Goal: Task Accomplishment & Management: Complete application form

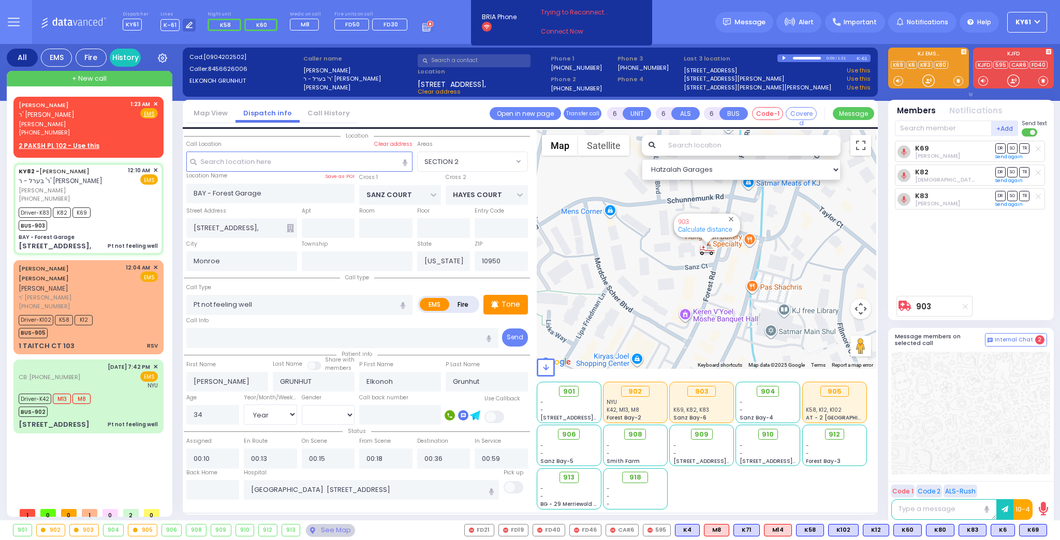
select select "SECTION 2"
select select "Year"
select select "[DEMOGRAPHIC_DATA]"
click at [109, 137] on div "[PERSON_NAME] ר' [PERSON_NAME] [PERSON_NAME] [PHONE_NUMBER] 1:23 AM ✕ Fire EMS" at bounding box center [89, 125] width 146 height 54
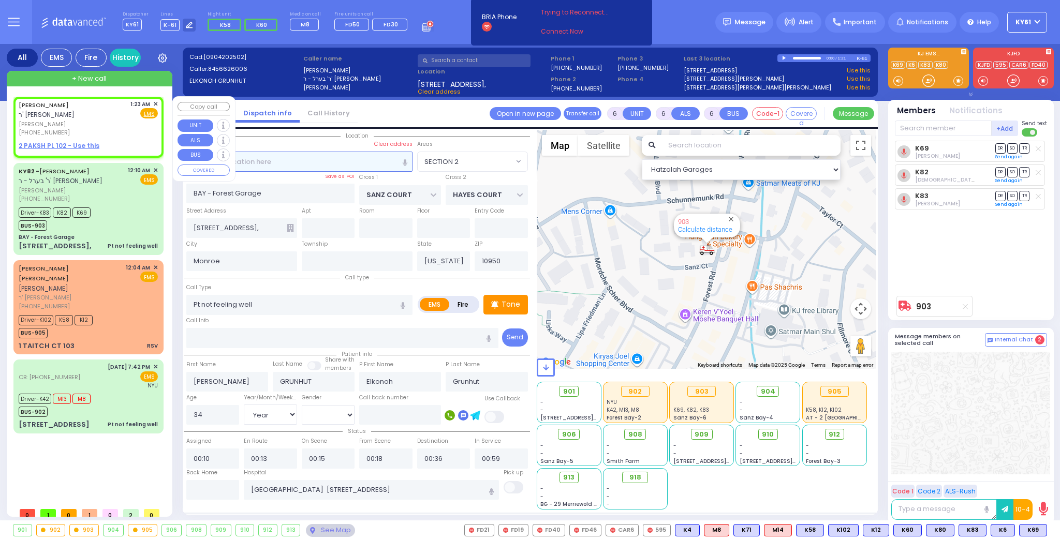
type input "2"
type input "1"
select select
radio input "true"
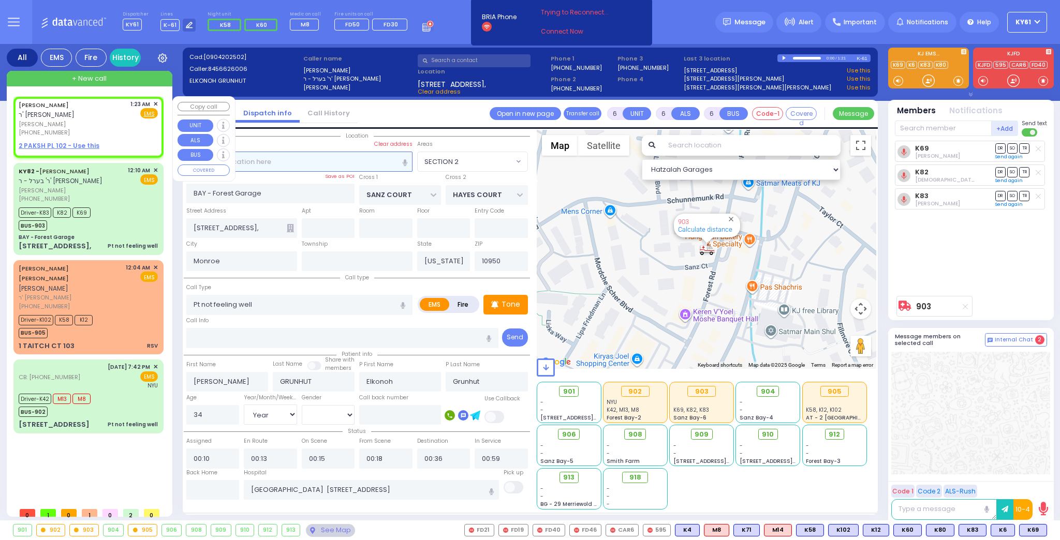
type input "[PERSON_NAME]"
select select
type input "01:23"
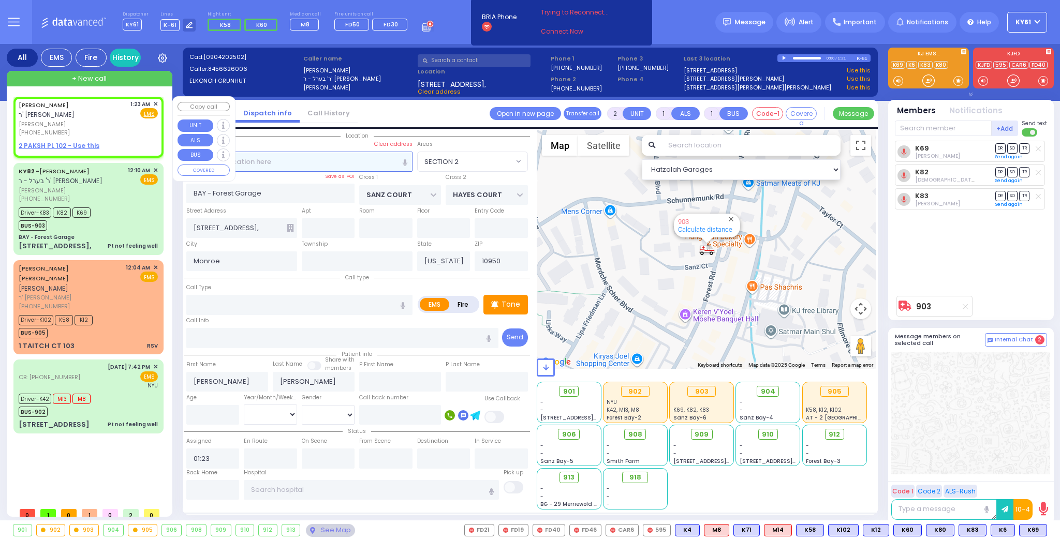
select select "Hatzalah Garages"
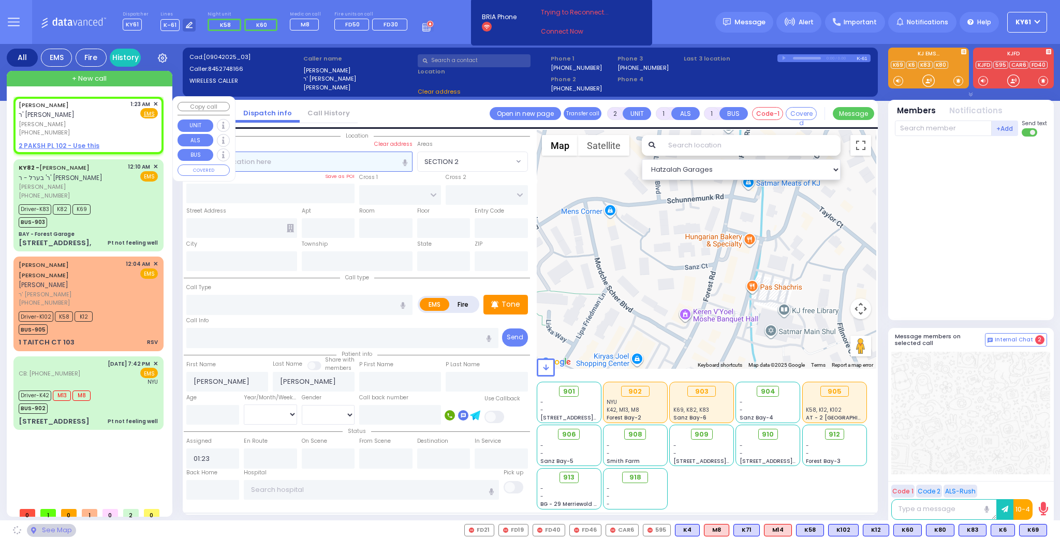
select select
radio input "true"
select select
select select "Hatzalah Garages"
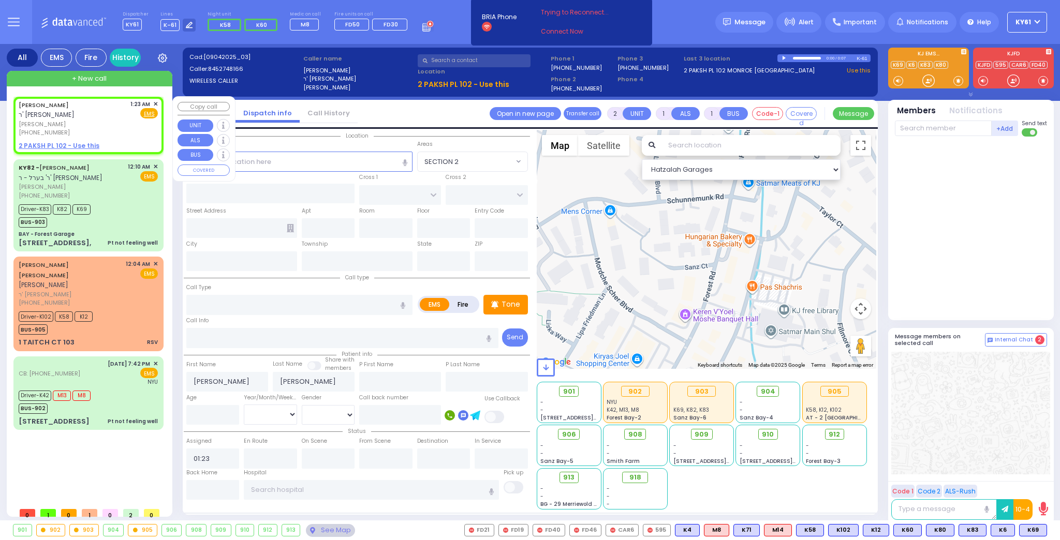
click at [109, 141] on div "2 PAKSH PL 102 - Use this" at bounding box center [88, 145] width 139 height 9
select select
radio input "true"
select select
select select "Hatzalah Garages"
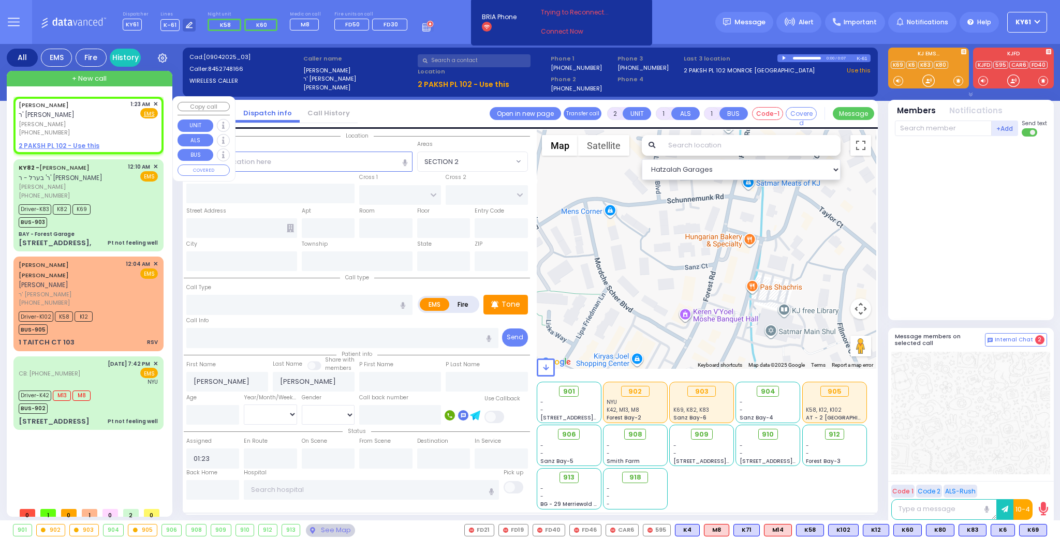
drag, startPoint x: 43, startPoint y: 144, endPoint x: 49, endPoint y: 151, distance: 8.8
click at [43, 144] on u "2 PAKSH PL 102 - Use this" at bounding box center [59, 145] width 81 height 9
select select
radio input "true"
select select
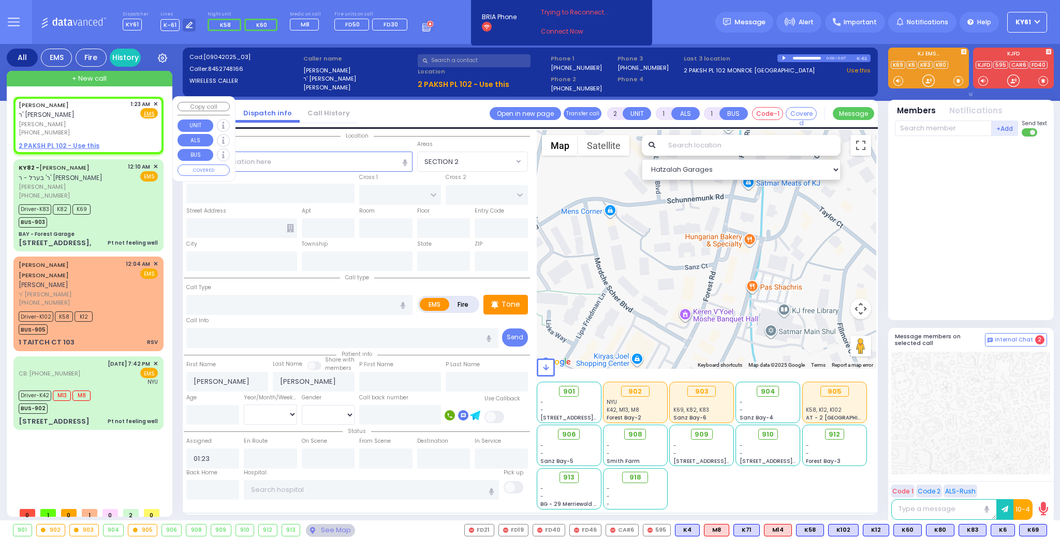
select select "Hatzalah Garages"
select select
radio input "true"
select select
type input "NICKLESBURG RD"
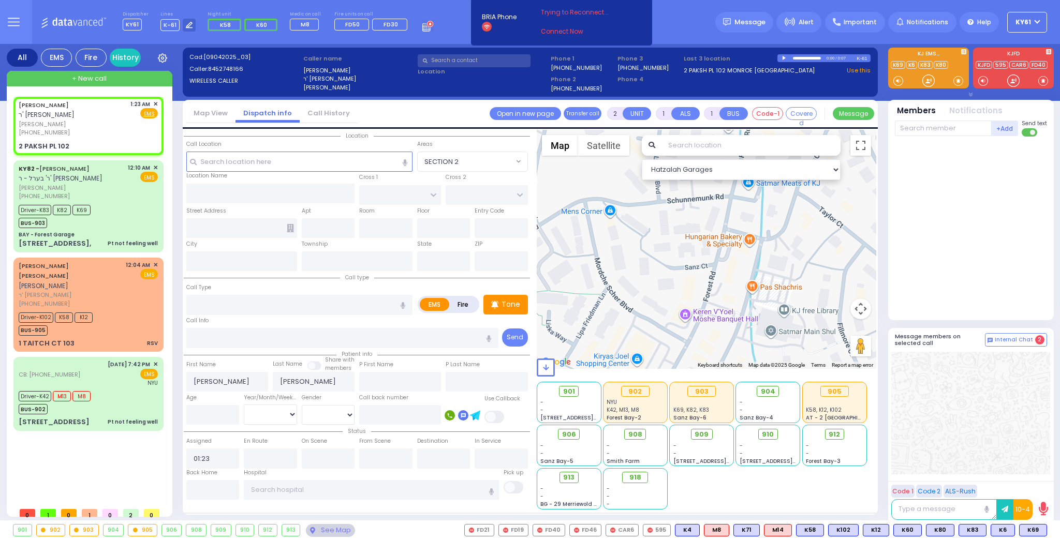
type input "2 PAKSH PL"
type input "102"
type input "Monroe"
type input "[US_STATE]"
type input "10950"
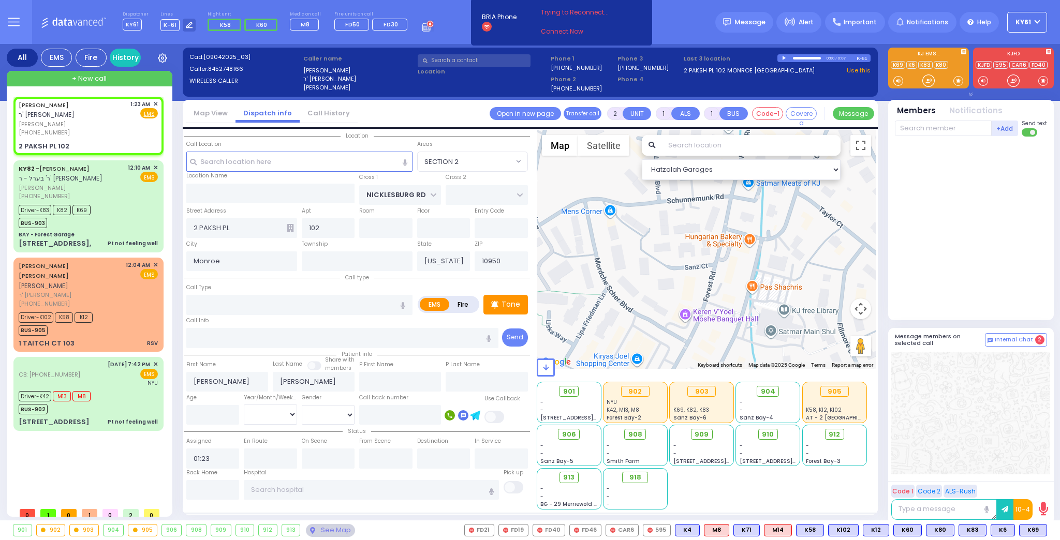
select select "Hatzalah Garages"
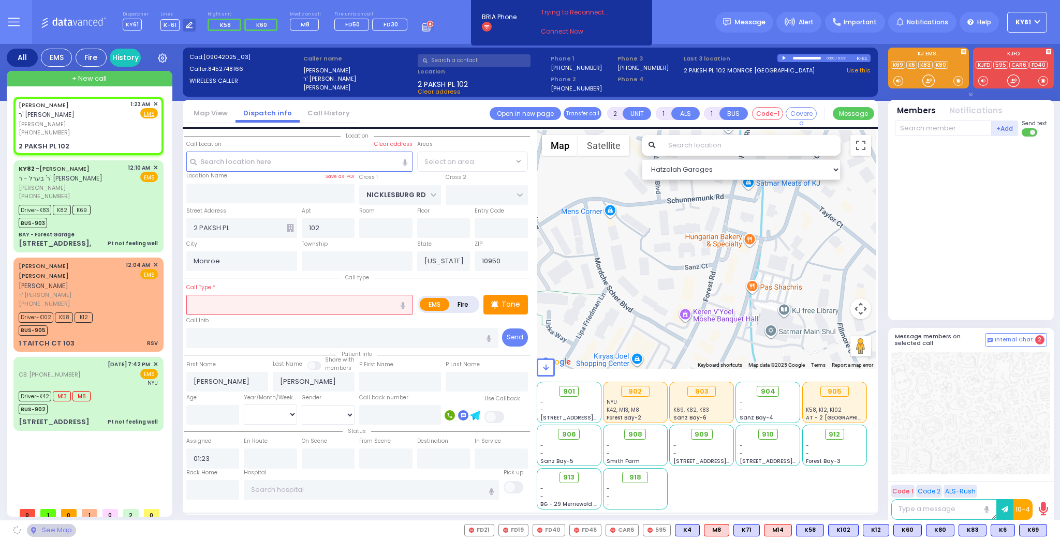
select select "ATZEI TAMURIM"
click at [226, 302] on input "text" at bounding box center [299, 305] width 226 height 20
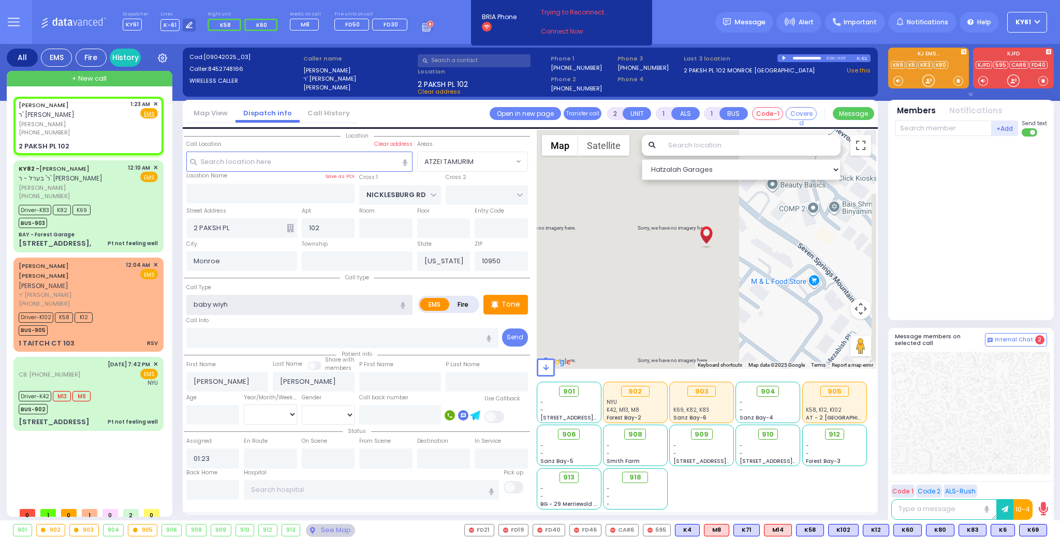
type input "baby wiyh R"
select select
radio input "true"
select select
select select "Hatzalah Garages"
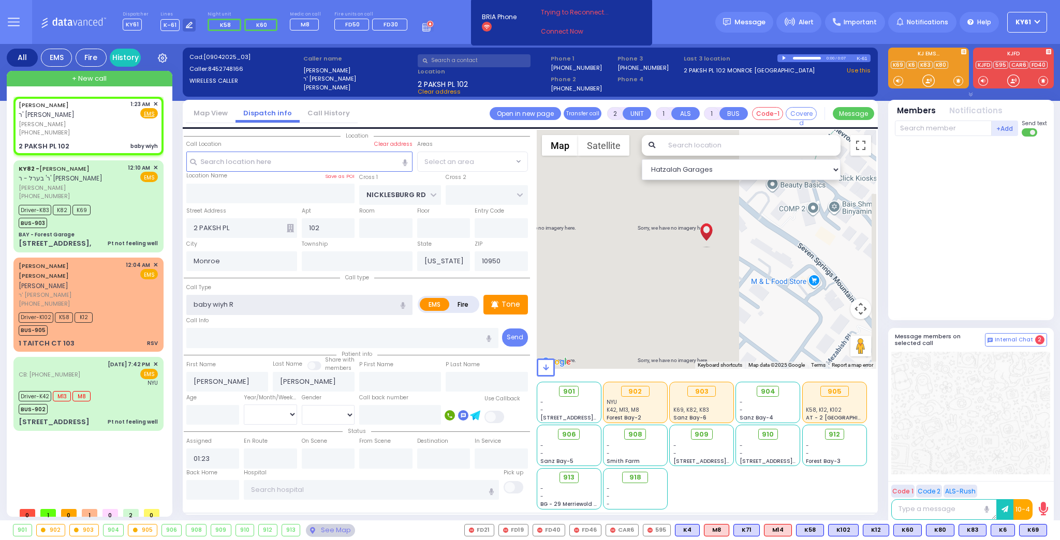
type input "baby wiyh RS"
select select "ATZEI TAMURIM"
select select
type input "baby wiyh RSv"
radio input "true"
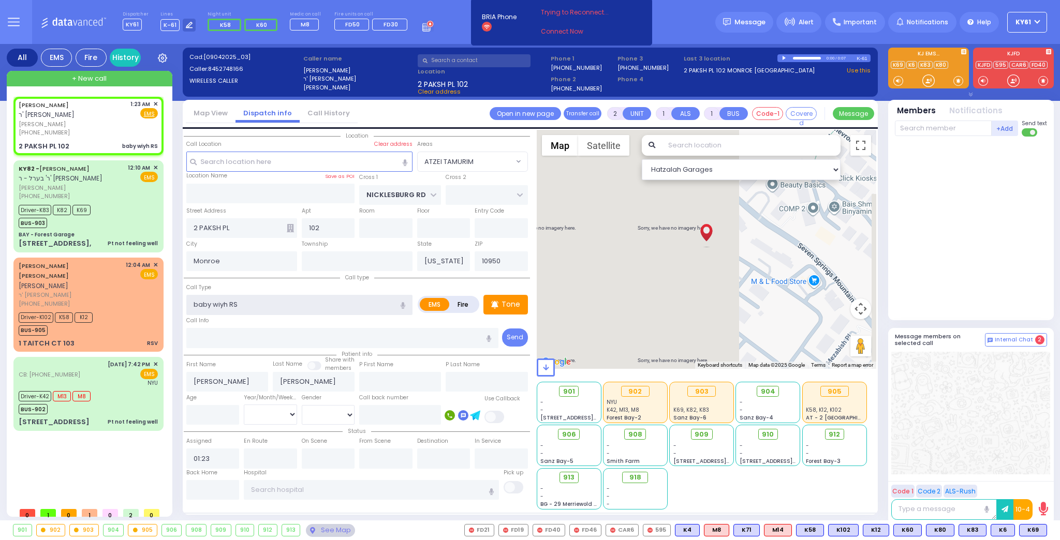
select select
select select "Hatzalah Garages"
select select "ATZEI TAMURIM"
select select
radio input "true"
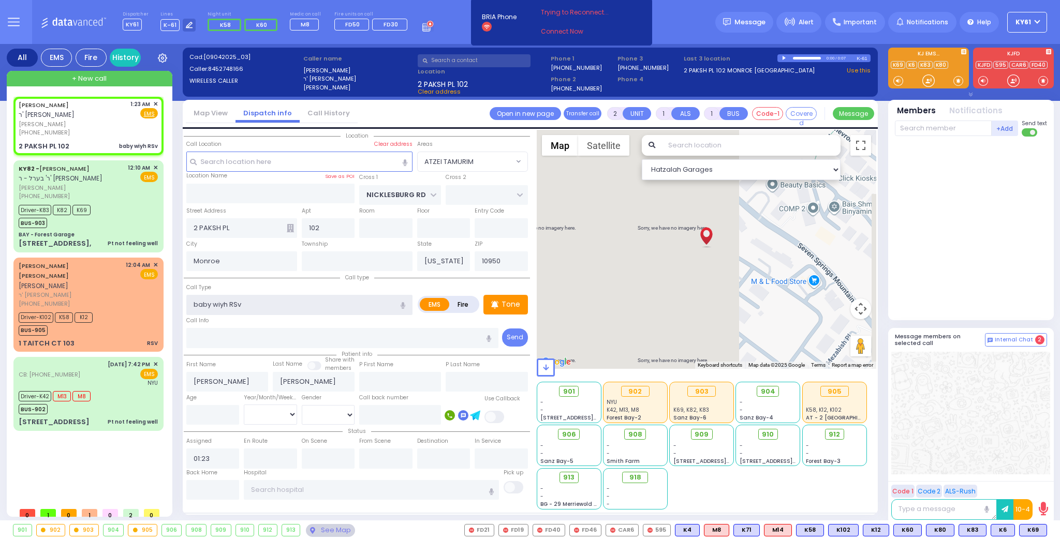
select select
select select "Hatzalah Garages"
select select "ATZEI TAMURIM"
type input "baby with RSv"
drag, startPoint x: 230, startPoint y: 301, endPoint x: 227, endPoint y: 338, distance: 37.4
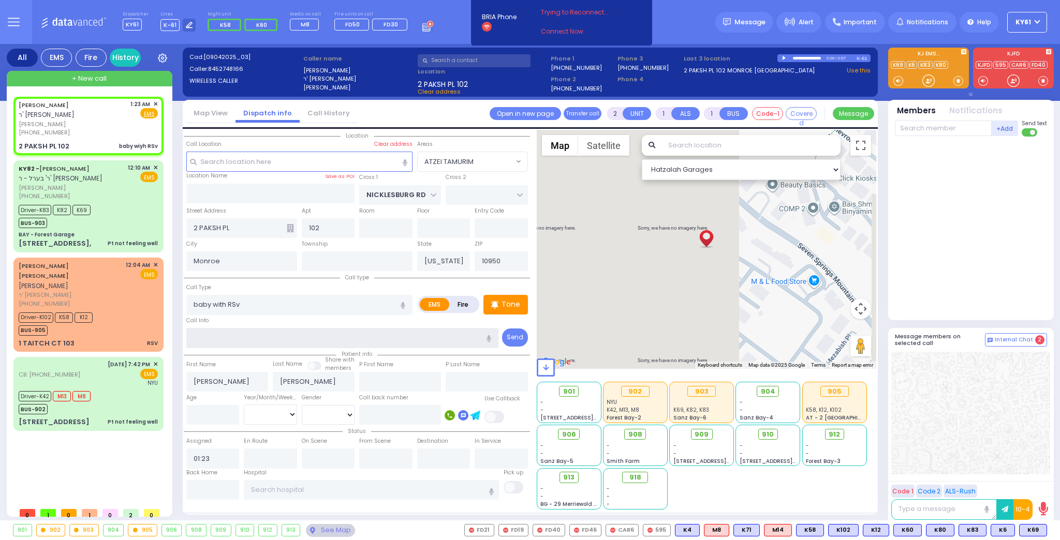
click at [227, 338] on input "text" at bounding box center [342, 338] width 313 height 20
select select
radio input "true"
select select
select select "Hatzalah Garages"
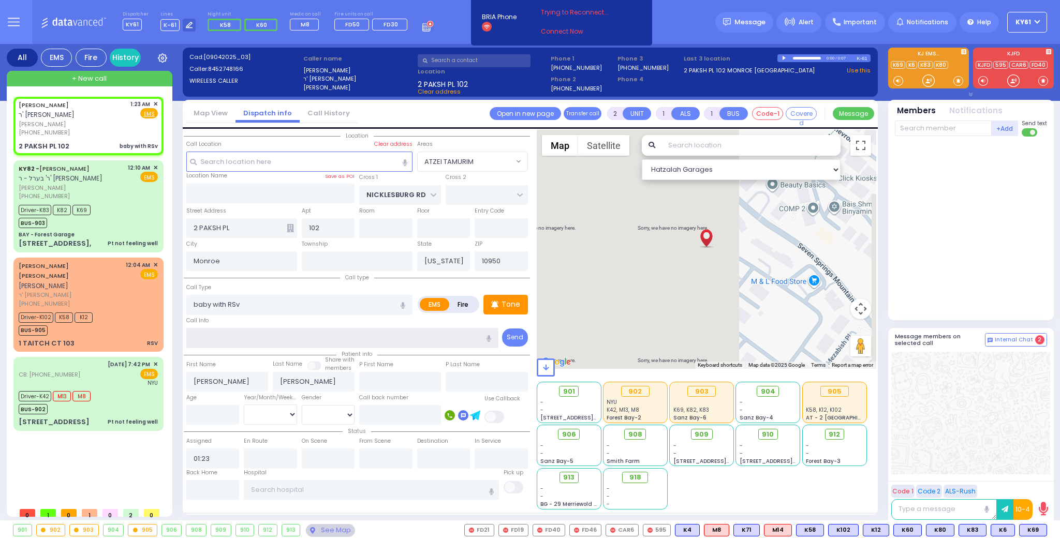
select select "ATZEI TAMURIM"
click at [910, 529] on span "K60" at bounding box center [907, 530] width 27 height 11
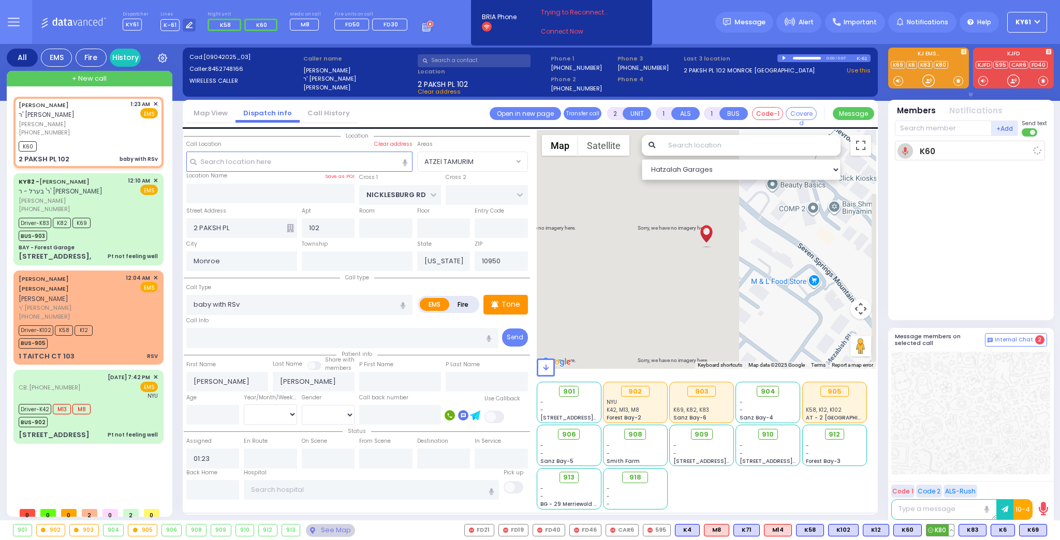
select select
radio input "true"
select select
type input "01:24"
select select "Hatzalah Garages"
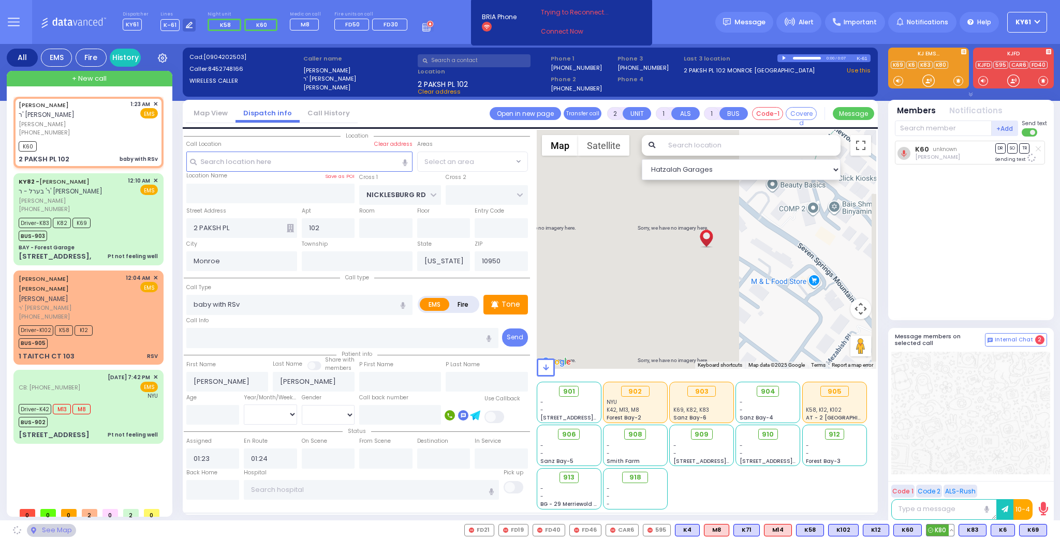
select select "ATZEI TAMURIM"
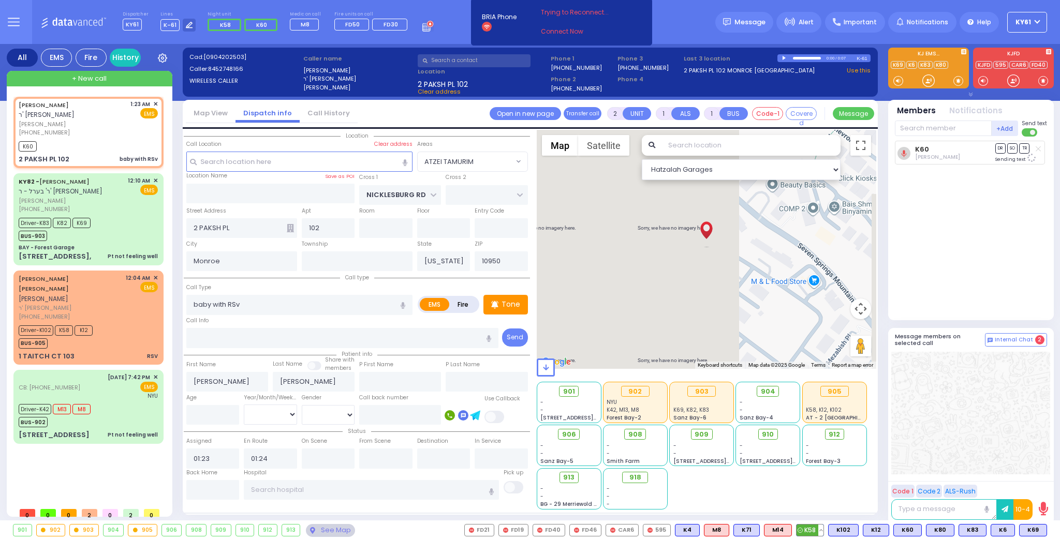
click at [803, 529] on icon at bounding box center [799, 530] width 5 height 5
select select
radio input "true"
select select
select select "Hatzalah Garages"
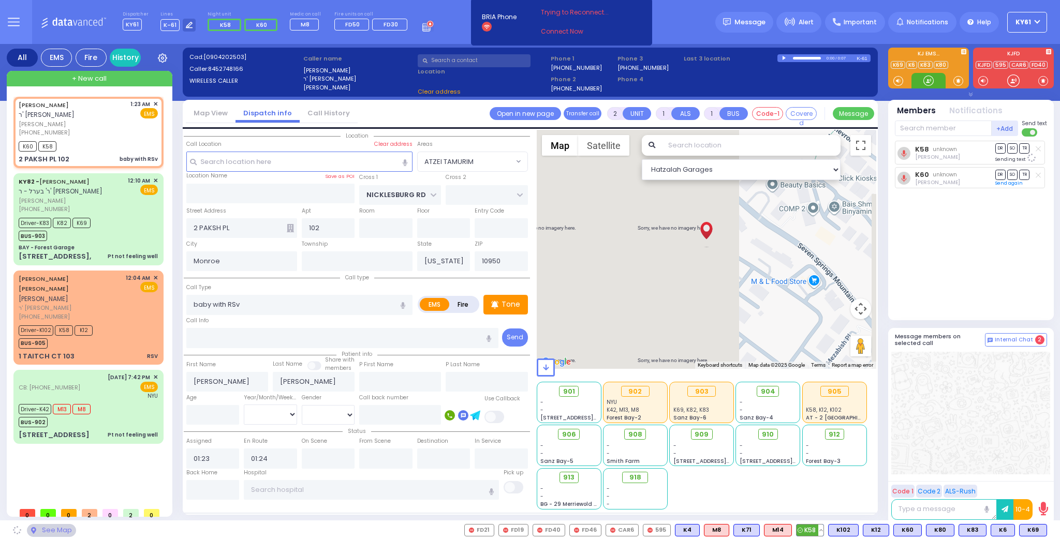
select select "ATZEI TAMURIM"
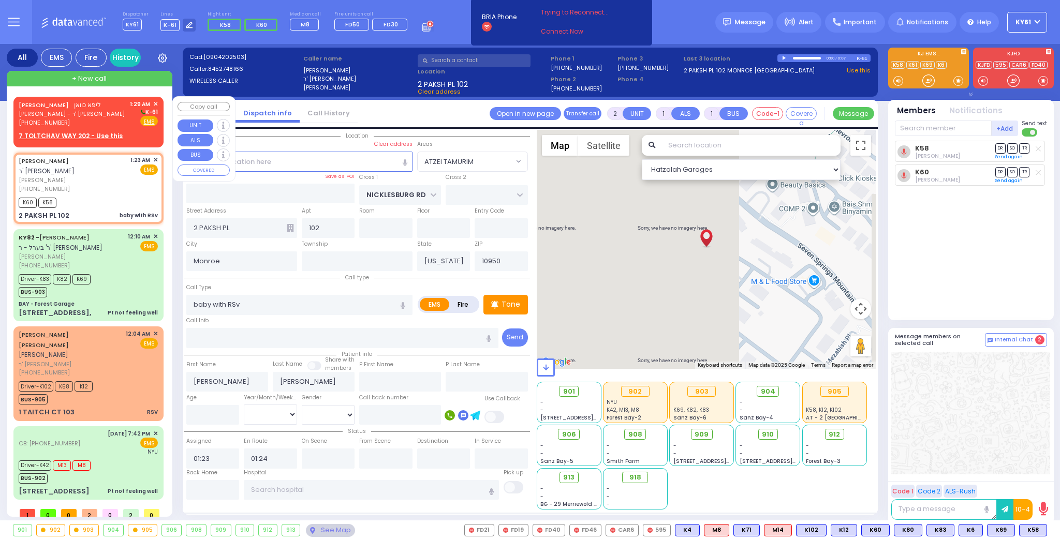
click at [95, 122] on div "[PERSON_NAME] ליפא כוואן [PERSON_NAME] - ר' [PERSON_NAME] [PHONE_NUMBER] 1:29 A…" at bounding box center [88, 113] width 139 height 27
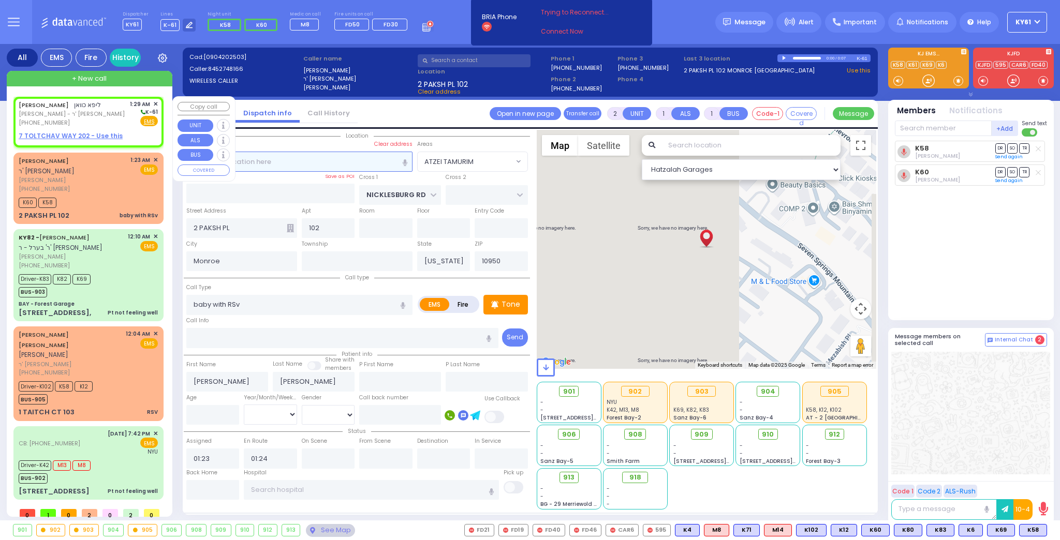
select select
radio input "true"
type input "LIPA"
type input "CUAN"
select select
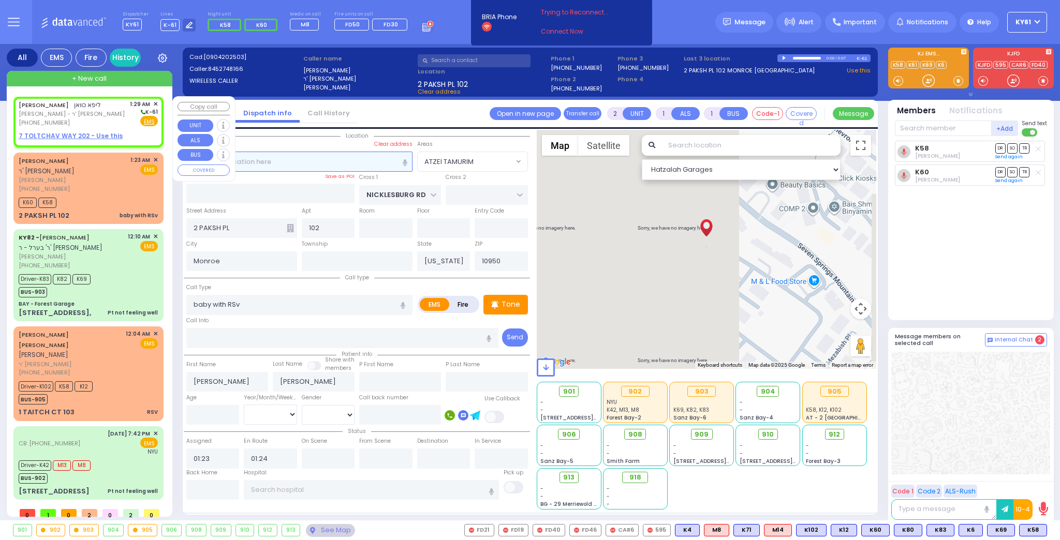
type input "01:29"
select select "Hatzalah Garages"
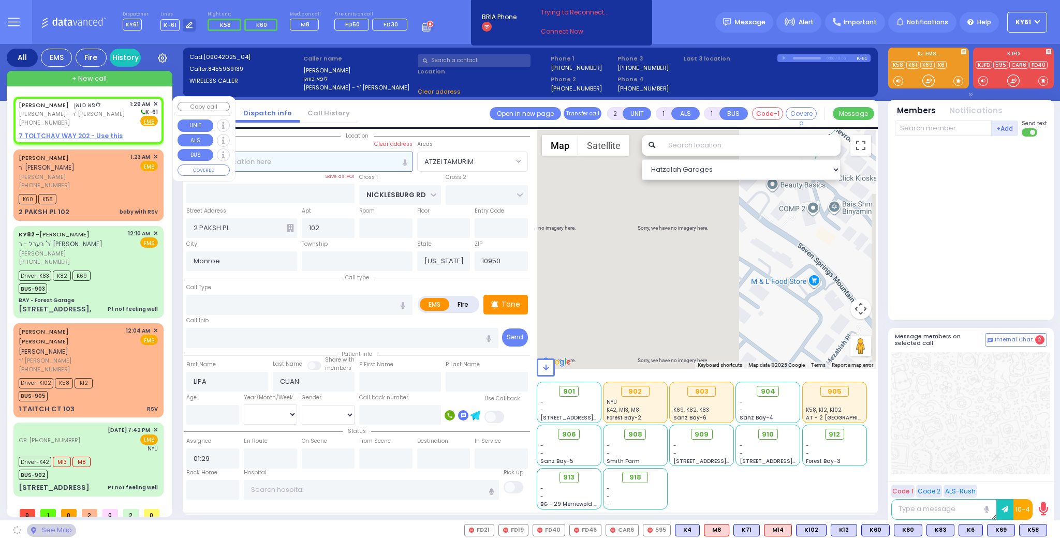
select select
radio input "true"
select select
select select "Hatzalah Garages"
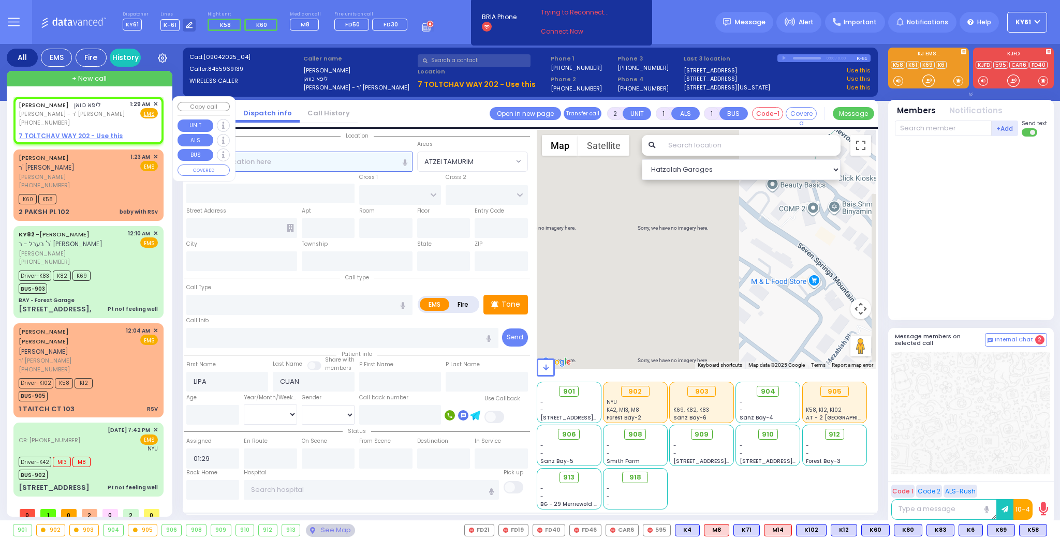
select select
radio input "true"
select select
select select "Hatzalah Garages"
click at [156, 103] on span "✕" at bounding box center [155, 104] width 5 height 9
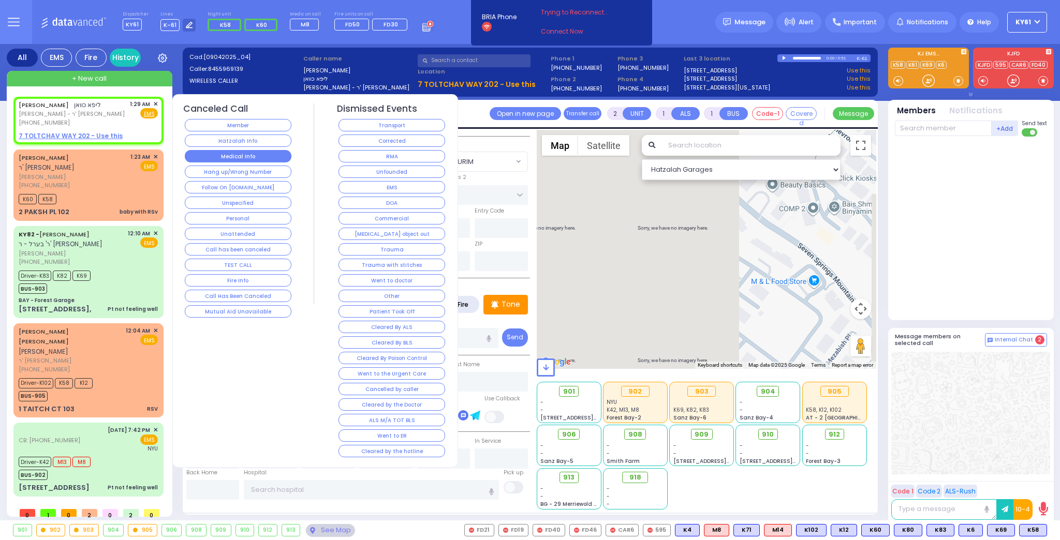
click at [218, 153] on button "Medical Info" at bounding box center [238, 156] width 107 height 12
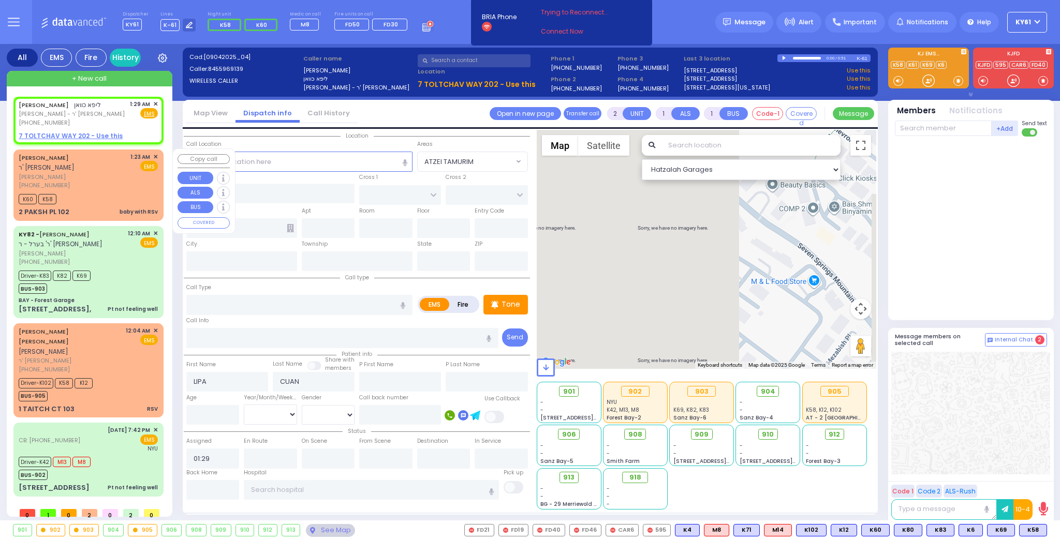
select select
radio input "true"
select select
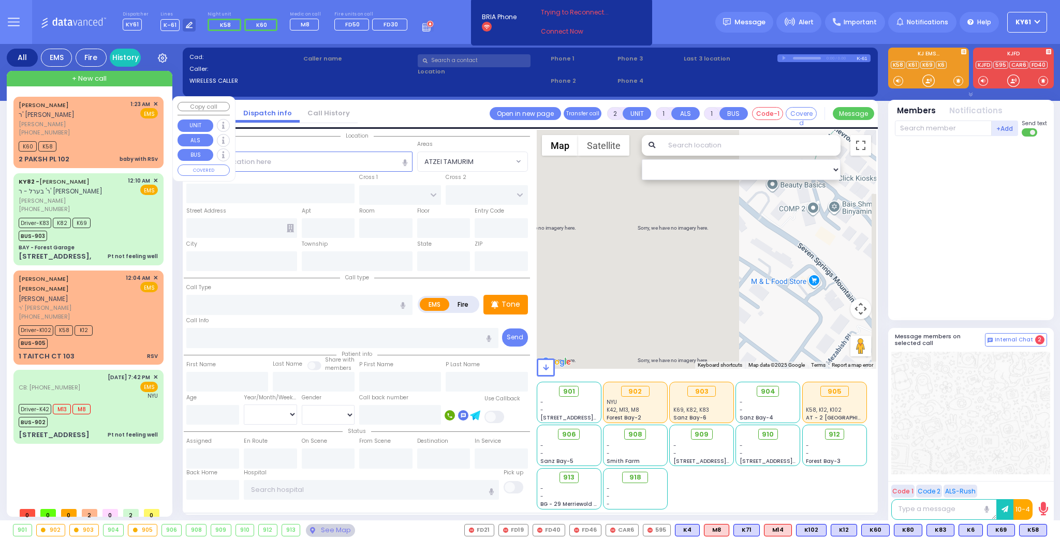
click at [153, 80] on div "+ New call" at bounding box center [90, 79] width 166 height 16
select select
radio input "true"
select select
type input "01:32"
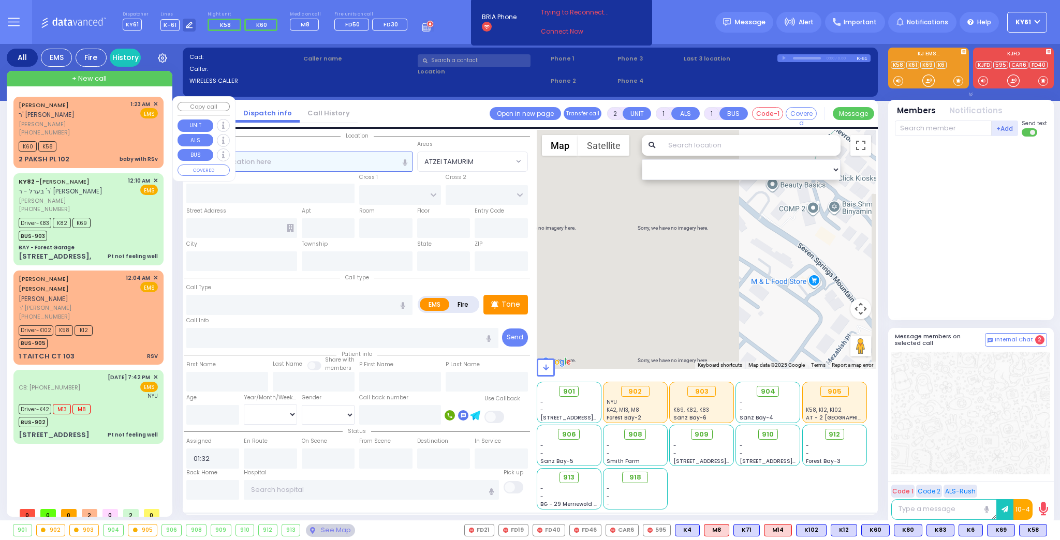
select select "Hatzalah Garages"
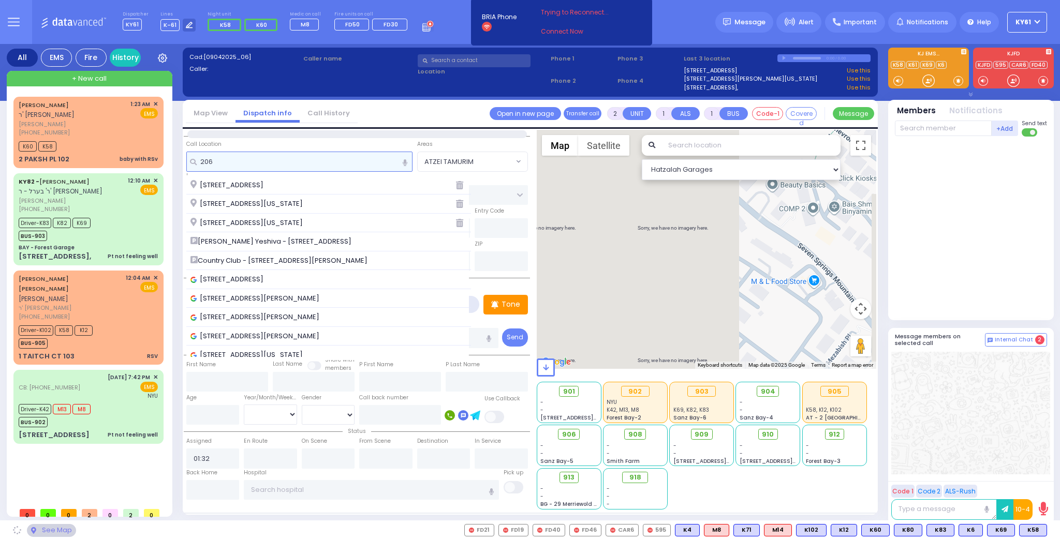
type input "206 s"
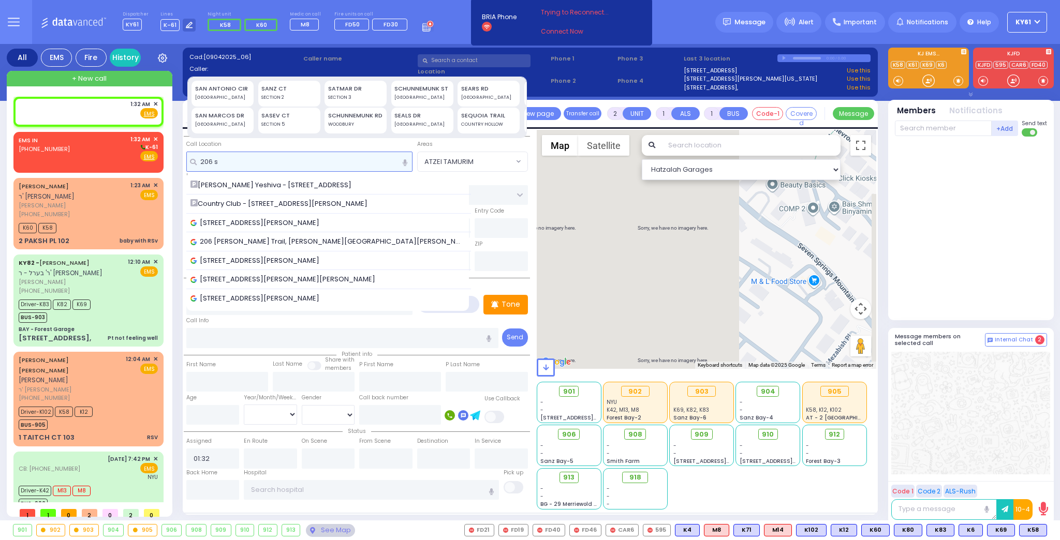
select select
radio input "true"
select select
select select "Hatzalah Garages"
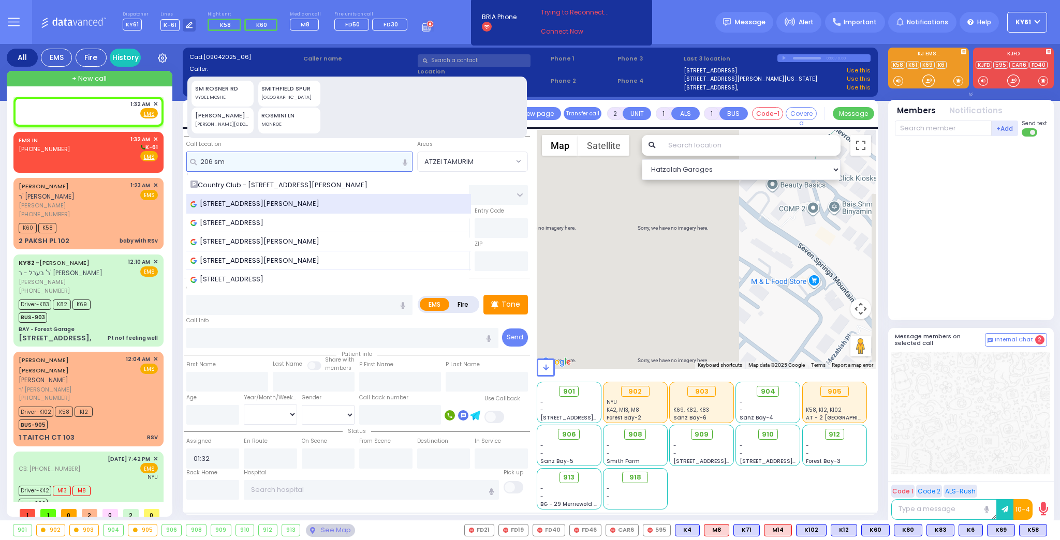
type input "206 sm"
click at [262, 202] on span "[STREET_ADDRESS][PERSON_NAME]" at bounding box center [256, 204] width 132 height 10
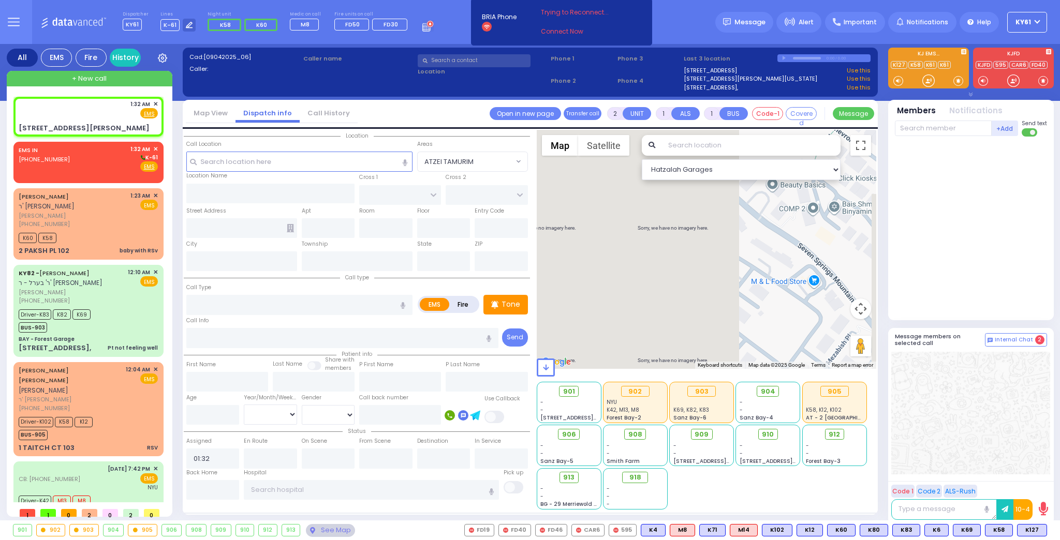
select select
radio input "true"
select select
select select "Hatzalah Garages"
type input "WINDING LN"
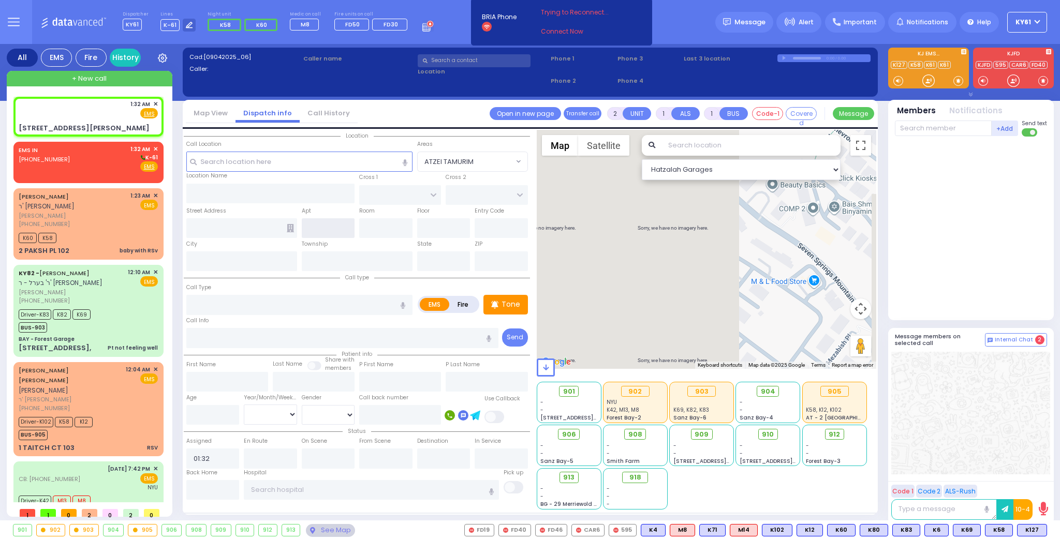
type input "[GEOGRAPHIC_DATA][PERSON_NAME]"
type input "[STREET_ADDRESS][PERSON_NAME]"
type input "Woodbury"
type input "[US_STATE]"
type input "10917"
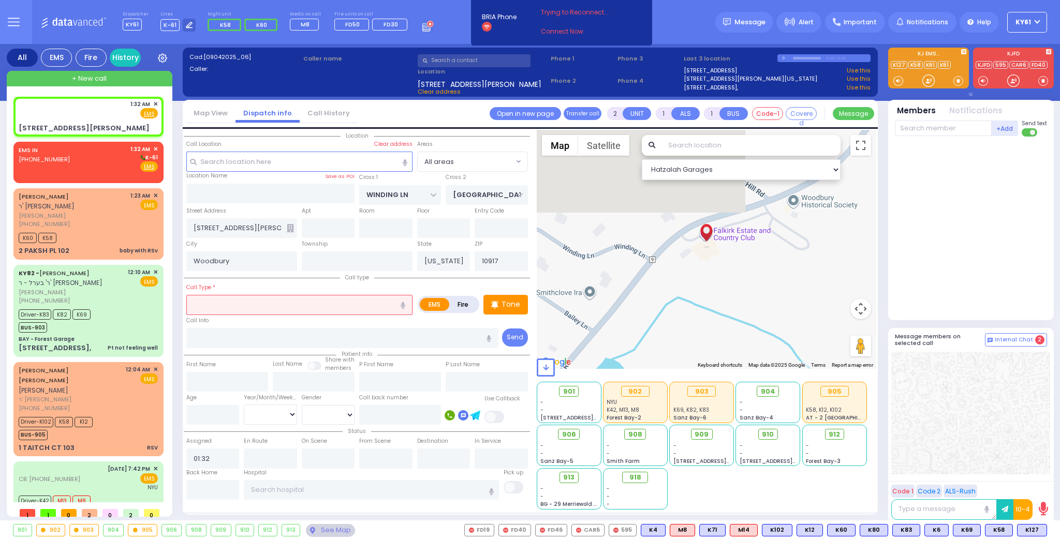
click at [297, 301] on input "text" at bounding box center [299, 305] width 226 height 20
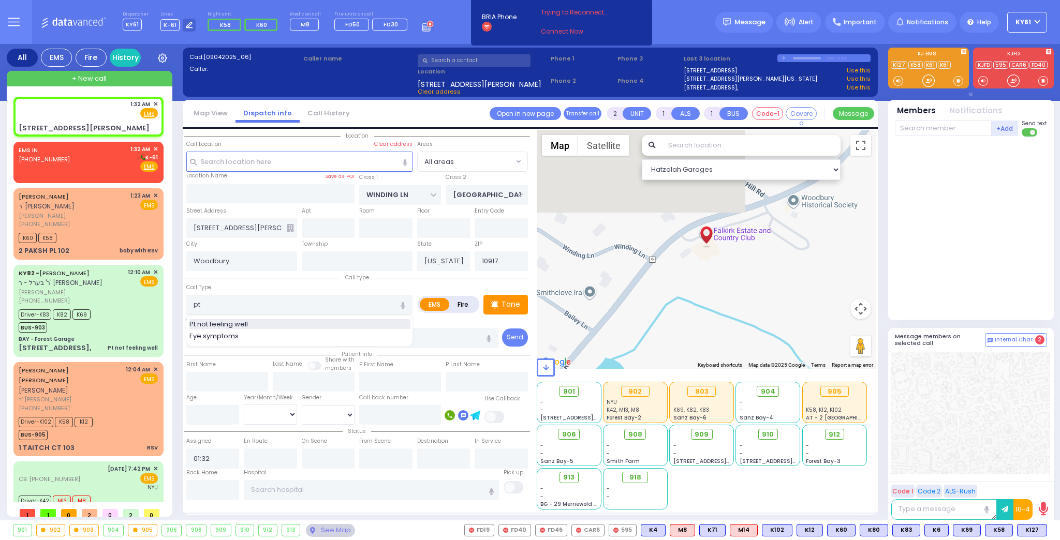
click at [258, 322] on div "Pt not feeling well" at bounding box center [299, 324] width 221 height 10
type input "Pt not feeling well"
type input "1"
type input "0"
select select
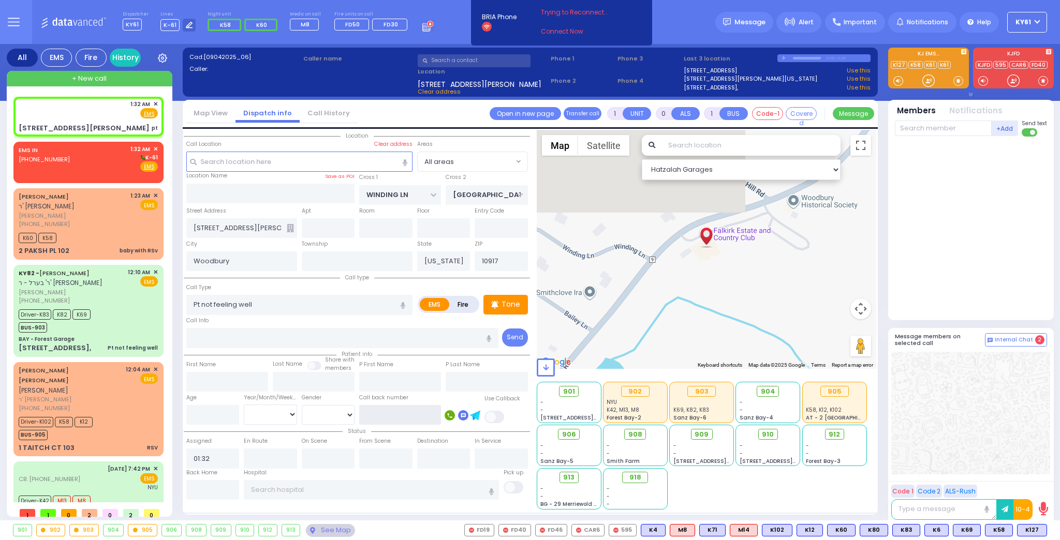
type input "pt"
radio input "true"
select select
click at [402, 413] on input "text" at bounding box center [400, 415] width 82 height 20
select select "Hatzalah Garages"
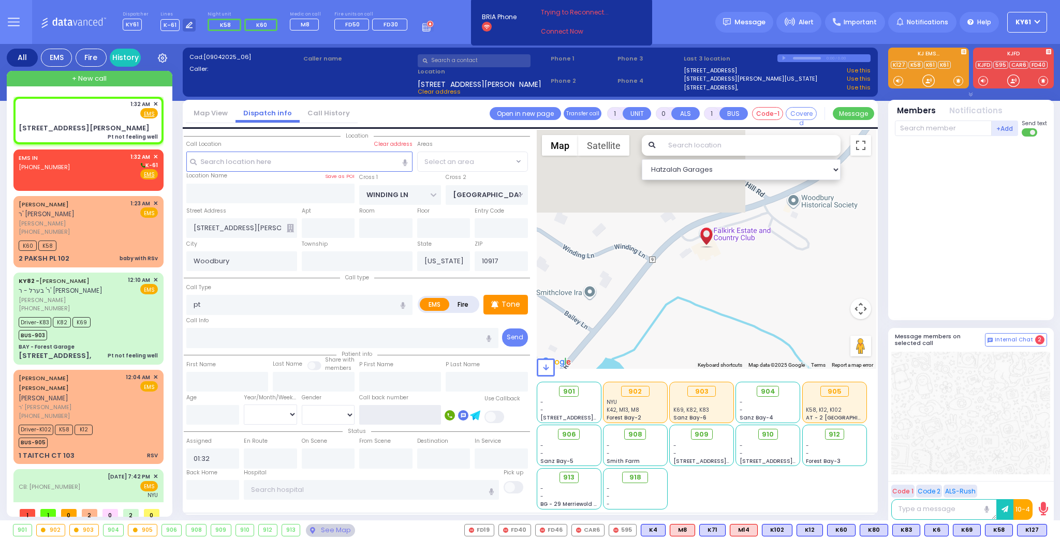
type input "8"
type input "Pt not feeling well"
radio input "true"
select select
select select "All areas"
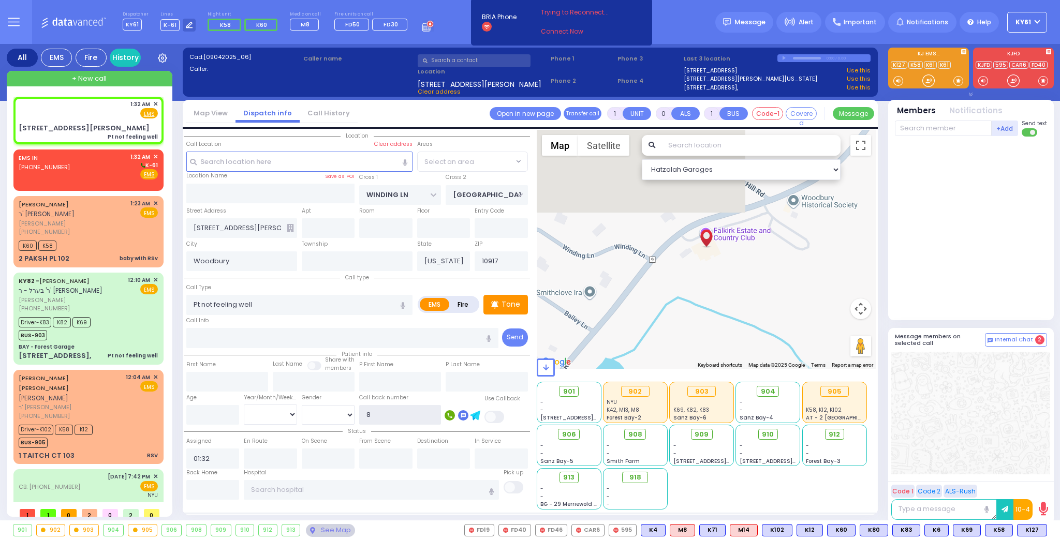
select select "Hatzalah Garages"
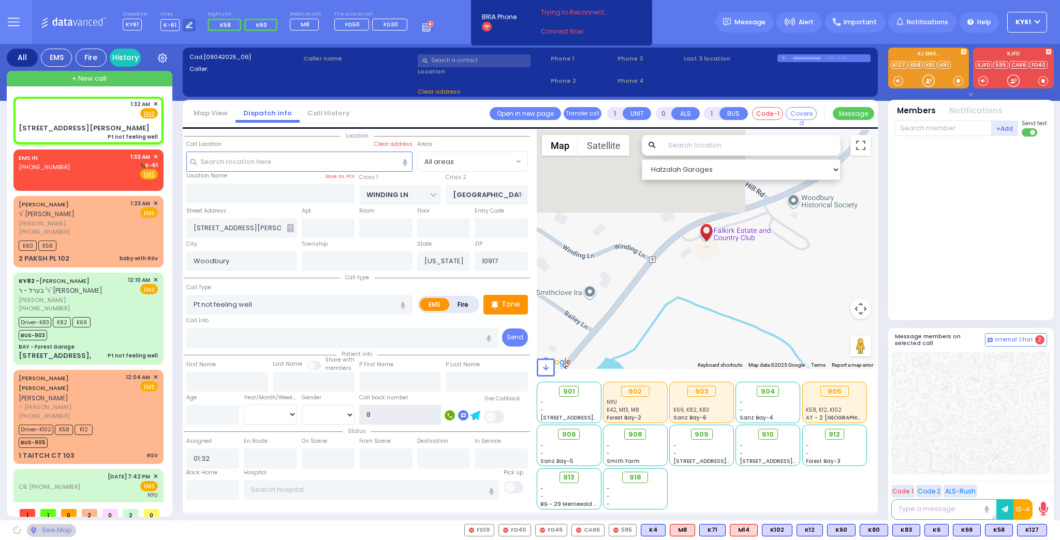
type input "84"
select select
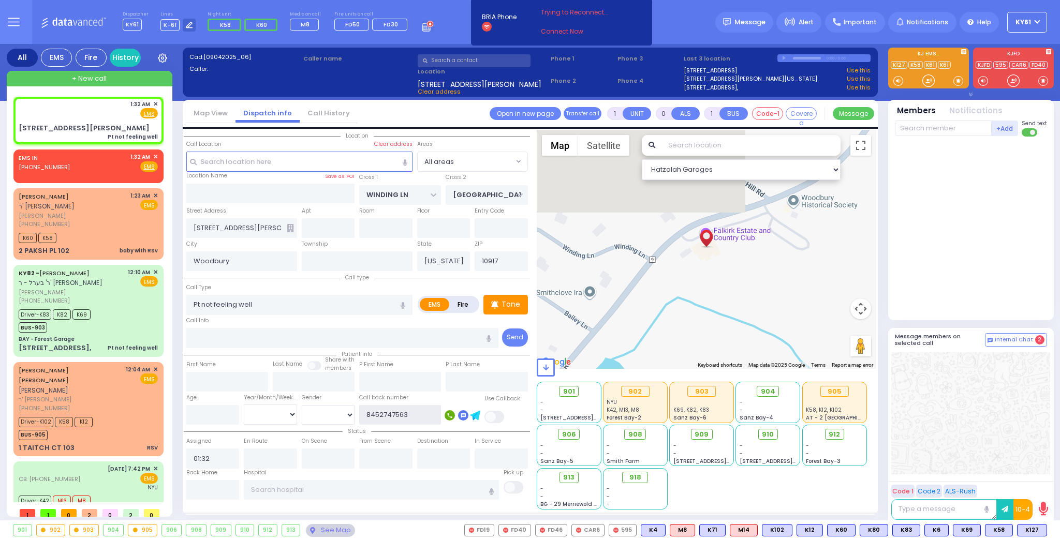
type input "8452747563"
click at [224, 395] on div "Age" at bounding box center [213, 408] width 58 height 33
select select
radio input "true"
select select
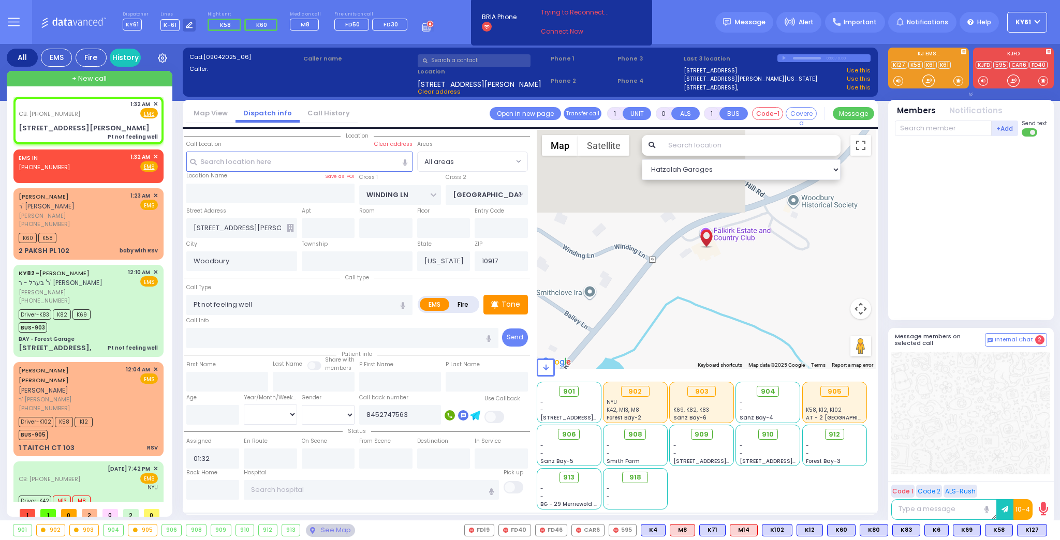
select select "Hatzalah Garages"
click at [155, 153] on span "✕" at bounding box center [155, 157] width 5 height 9
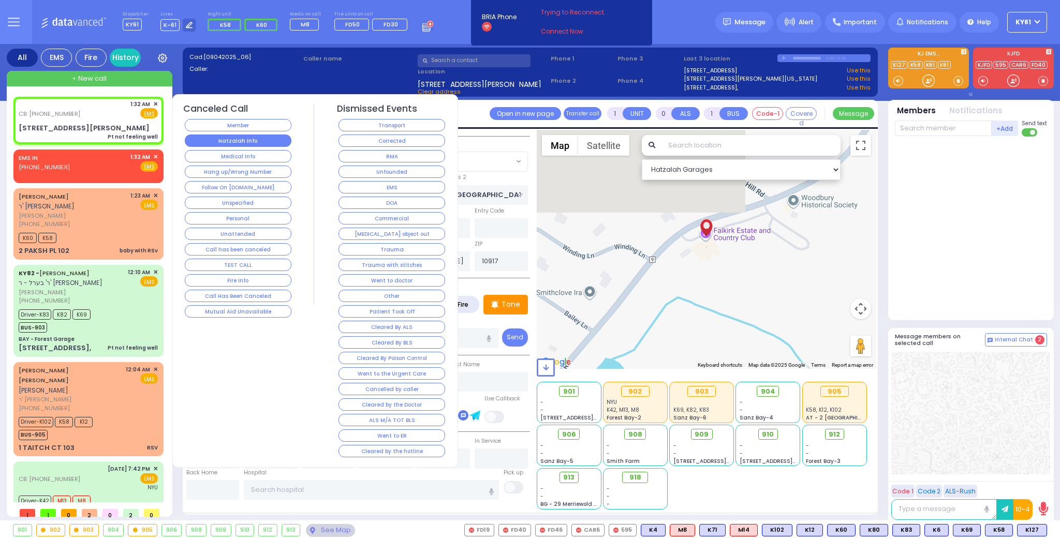
click at [226, 141] on button "Hatzalah Info" at bounding box center [238, 141] width 107 height 12
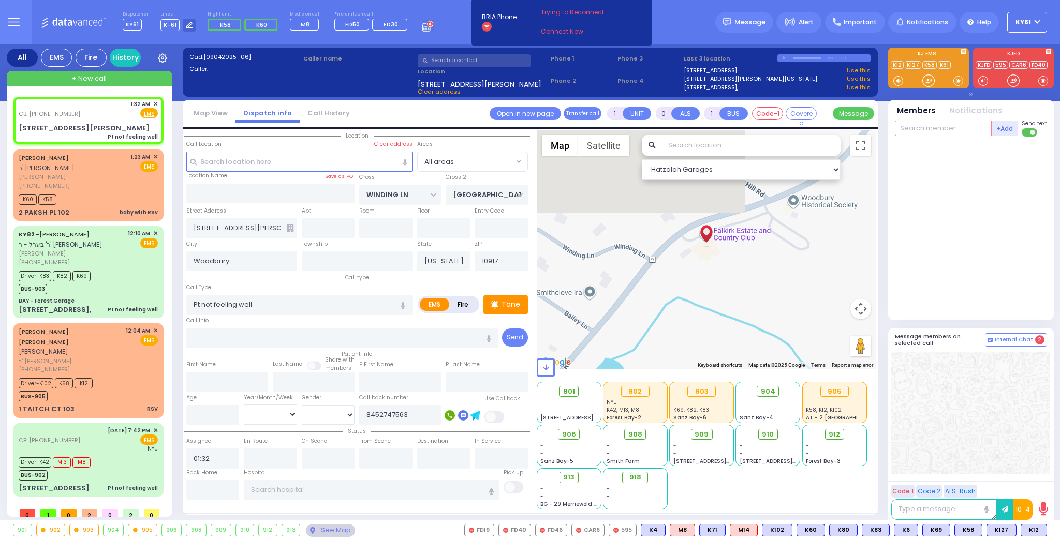
drag, startPoint x: 0, startPoint y: 411, endPoint x: 933, endPoint y: 128, distance: 974.4
click at [933, 127] on input "text" at bounding box center [943, 129] width 97 height 16
click at [961, 526] on span "K58" at bounding box center [968, 530] width 27 height 11
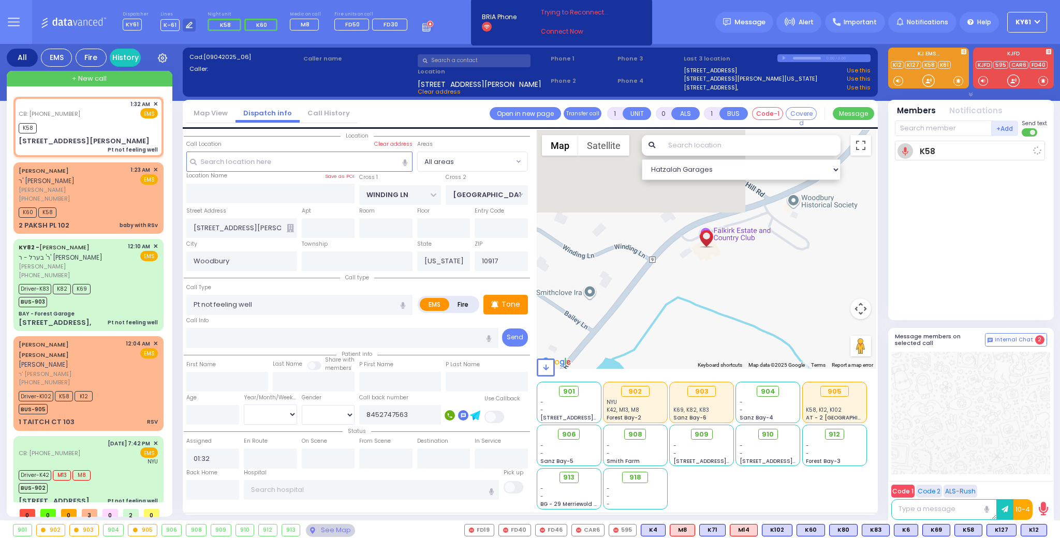
select select
radio input "true"
select select
type input "01:35"
select select "Hatzalah Garages"
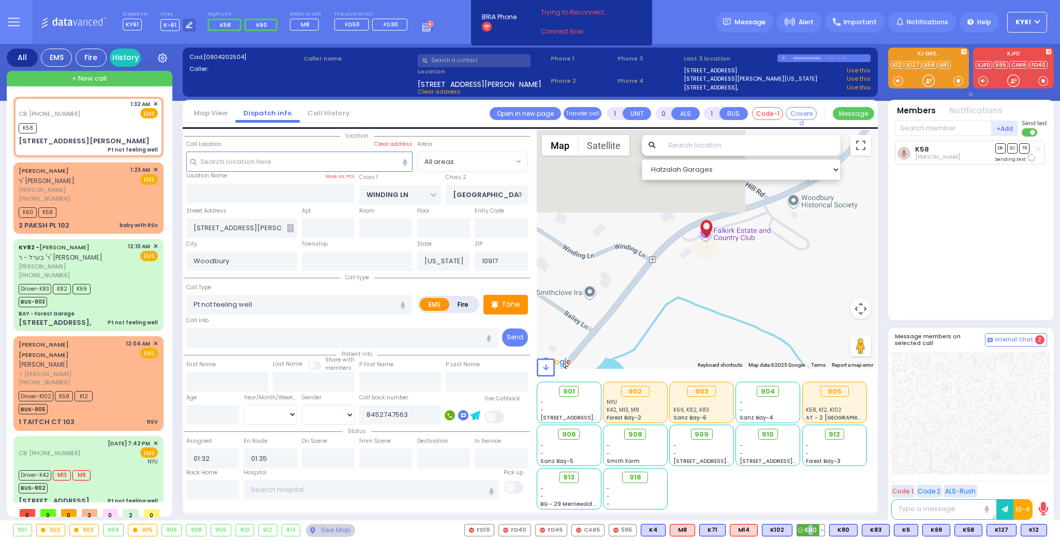
click at [818, 528] on span "K60" at bounding box center [810, 530] width 27 height 11
select select
radio input "true"
select select
select select "Hatzalah Garages"
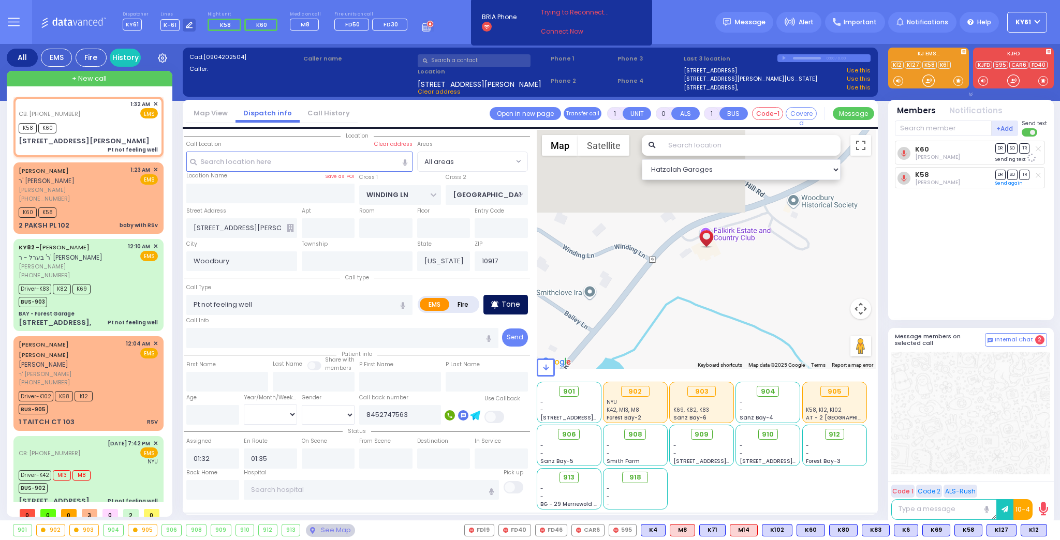
click at [519, 308] on p "Tone" at bounding box center [510, 304] width 19 height 11
click at [499, 306] on div "Tone" at bounding box center [505, 305] width 45 height 20
click at [508, 304] on p "Tone" at bounding box center [510, 304] width 19 height 11
click at [97, 206] on div "K60 K58" at bounding box center [88, 211] width 139 height 13
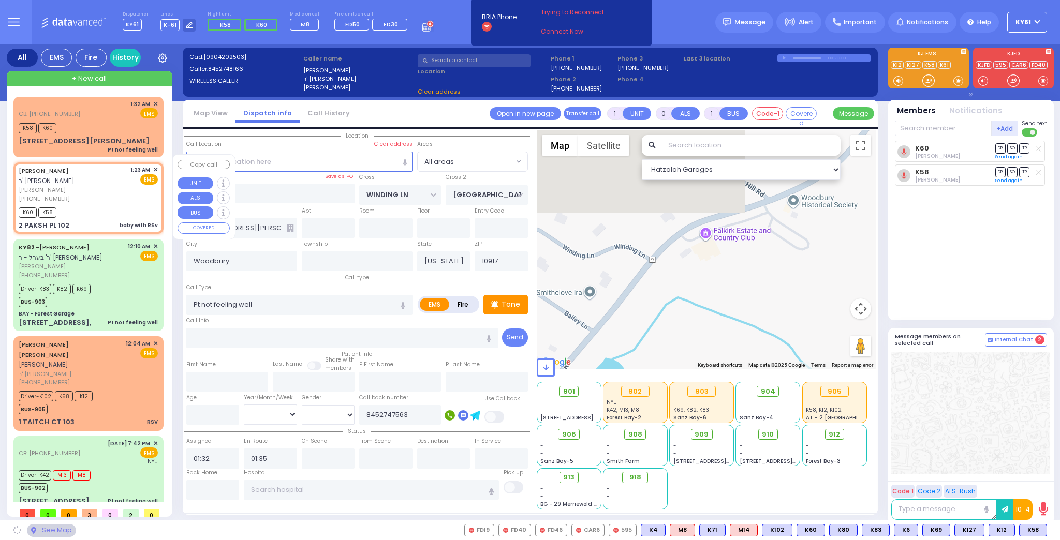
type input "2"
type input "1"
select select
type input "baby with RSv"
radio input "true"
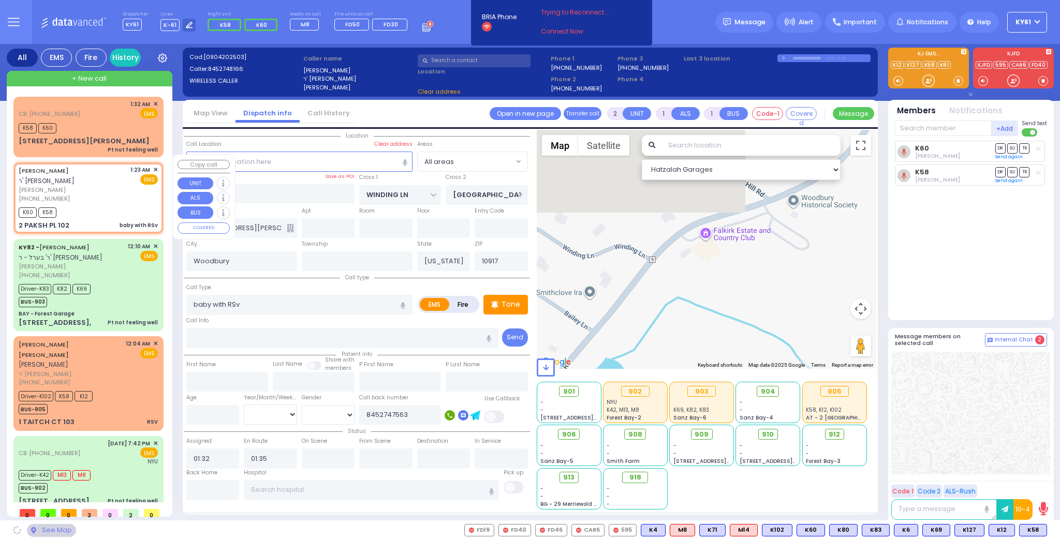
type input "[PERSON_NAME]"
select select
type input "01:23"
type input "01:24"
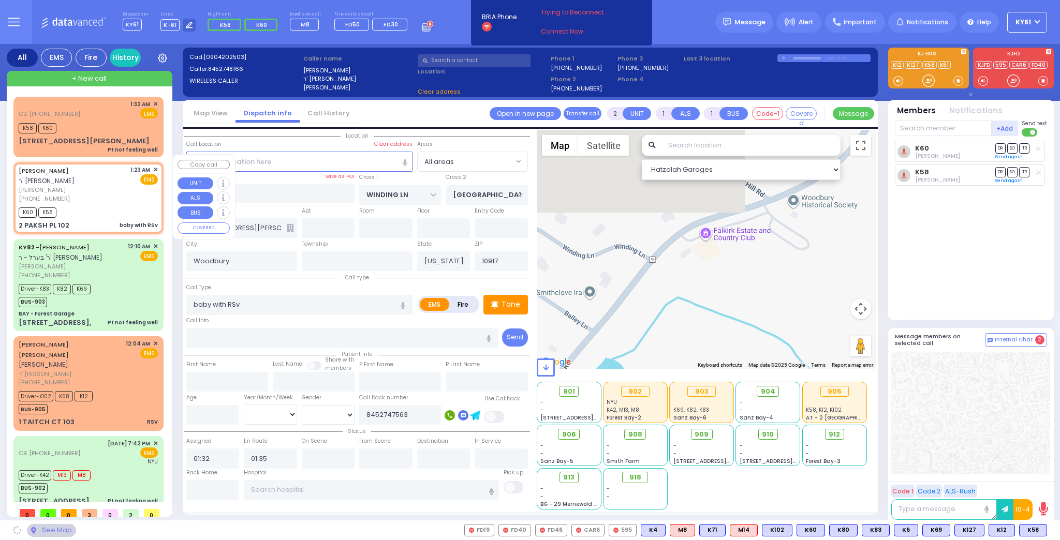
select select "Hatzalah Garages"
type input "NICKLESBURG RD"
type input "2 PAKSH PL"
type input "102"
type input "Monroe"
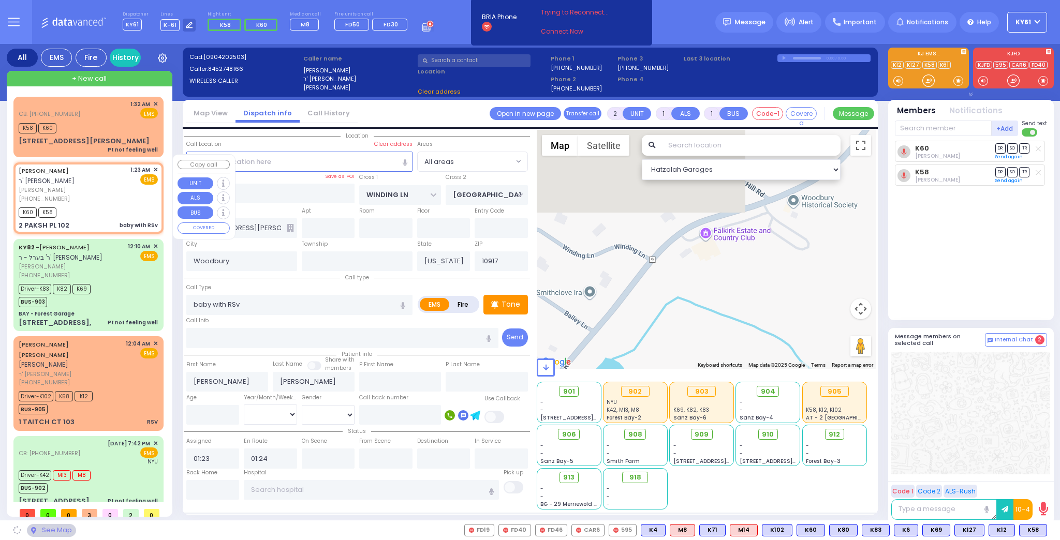
type input "10950"
select select "ATZEI TAMURIM"
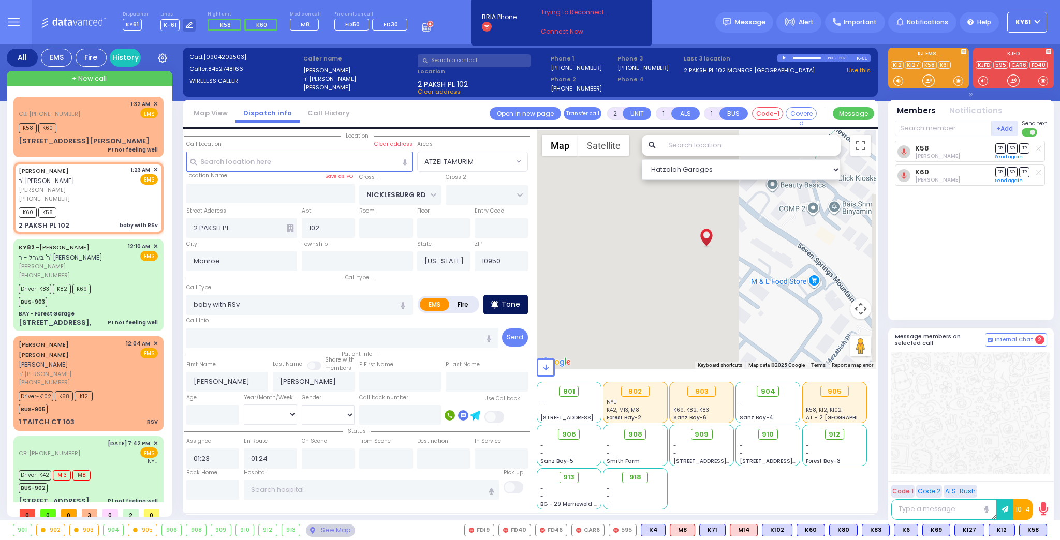
click at [495, 301] on icon at bounding box center [494, 305] width 7 height 8
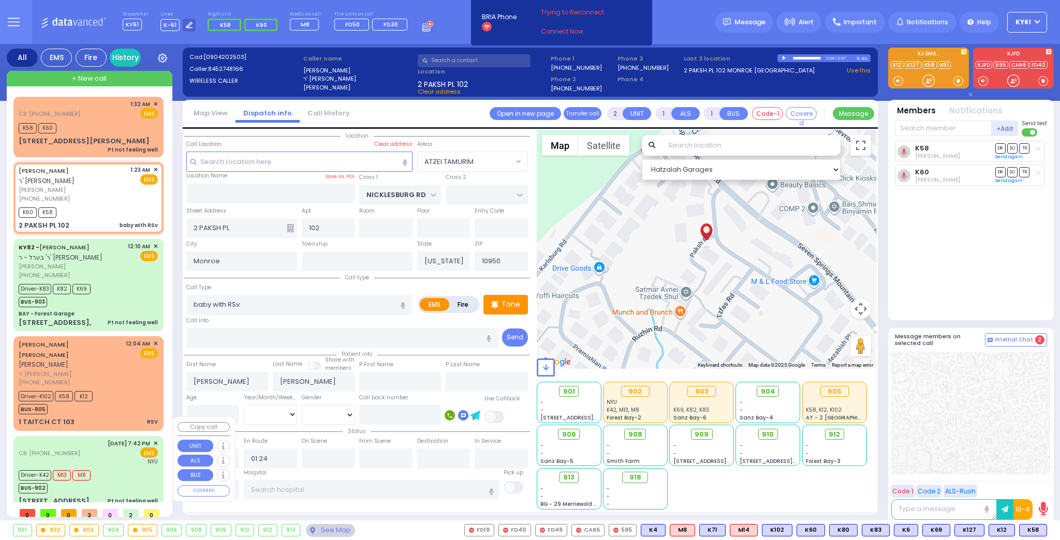
click at [134, 448] on div "CB: [PHONE_NUMBER] [DATE] 7:42 PM ✕ EMS NYU M13 M8" at bounding box center [89, 473] width 146 height 70
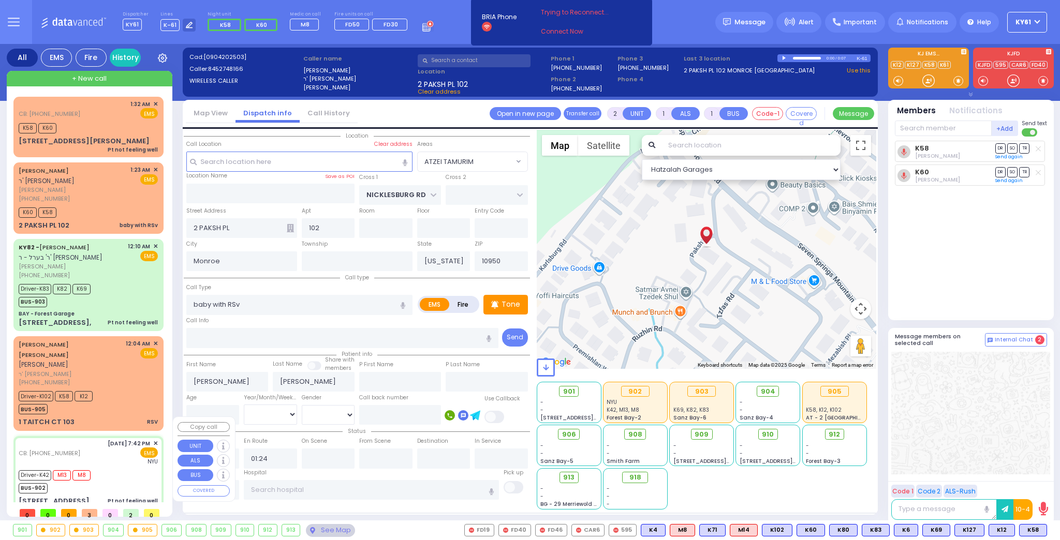
type input "6"
select select
type input "Pt not feeling well"
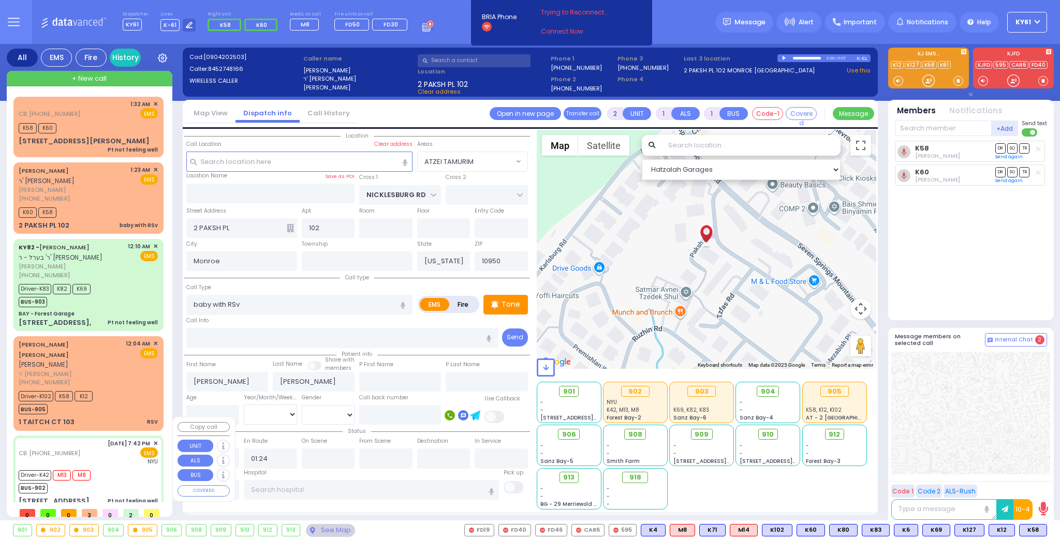
radio input "true"
type input "[PERSON_NAME]"
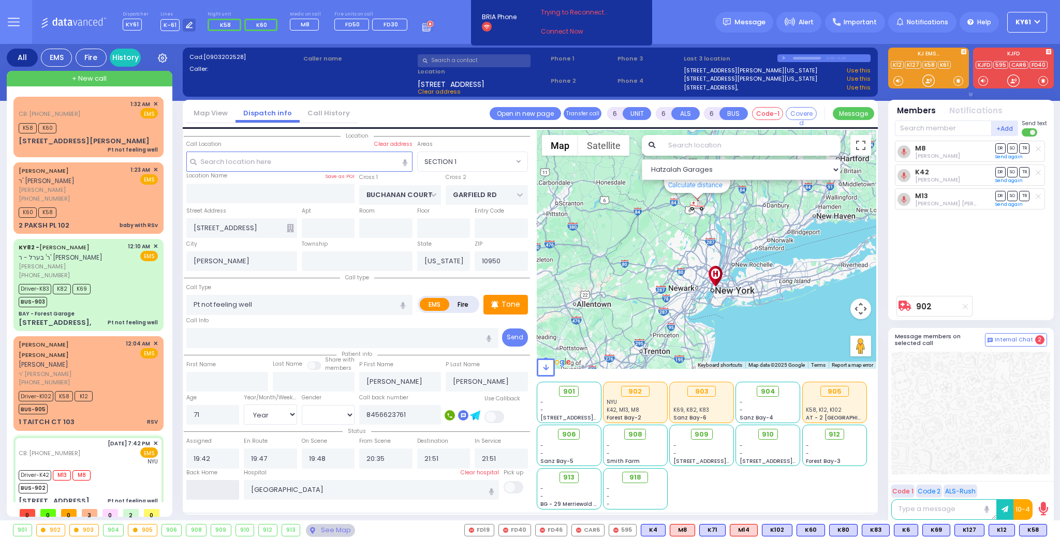
click at [206, 486] on input "text" at bounding box center [212, 490] width 53 height 20
click at [215, 494] on input "text" at bounding box center [212, 490] width 53 height 20
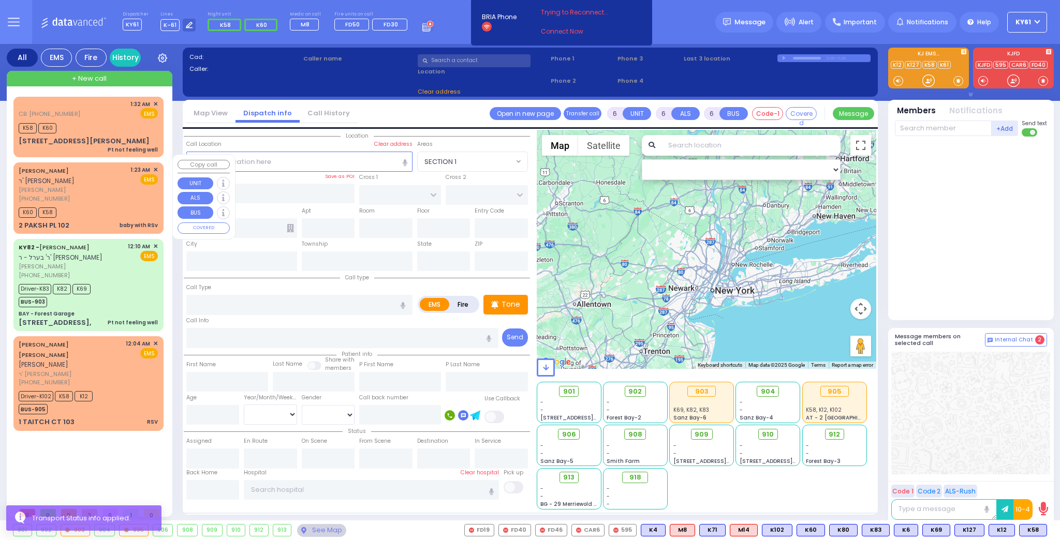
click at [139, 194] on div "1:23 AM ✕ EMS" at bounding box center [144, 184] width 28 height 37
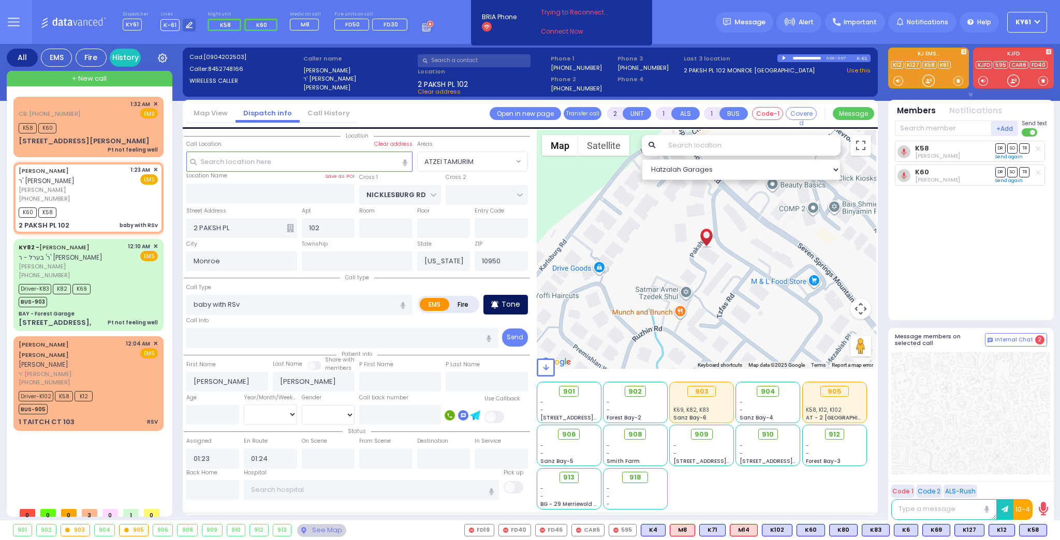
click at [506, 309] on div "Tone" at bounding box center [505, 305] width 45 height 20
click at [508, 302] on p "Tone" at bounding box center [510, 304] width 19 height 11
click at [513, 303] on p "Tone" at bounding box center [510, 304] width 19 height 11
click at [522, 298] on div "Tone" at bounding box center [505, 305] width 45 height 20
click at [513, 306] on p "Tone" at bounding box center [510, 304] width 19 height 11
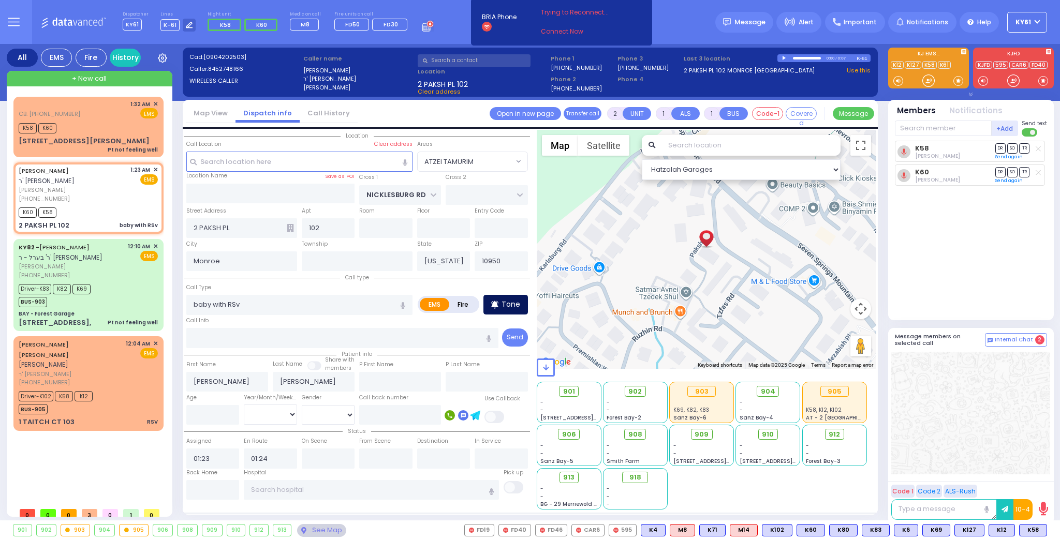
click at [498, 310] on div "Tone" at bounding box center [505, 305] width 45 height 20
click at [506, 306] on p "Tone" at bounding box center [510, 304] width 19 height 11
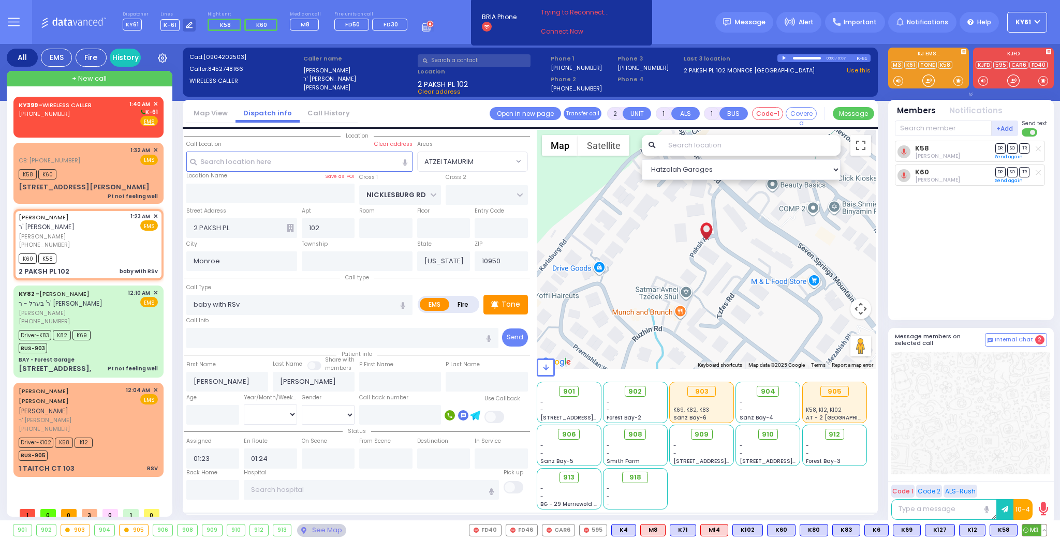
click at [1027, 530] on icon at bounding box center [1025, 530] width 5 height 5
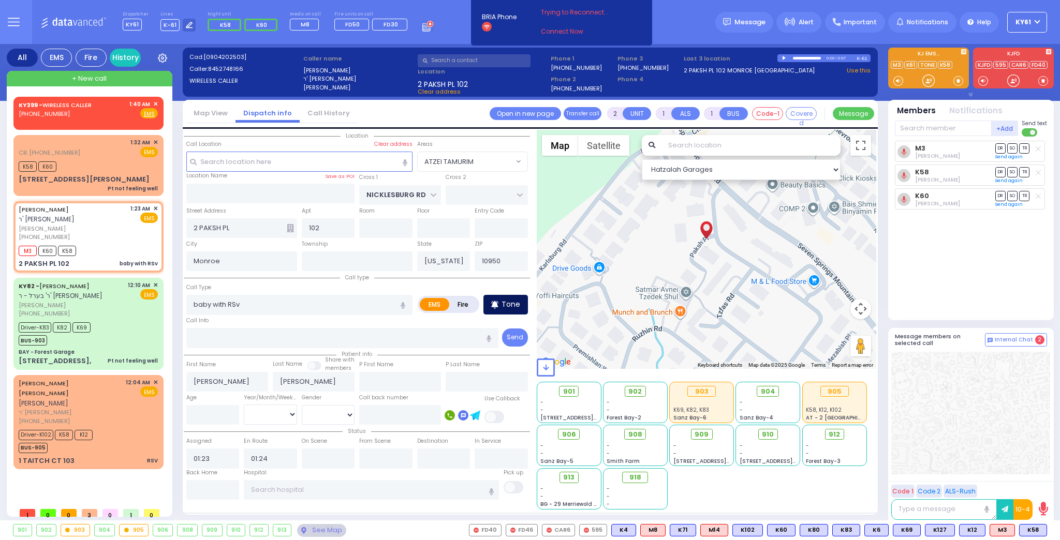
click at [510, 308] on p "Tone" at bounding box center [510, 304] width 19 height 11
click at [1030, 532] on span "K101" at bounding box center [1032, 530] width 28 height 11
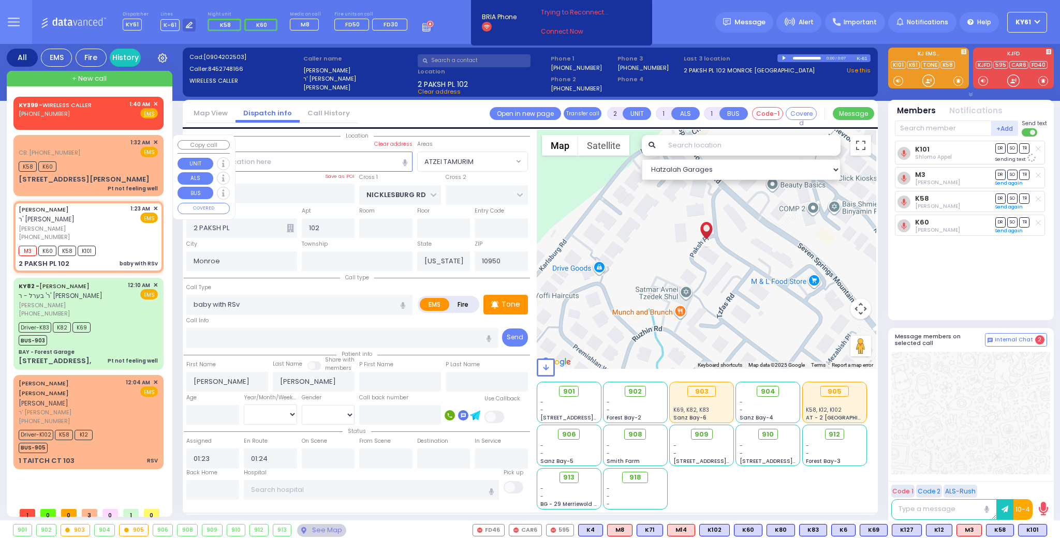
click at [92, 160] on div "K58 K60" at bounding box center [88, 165] width 139 height 13
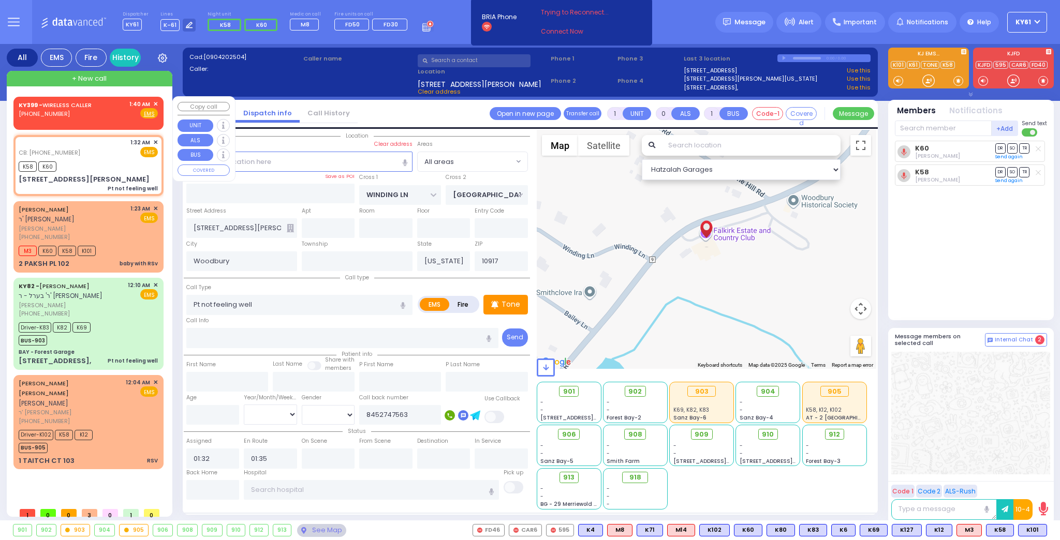
click at [156, 102] on span "✕" at bounding box center [155, 104] width 5 height 9
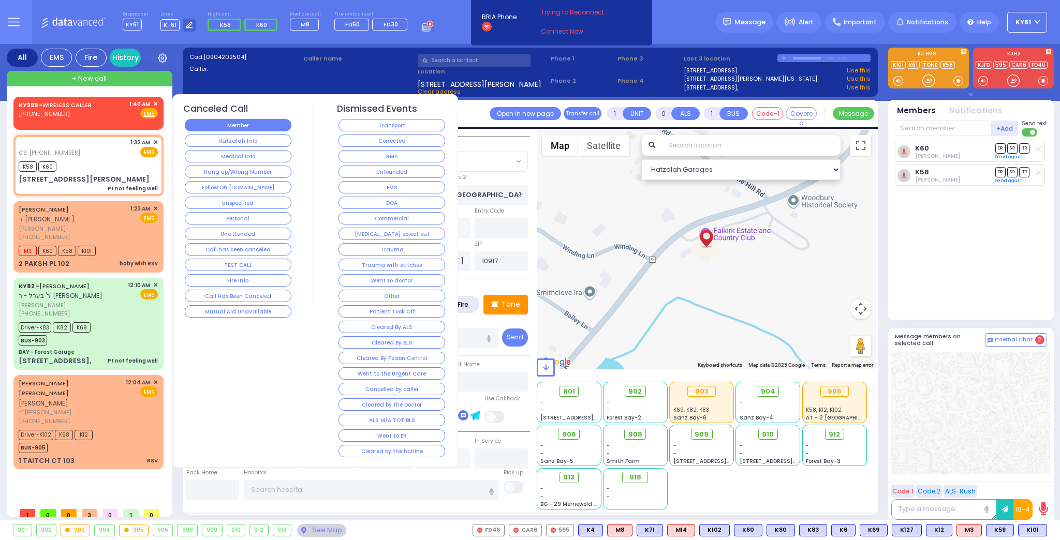
click at [201, 126] on button "Member" at bounding box center [238, 125] width 107 height 12
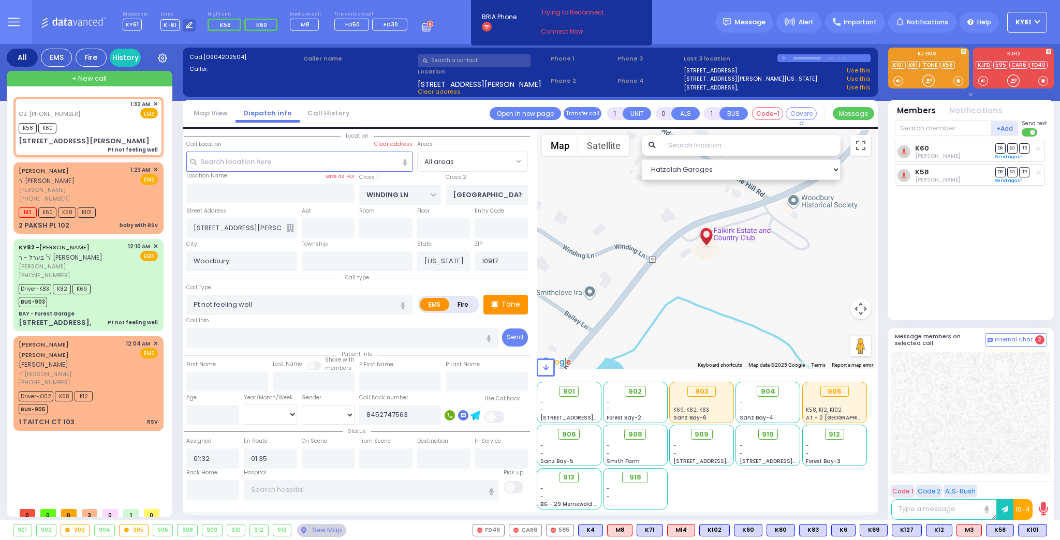
click at [214, 113] on link "Map View" at bounding box center [211, 113] width 50 height 10
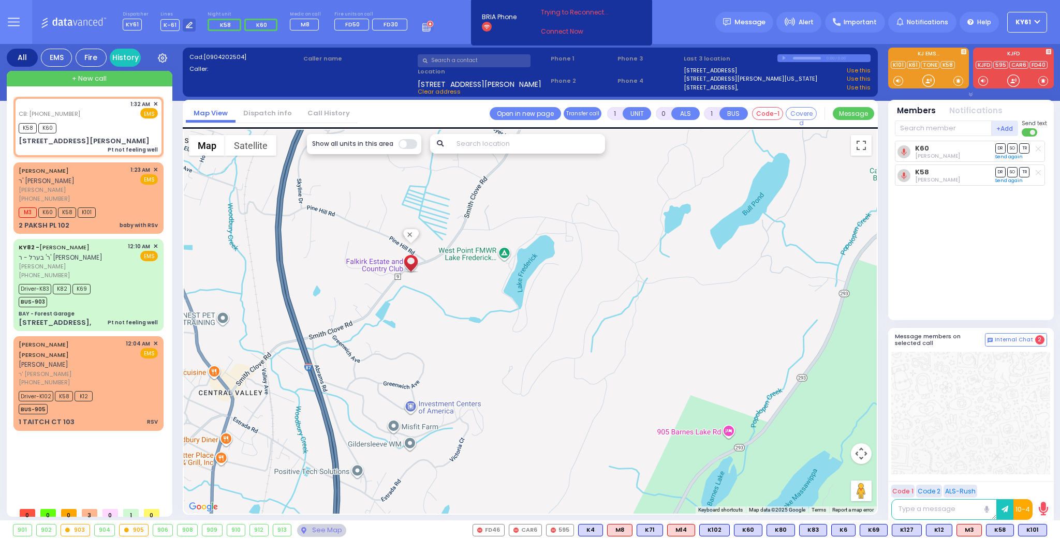
click at [252, 107] on li "Dispatch info" at bounding box center [267, 114] width 64 height 18
click at [268, 112] on link "Dispatch info" at bounding box center [267, 113] width 64 height 10
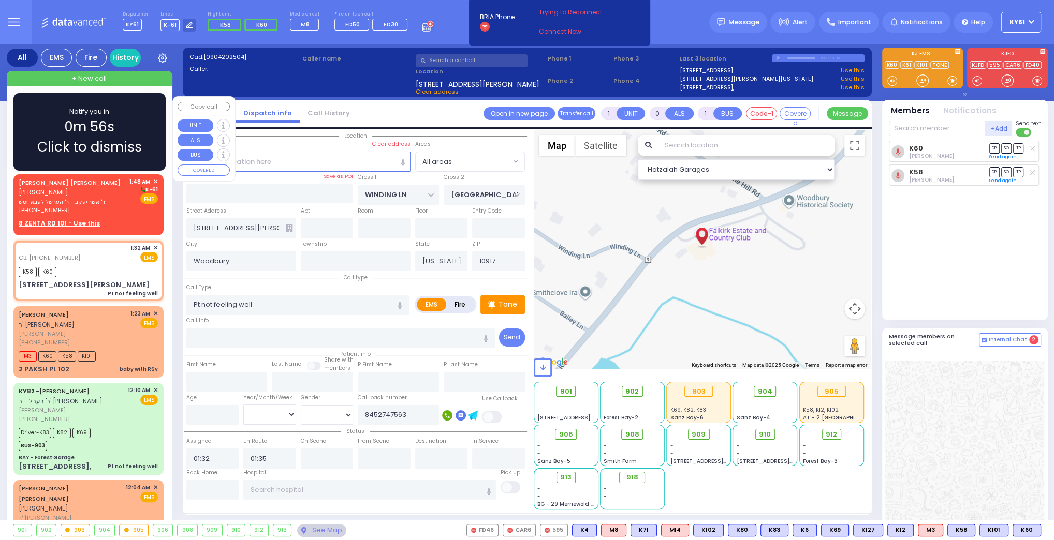
drag, startPoint x: 145, startPoint y: 125, endPoint x: 154, endPoint y: 131, distance: 10.8
click at [149, 127] on div "Notify you in 0m 56s Click to dismiss" at bounding box center [89, 132] width 122 height 51
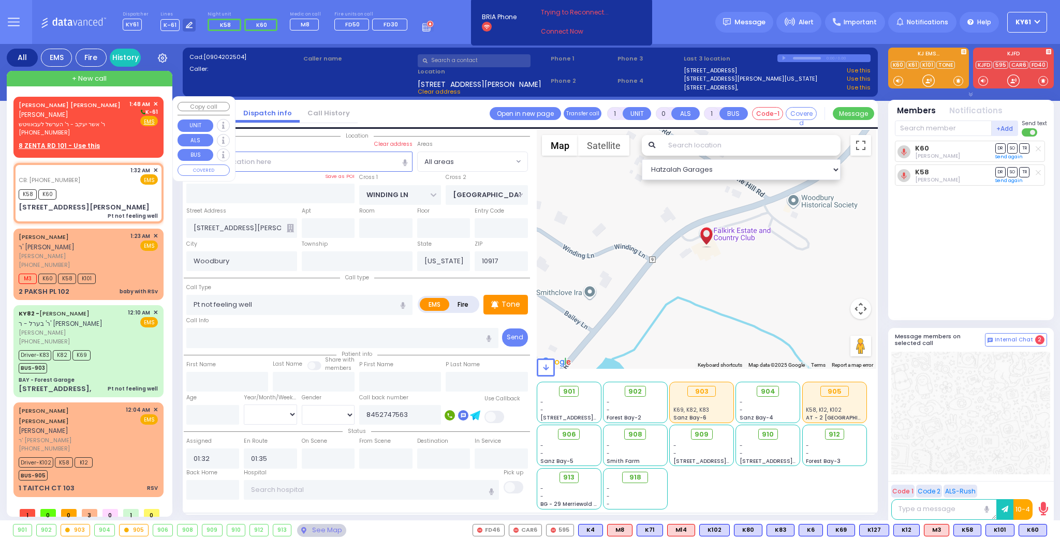
click at [158, 100] on div "[PERSON_NAME] [PERSON_NAME] [PERSON_NAME] ר' אשר יעקב - ר' הערשל לעבאוויטש [PHO…" at bounding box center [89, 125] width 146 height 54
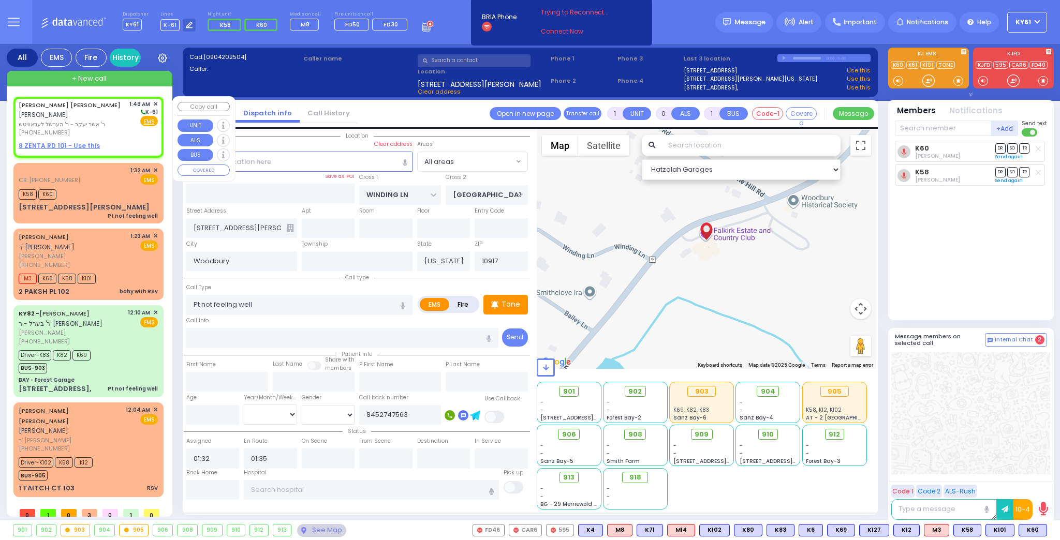
click at [156, 101] on span "✕" at bounding box center [155, 104] width 5 height 9
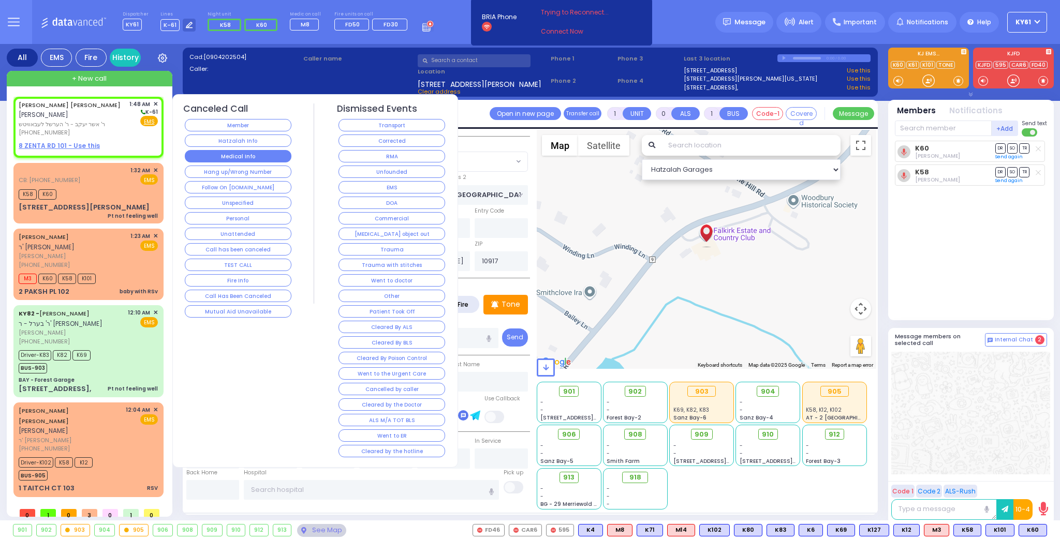
click at [234, 150] on button "Medical Info" at bounding box center [238, 156] width 107 height 12
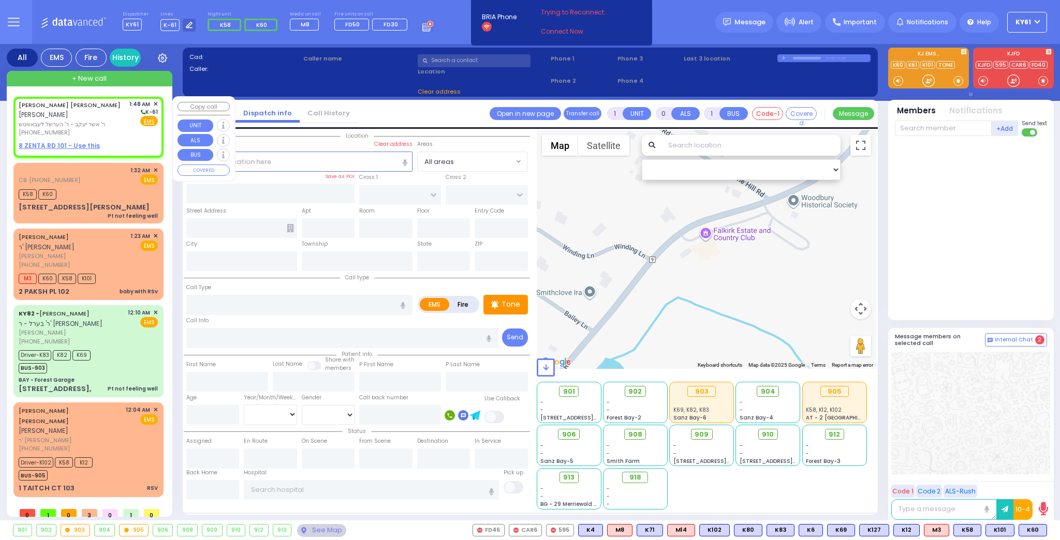
click at [163, 102] on div "[PERSON_NAME] [PERSON_NAME] [PERSON_NAME] ר' אשר יעקב - ר' הערשל לעבאוויטש [PHO…" at bounding box center [88, 127] width 150 height 61
click at [156, 104] on span "✕" at bounding box center [155, 104] width 5 height 9
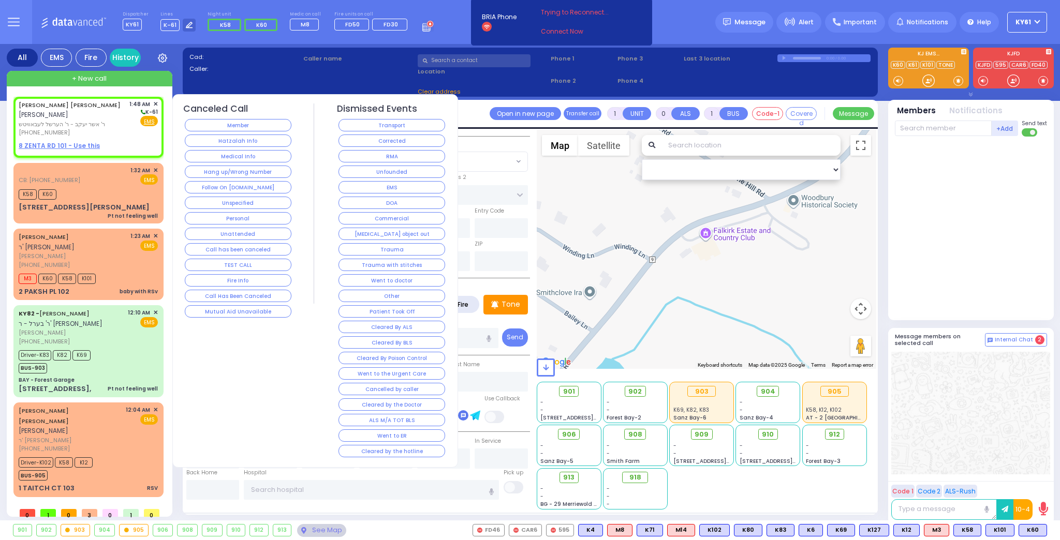
click at [217, 153] on button "Medical Info" at bounding box center [238, 156] width 107 height 12
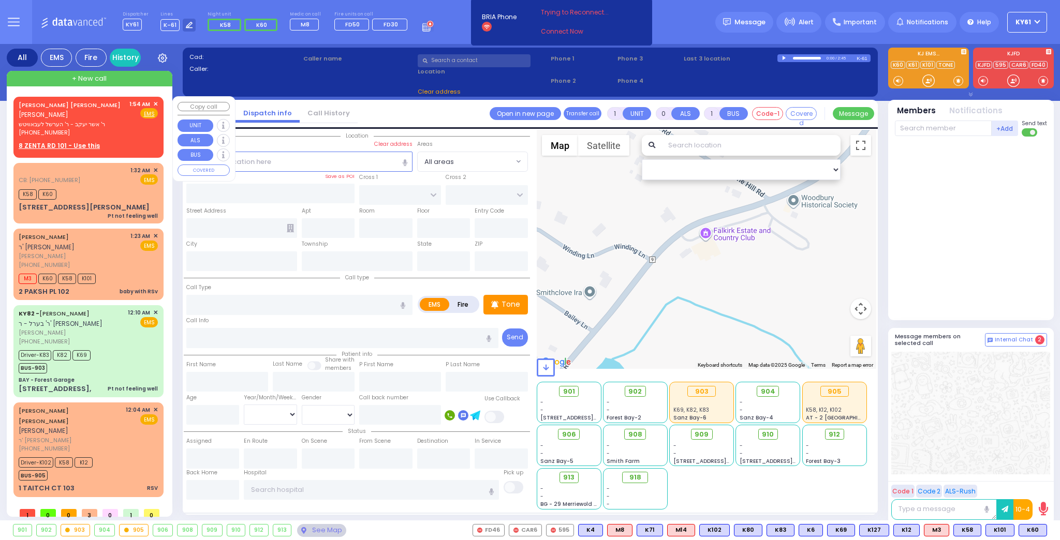
click at [160, 103] on div "[PERSON_NAME] [PERSON_NAME] [PERSON_NAME] ר' אשר יעקב - ר' הערשל לעבאוויטש [PHO…" at bounding box center [89, 125] width 146 height 54
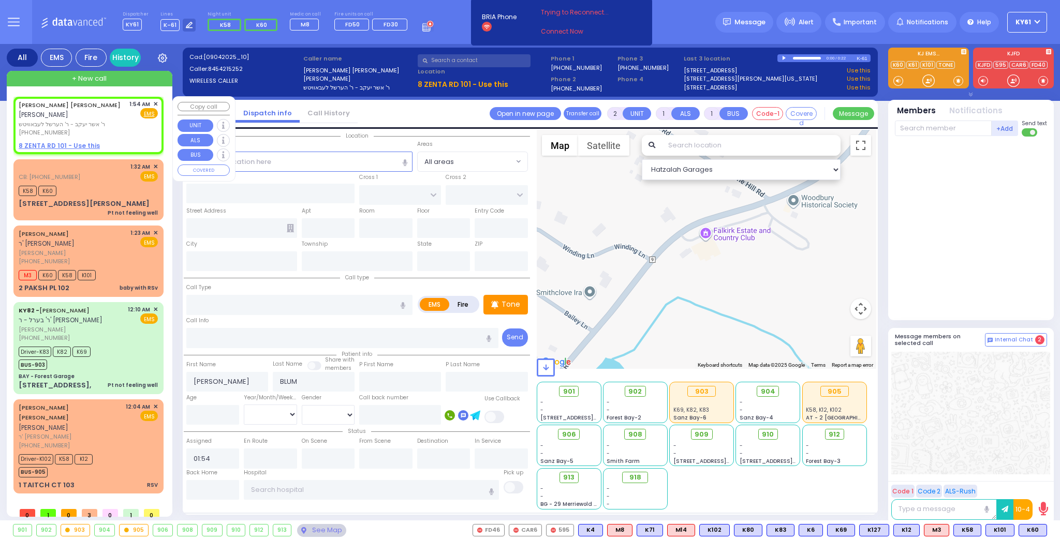
click at [156, 101] on span "✕" at bounding box center [155, 104] width 5 height 9
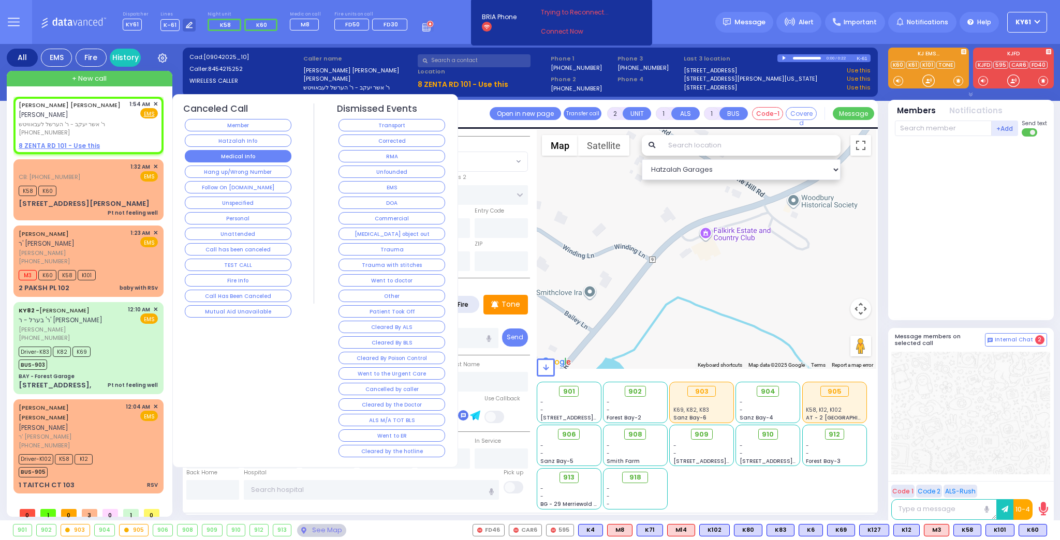
click at [230, 150] on button "Medical Info" at bounding box center [238, 156] width 107 height 12
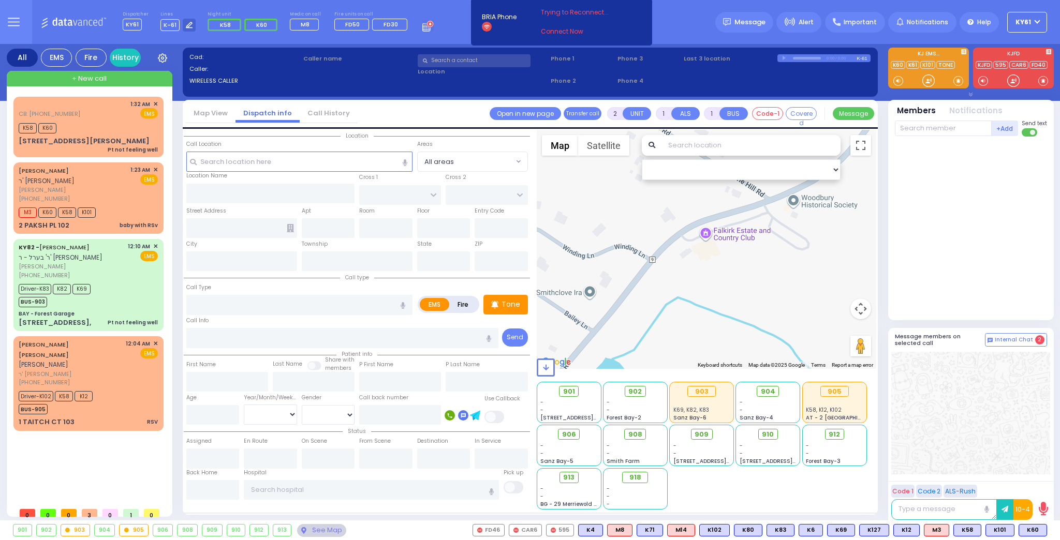
select select
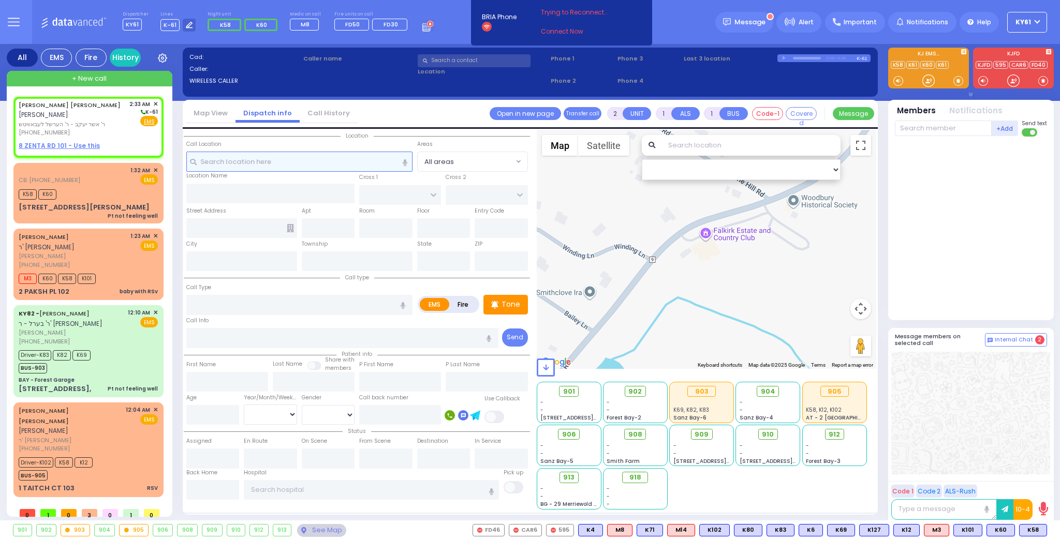
select select
radio input "true"
type input "[PERSON_NAME]"
type input "BLUM"
select select
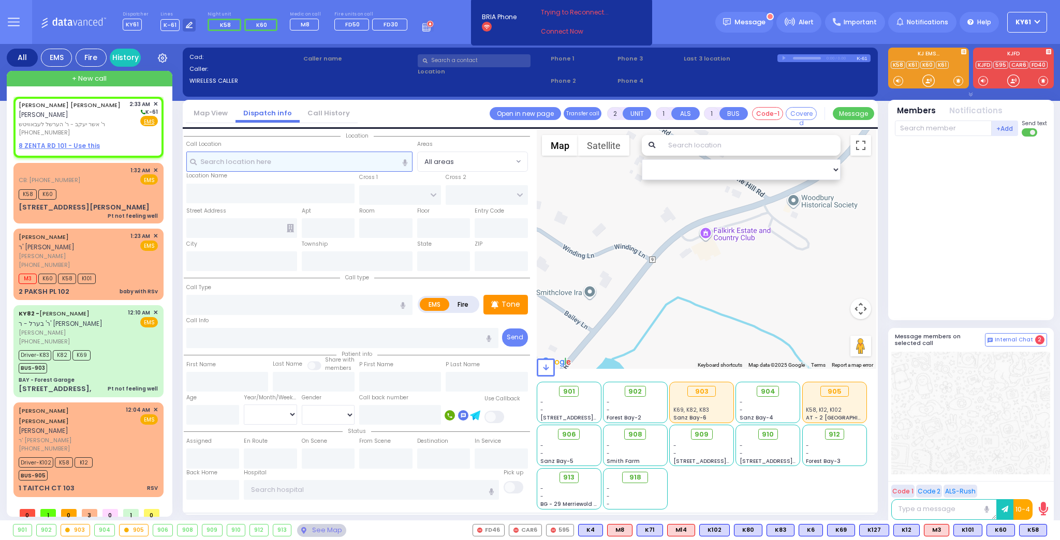
type input "02:33"
select select "Hatzalah Garages"
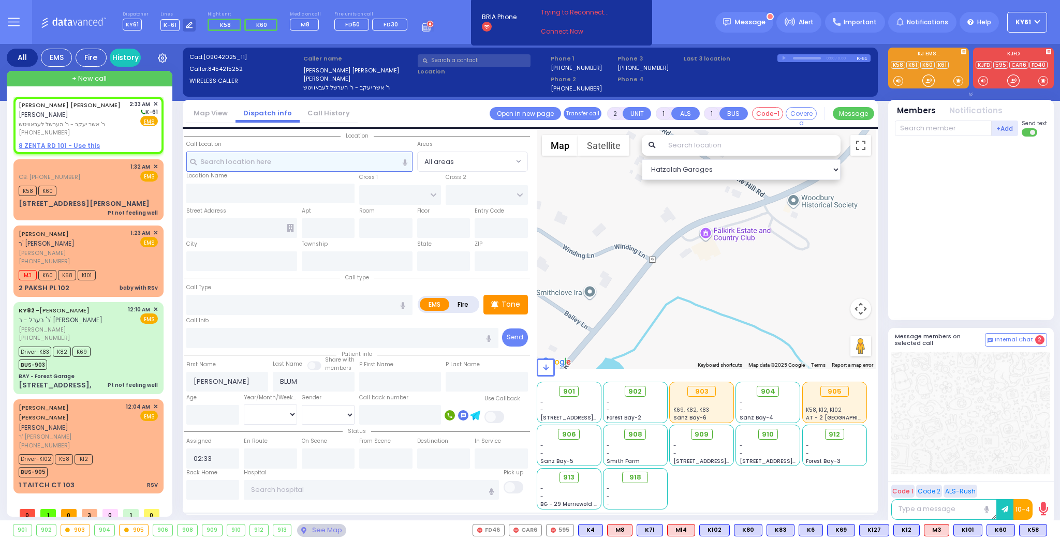
select select
radio input "true"
select select
select select "Hatzalah Garages"
select select
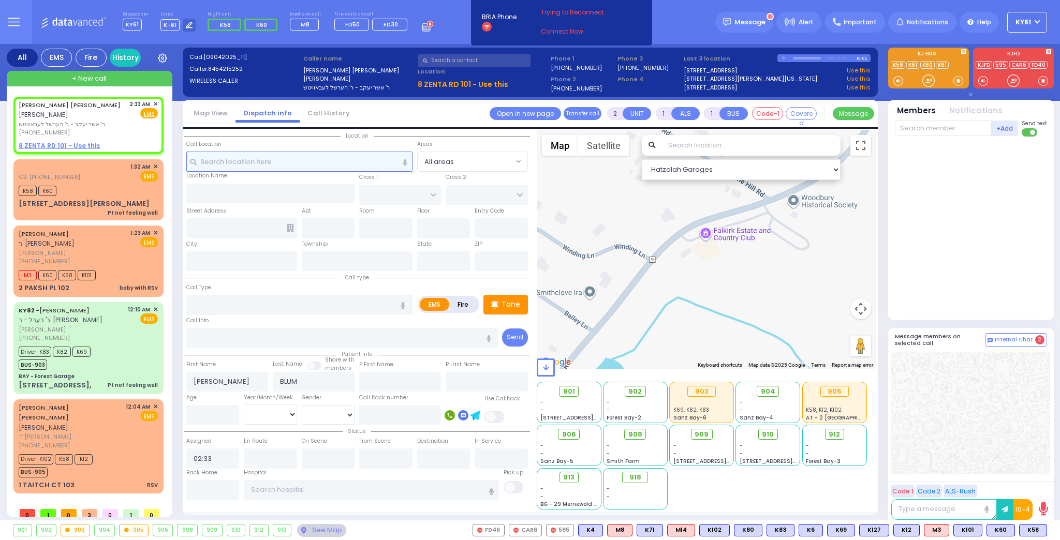
radio input "true"
select select
select select "Hatzalah Garages"
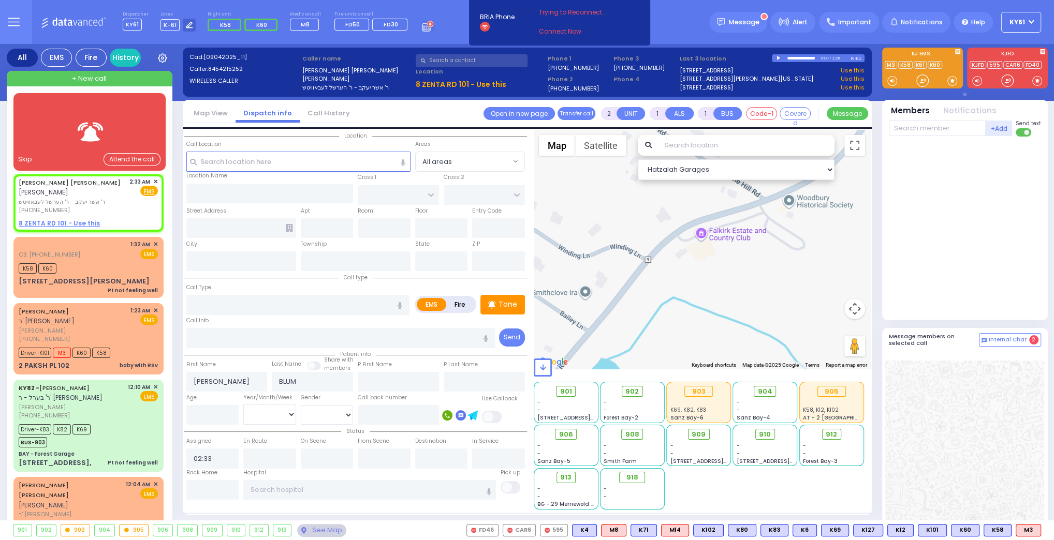
click at [54, 156] on div "Skip Attend the call" at bounding box center [89, 159] width 142 height 13
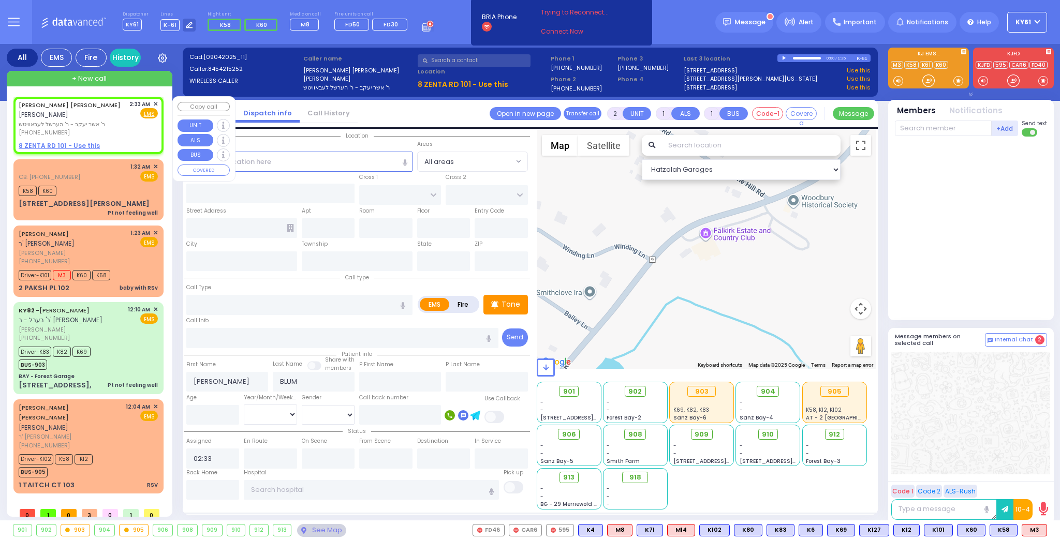
click at [119, 139] on div "ALEXANDER AVRUM BLUM אלכסנדר אברהם בלום ר' אשר יעקב - ר' הערשל לעבאוויטש (845) …" at bounding box center [89, 125] width 146 height 54
select select
radio input "true"
select select
select select "Hatzalah Garages"
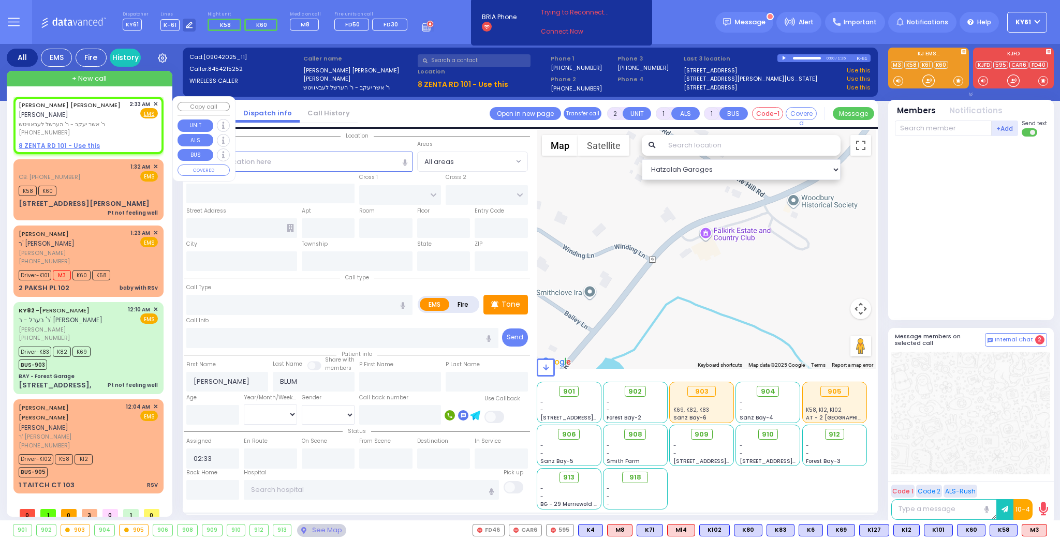
click at [52, 145] on u "8 ZENTA RD 101 - Use this" at bounding box center [59, 145] width 81 height 9
select select
radio input "true"
select select
select select "Hatzalah Garages"
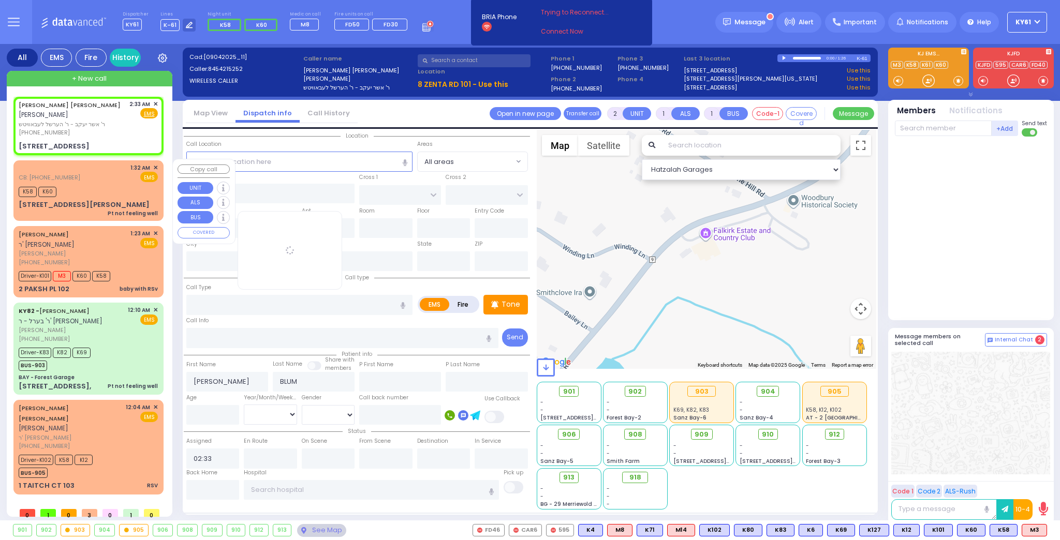
select select
radio input "true"
select select
select select "Hatzalah Garages"
type input "ZENTA RD"
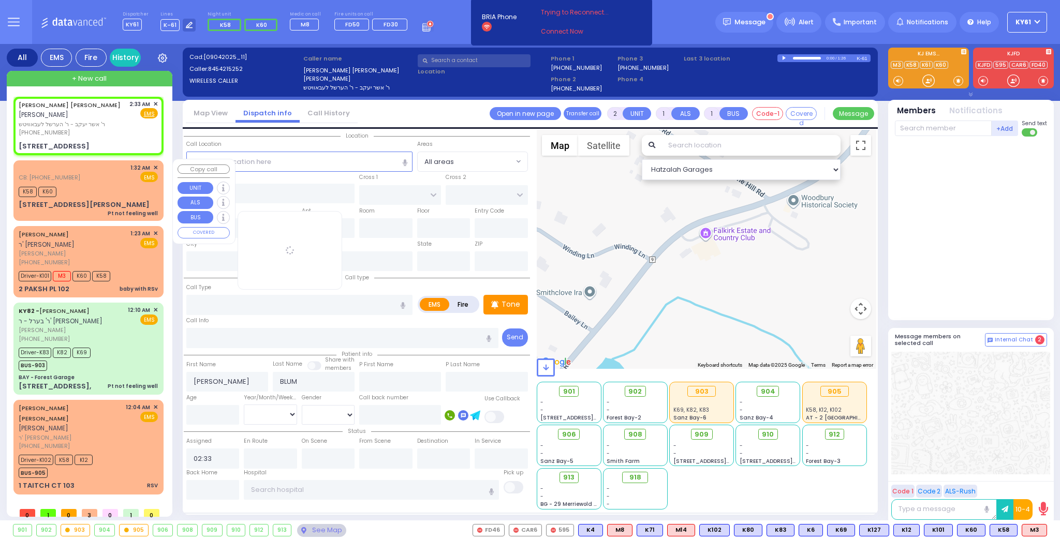
type input "DAVID WEIDER BLVD"
type input "8 ZENTA RD"
type input "101"
type input "Monroe"
type input "[US_STATE]"
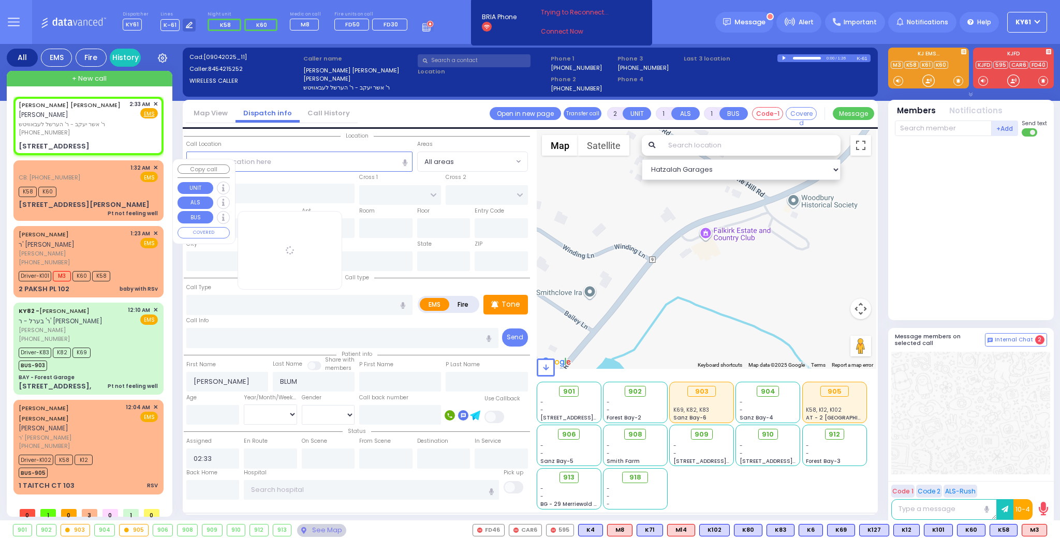
type input "10950"
select select "SECTION 2"
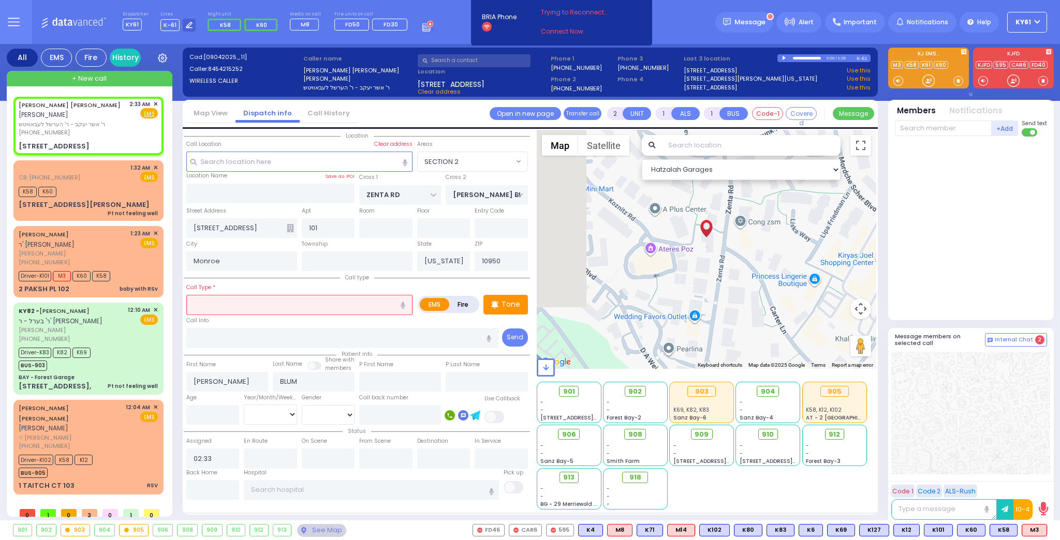
drag, startPoint x: 297, startPoint y: 305, endPoint x: 302, endPoint y: 317, distance: 13.0
click at [300, 309] on input "text" at bounding box center [299, 305] width 226 height 20
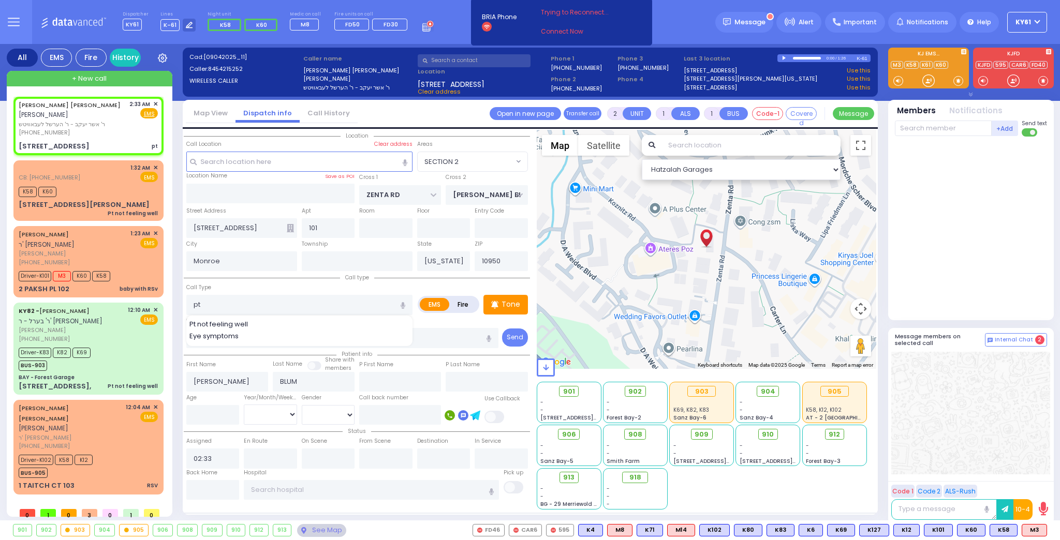
click at [312, 327] on div "Pt not feeling well" at bounding box center [299, 324] width 221 height 10
type input "Pt not feeling well"
type input "1"
type input "0"
type input "2"
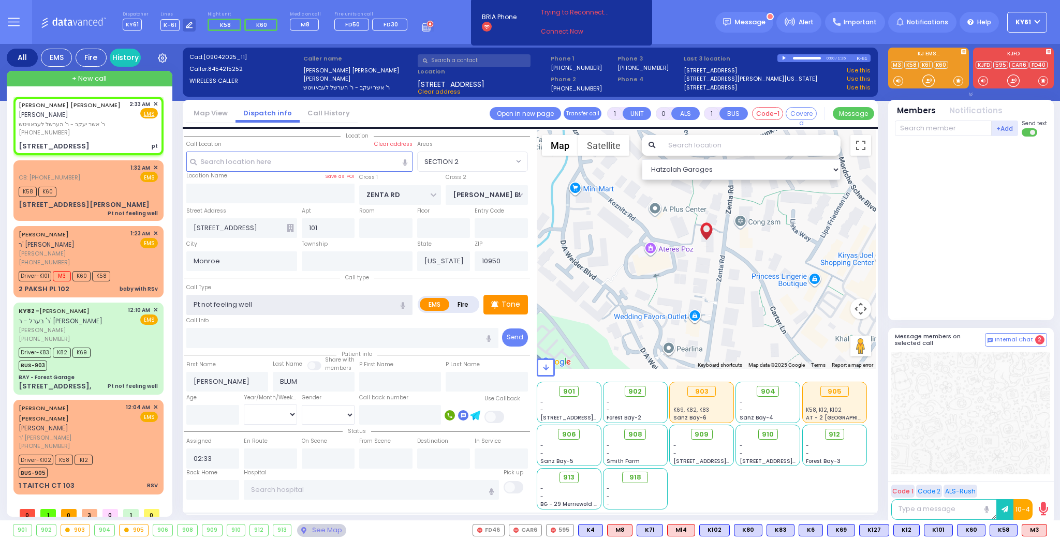
type input "1"
select select
radio input "true"
select select
select select "Hatzalah Garages"
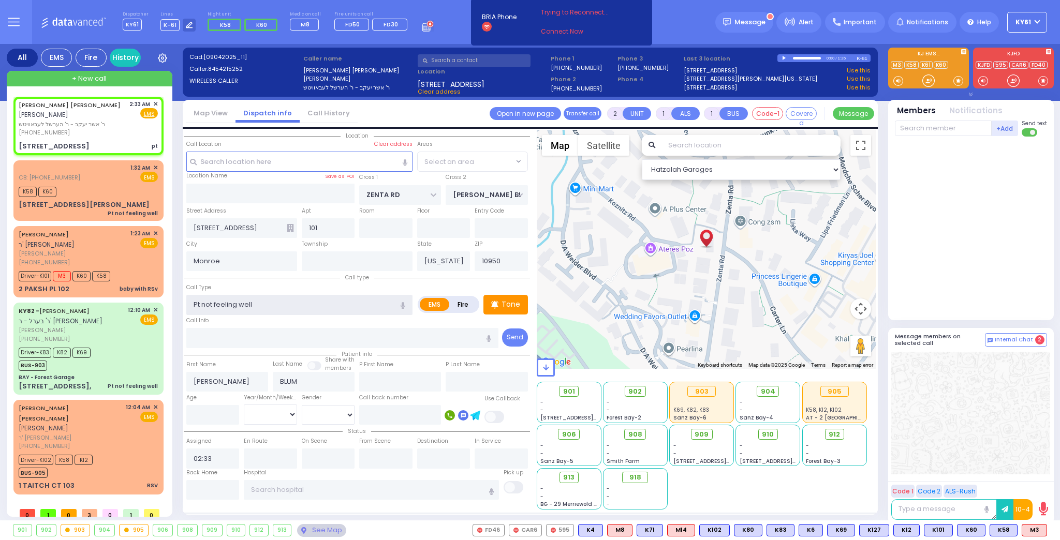
select select "SECTION 2"
type input "1"
type input "0"
select select
radio input "true"
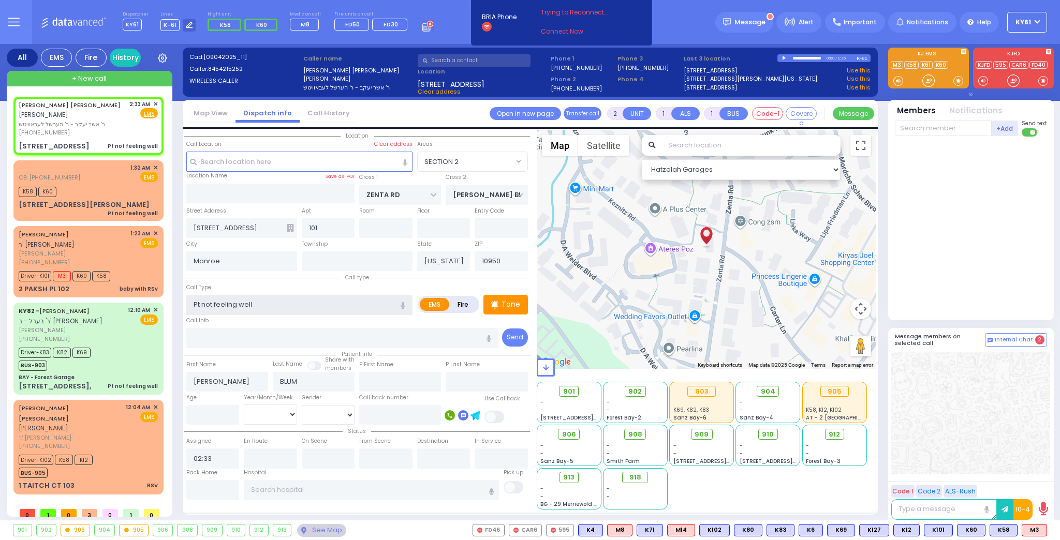
select select
select select "Hatzalah Garages"
select select "SECTION 2"
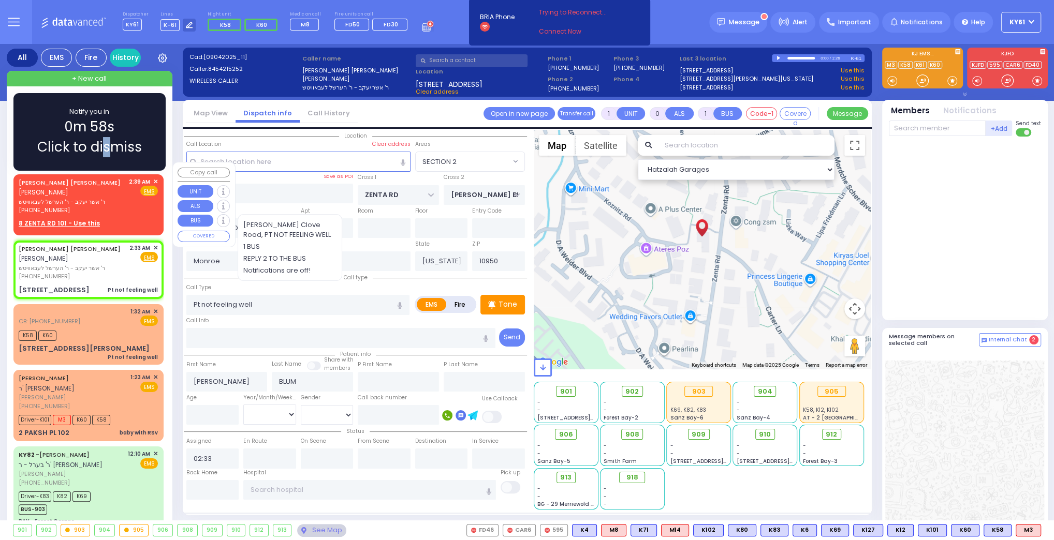
click at [108, 147] on span "Click to dismiss" at bounding box center [89, 147] width 105 height 20
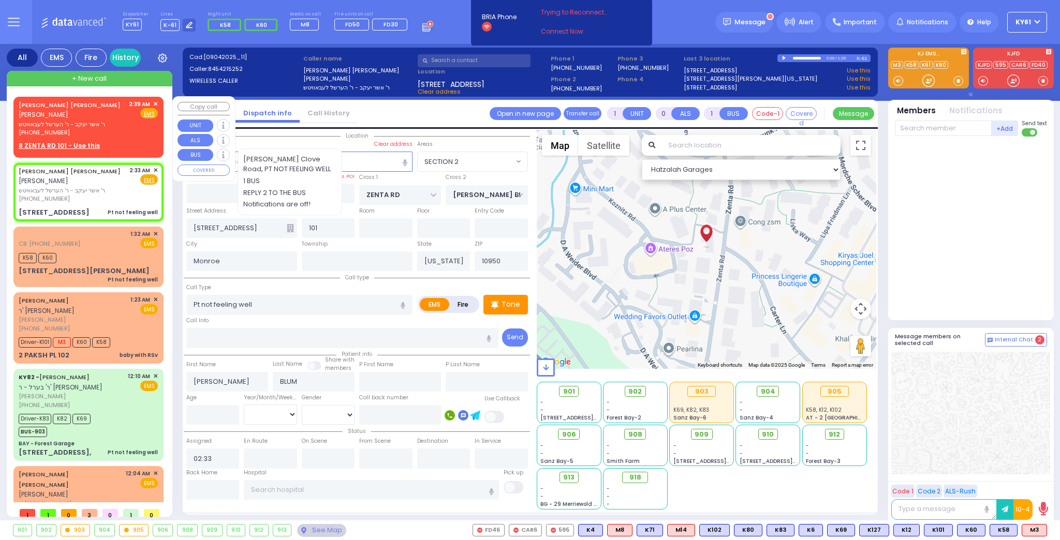
select select
radio input "true"
select select
select select "Hatzalah Garages"
select select "SECTION 2"
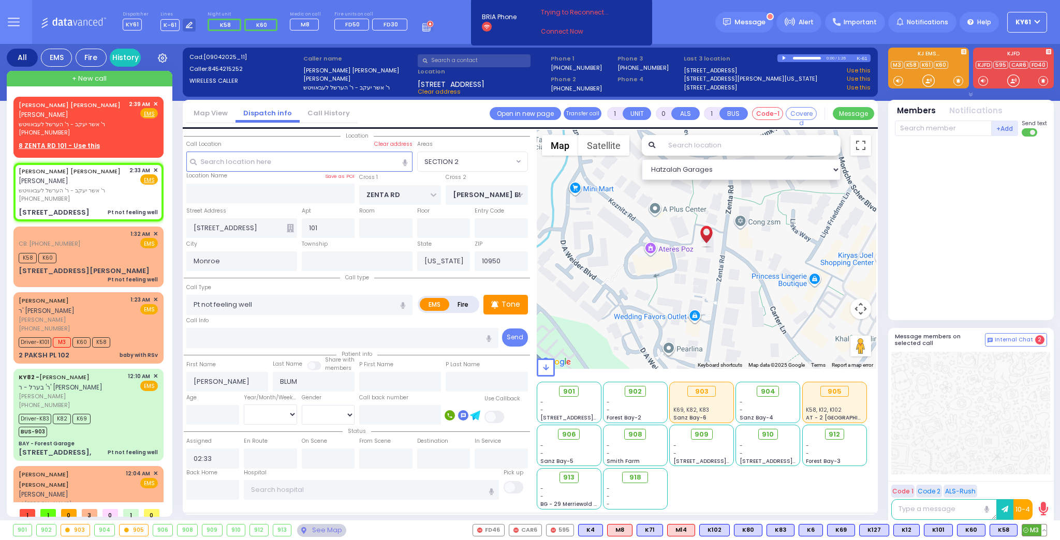
click at [1040, 533] on span "M3" at bounding box center [1034, 530] width 24 height 11
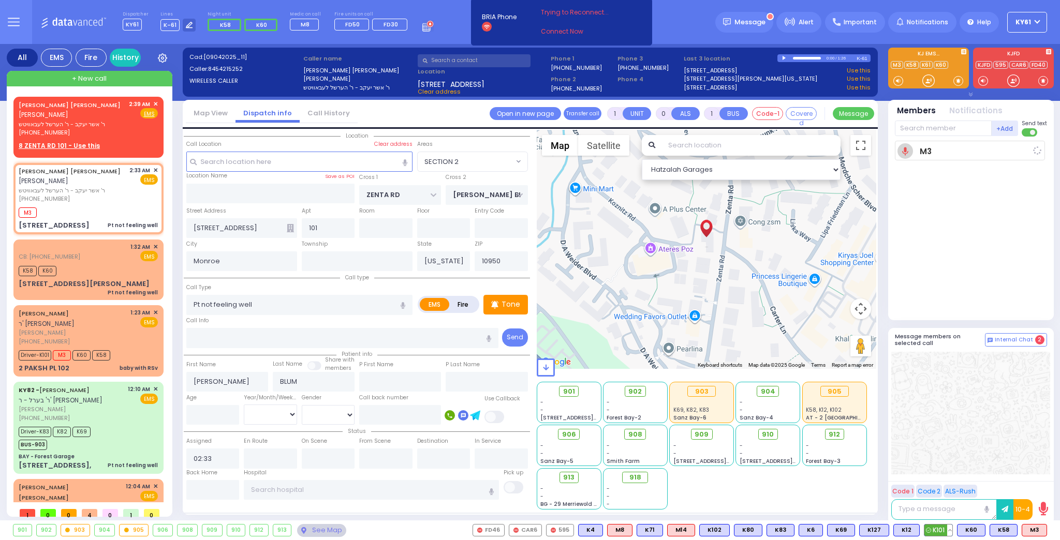
select select
radio input "true"
select select
type input "02:40"
select select "Hatzalah Garages"
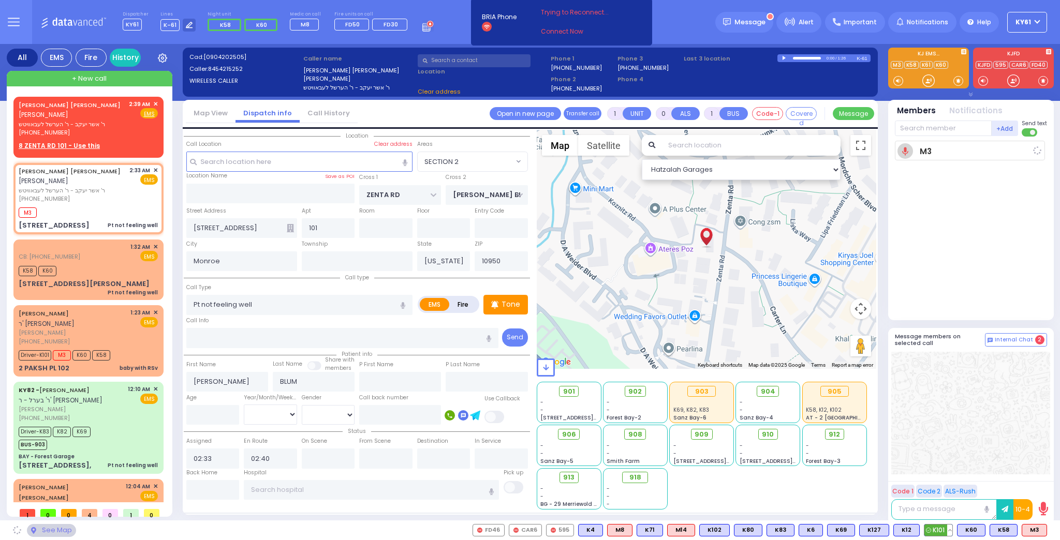
select select "SECTION 2"
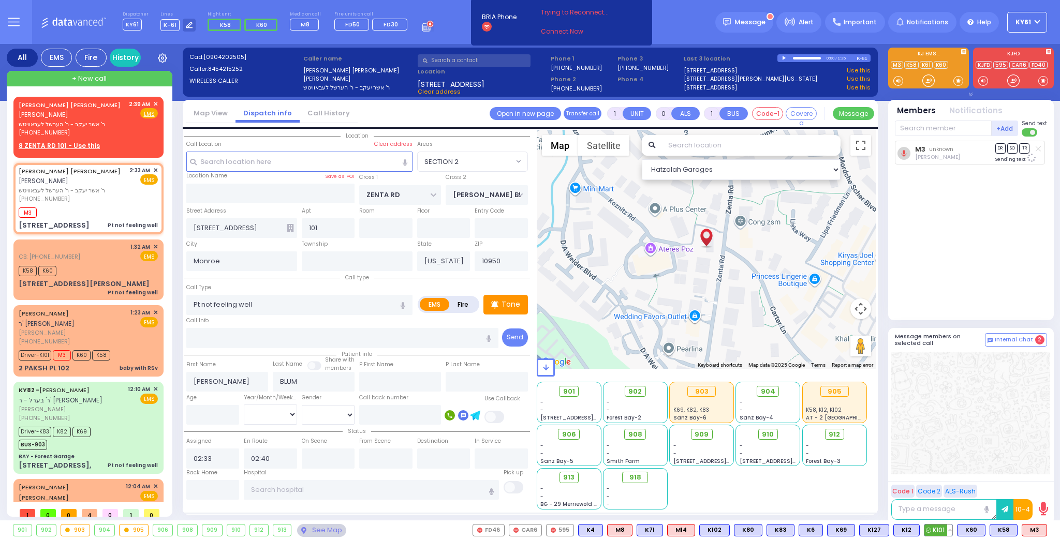
click at [949, 533] on span "K101" at bounding box center [938, 530] width 28 height 11
select select
radio input "true"
select select
select select "Hatzalah Garages"
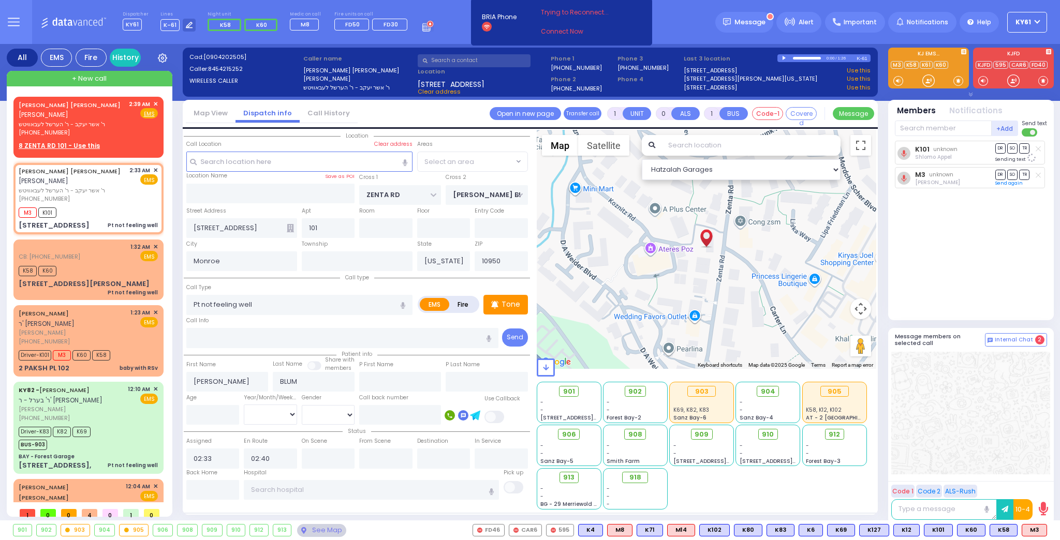
select select "SECTION 2"
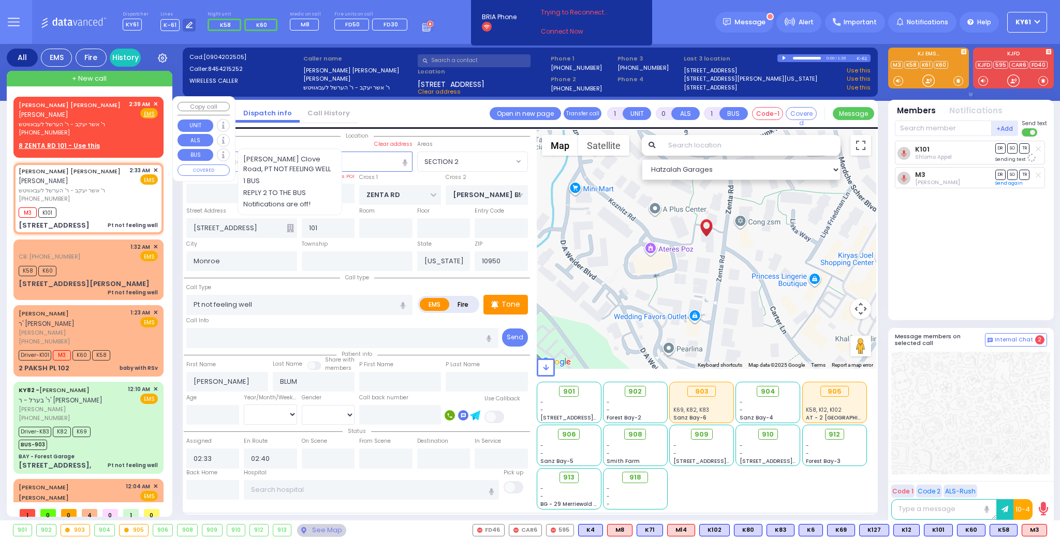
click at [153, 103] on span "✕" at bounding box center [155, 104] width 5 height 9
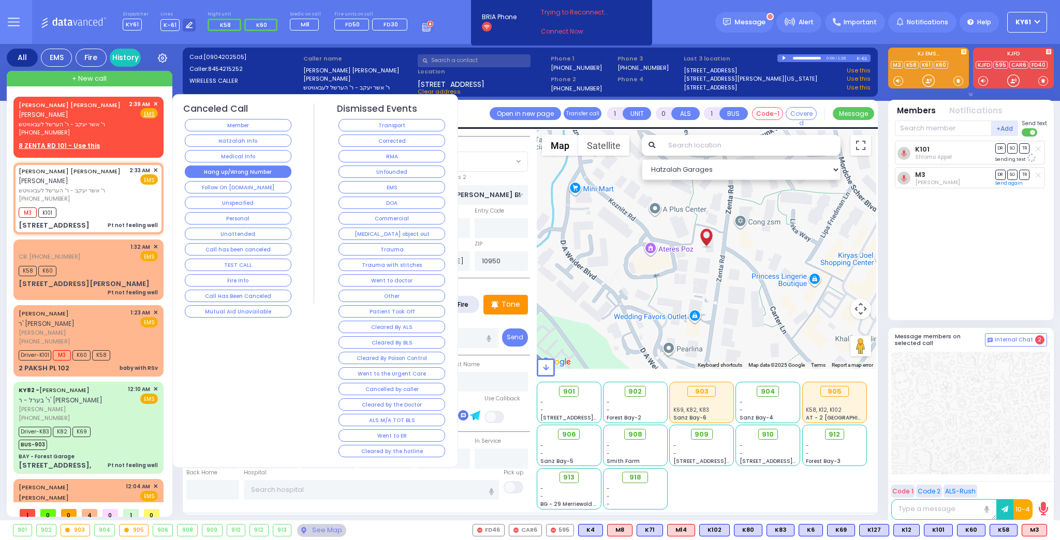
click at [201, 169] on button "Hang up/Wrong Number" at bounding box center [238, 172] width 107 height 12
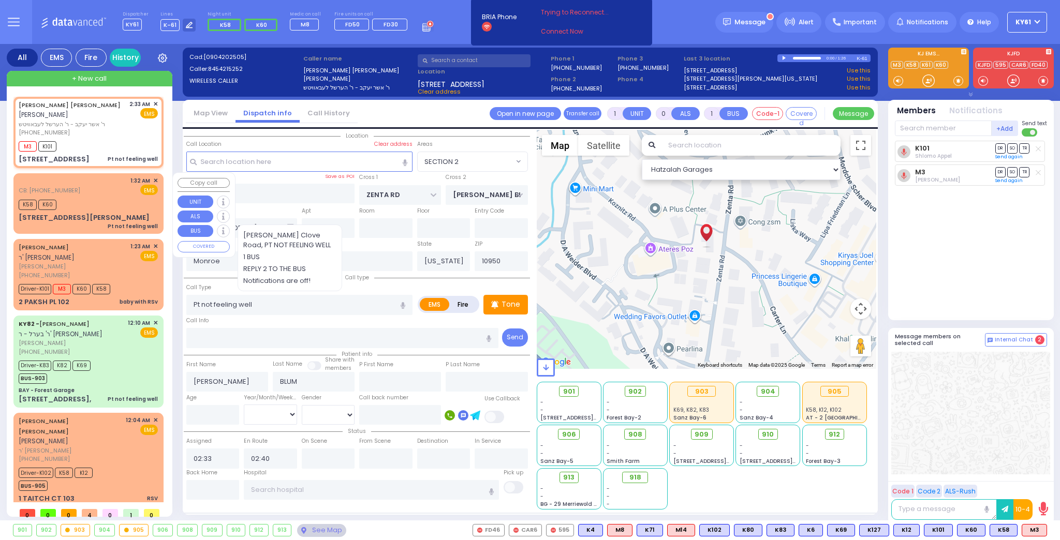
click at [155, 179] on span "✕" at bounding box center [155, 180] width 5 height 9
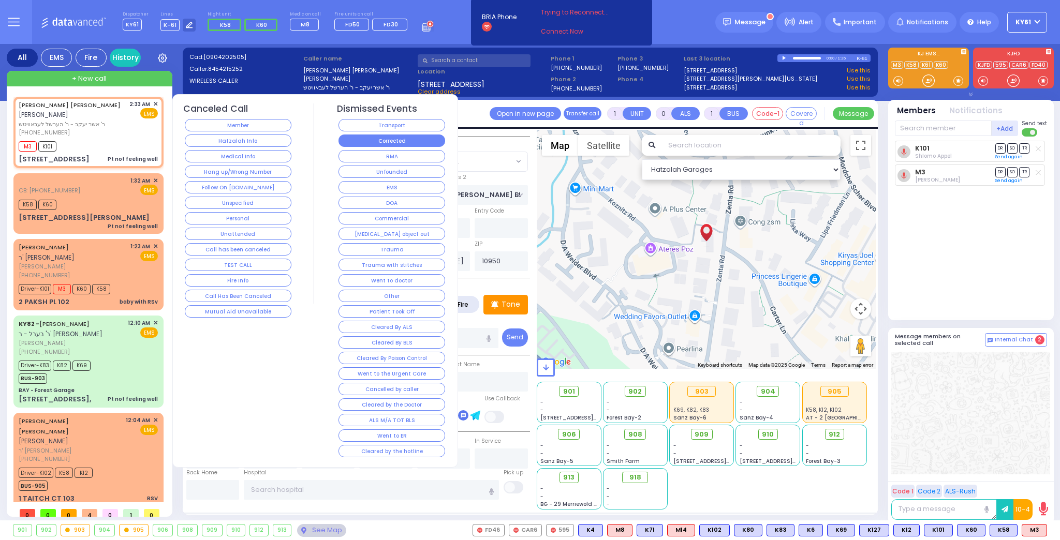
click at [360, 140] on button "Corrected" at bounding box center [391, 141] width 107 height 12
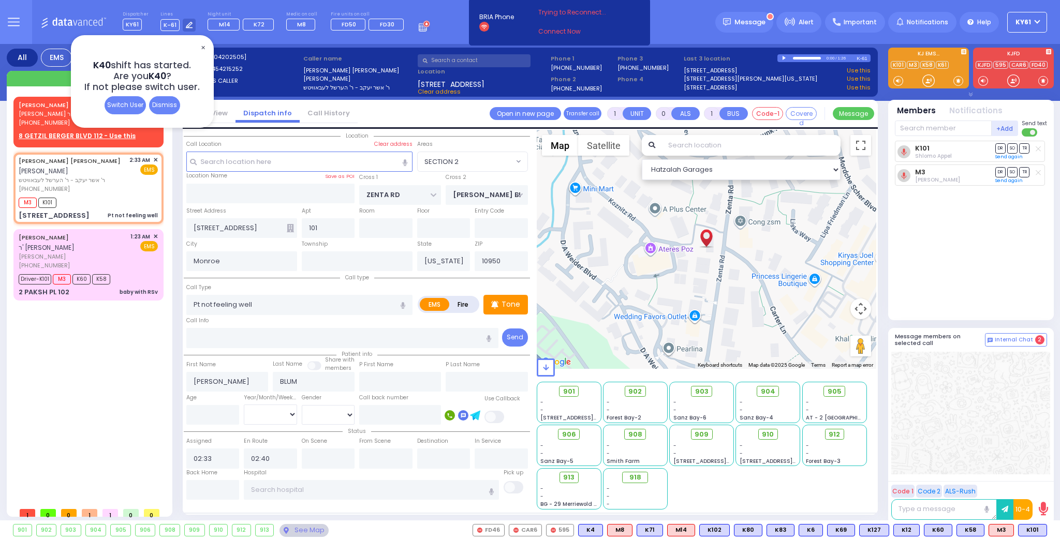
click at [201, 46] on span "✕" at bounding box center [203, 48] width 8 height 12
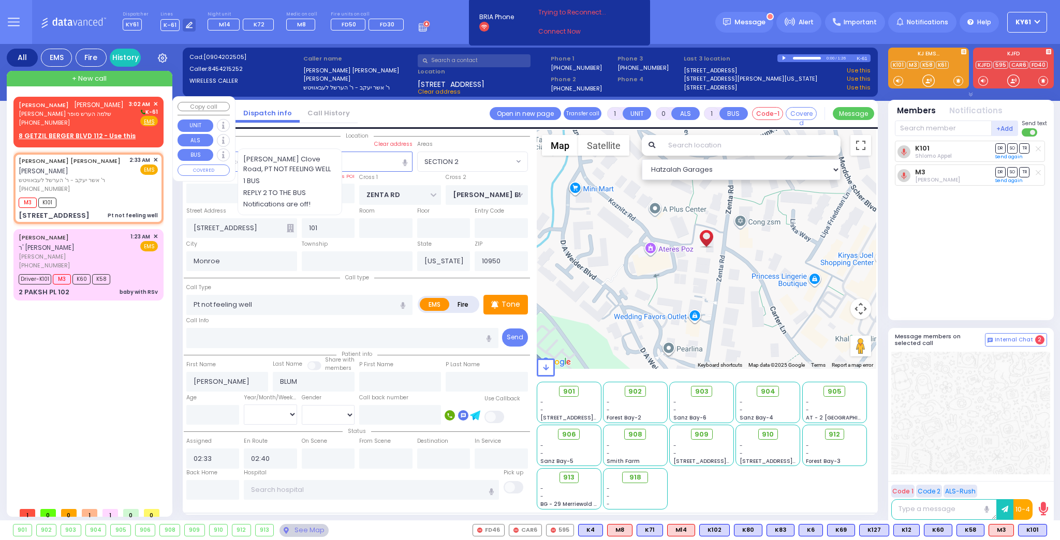
click at [132, 127] on div "3:02 AM ✕ K-61 Fire EMS" at bounding box center [143, 113] width 29 height 27
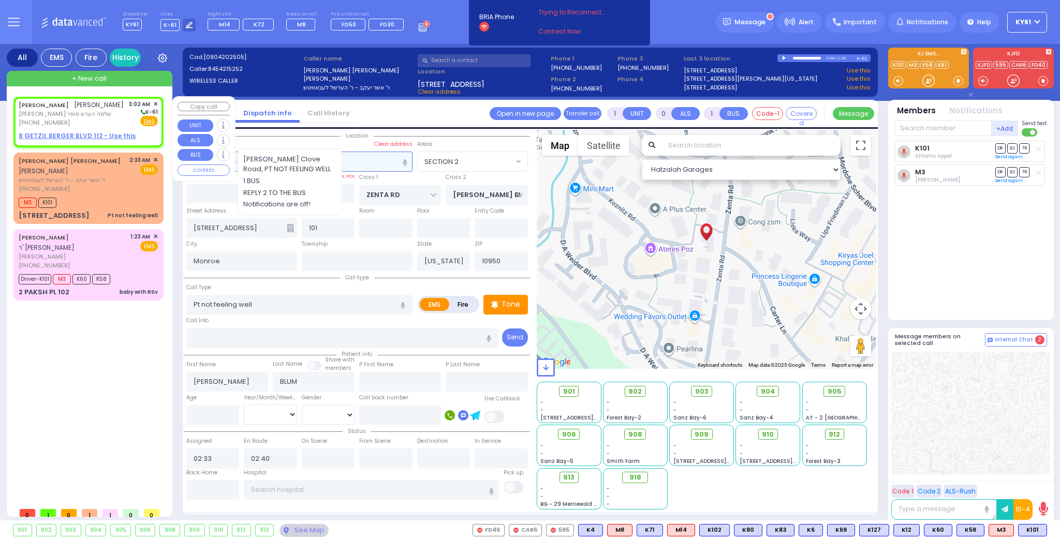
type input "2"
type input "1"
select select
radio input "true"
type input "SHMIEL ARON"
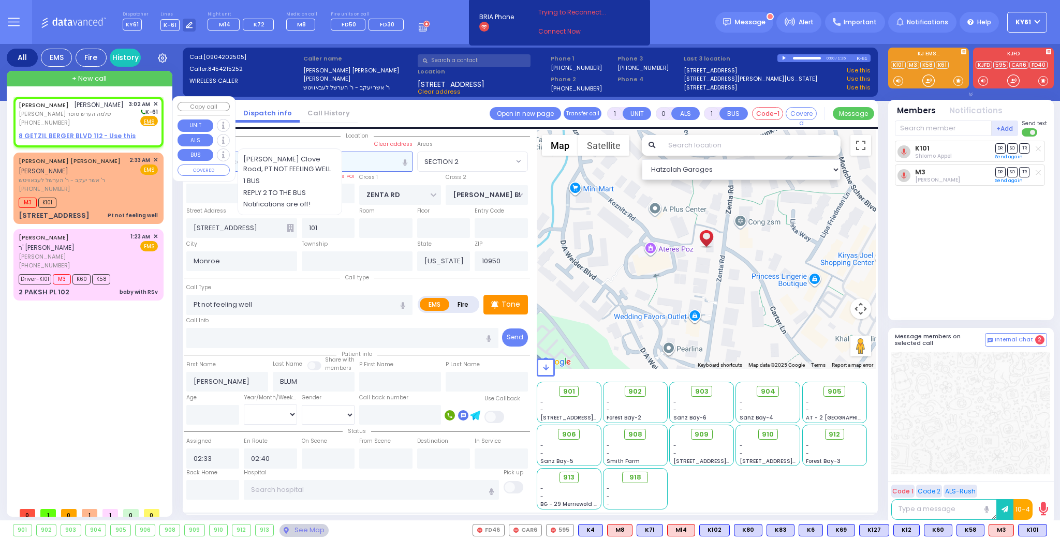
type input "FRIEDMAN"
select select
type input "03:02"
select select "Hatzalah Garages"
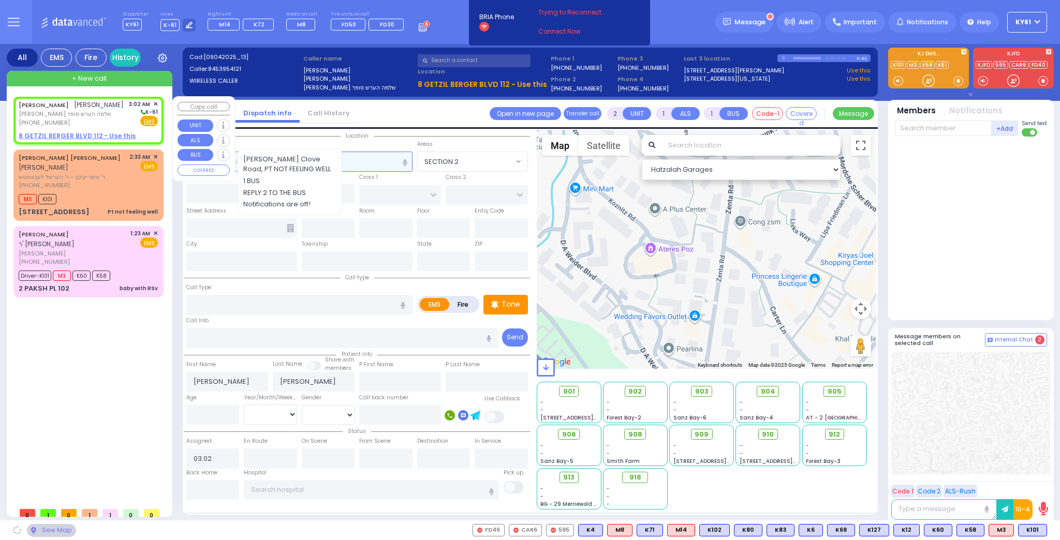
select select
radio input "true"
select select
select select "Hatzalah Garages"
click at [44, 140] on u "8 GETZIL BERGER BLVD 112 - Use this" at bounding box center [77, 135] width 117 height 9
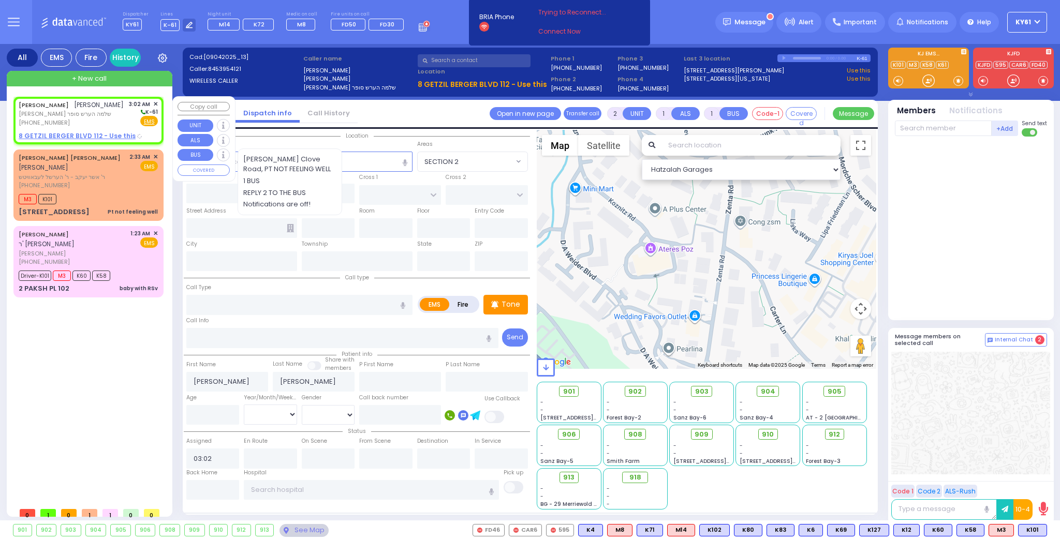
select select
radio input "true"
select select
select select "Hatzalah Garages"
select select
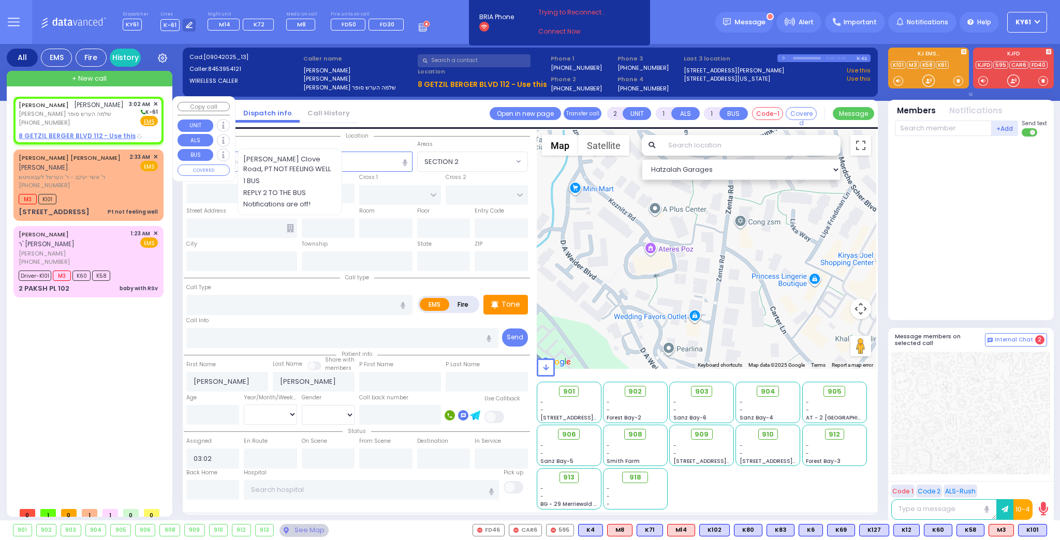
radio input "true"
select select
select select "Hatzalah Garages"
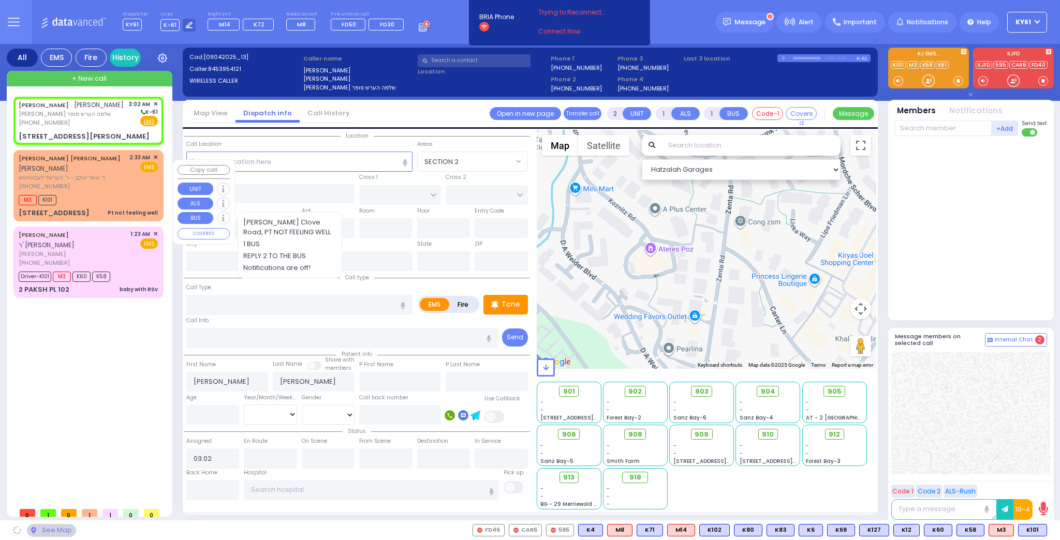
type input "KERESTIER COURT"
type input "[PERSON_NAME] DR"
type input "8 GETZIL BERGER BLVD"
type input "112"
type input "[PERSON_NAME]"
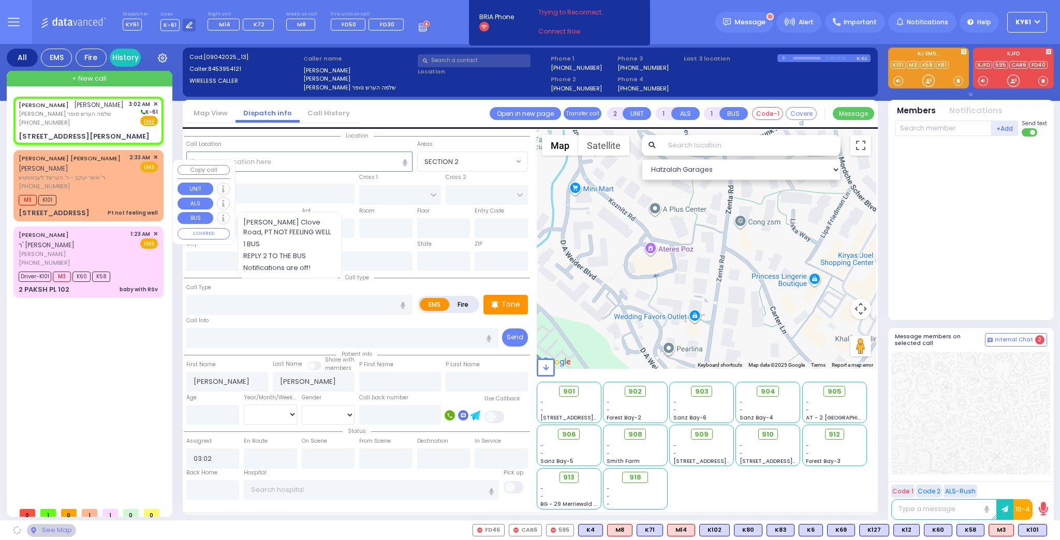
type input "[US_STATE]"
type input "10950"
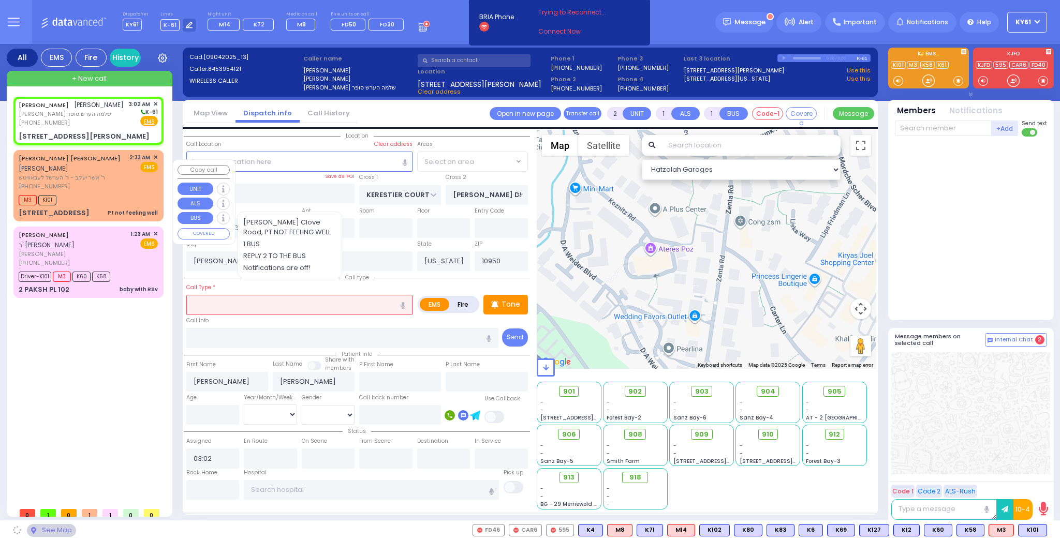
select select "SECTION 4"
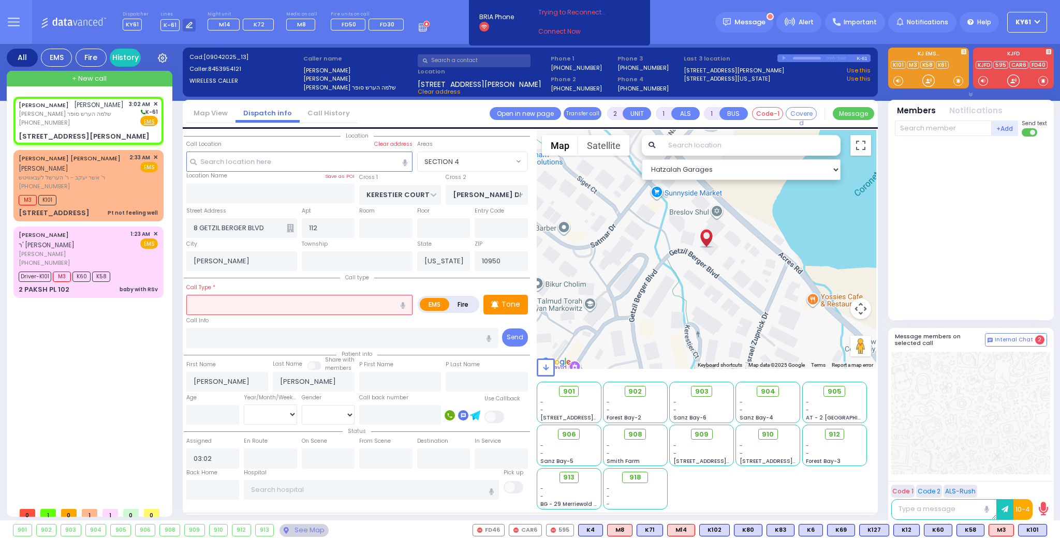
drag, startPoint x: 268, startPoint y: 305, endPoint x: 274, endPoint y: 306, distance: 6.8
click at [269, 305] on input "text" at bounding box center [299, 305] width 226 height 20
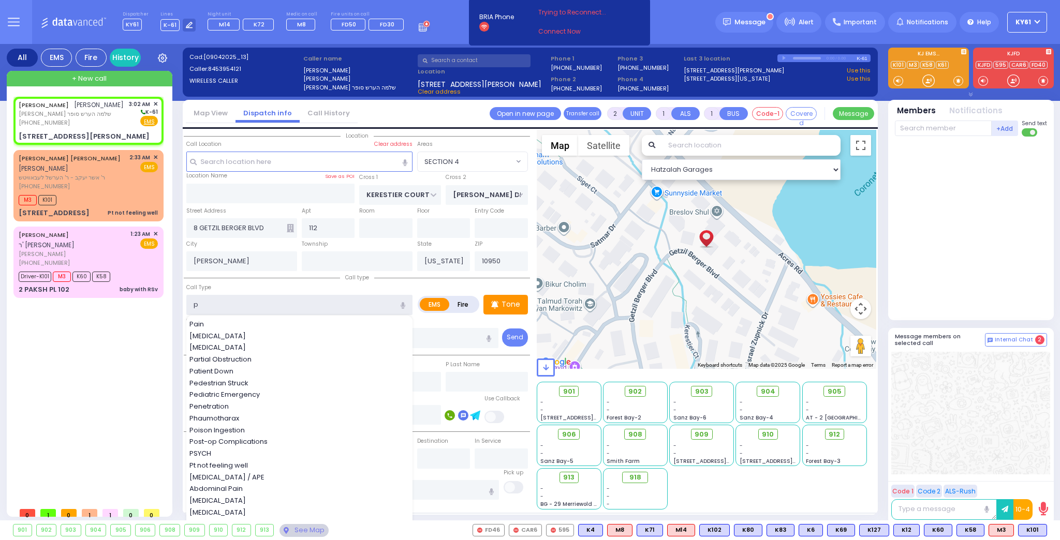
type input "pt"
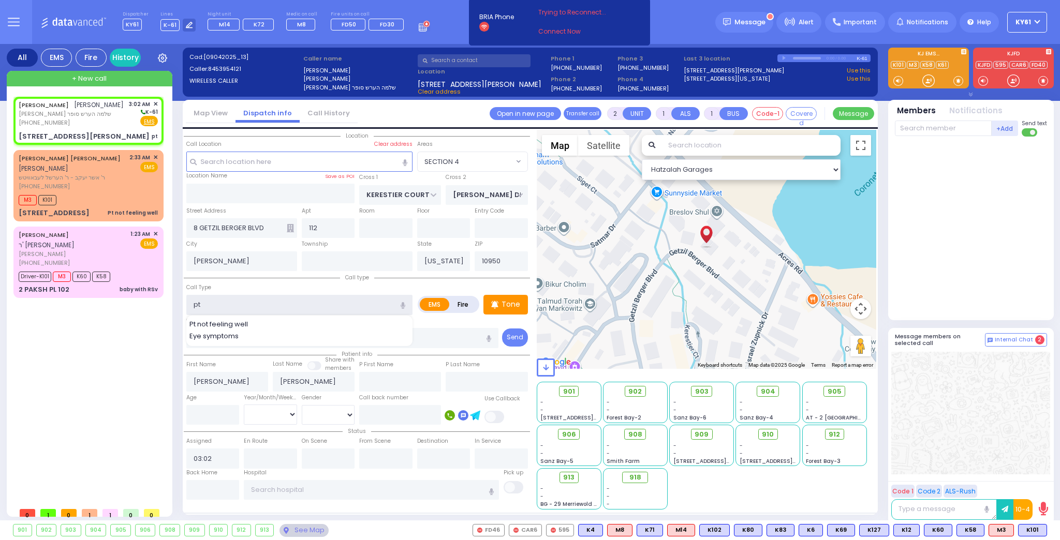
select select
radio input "true"
select select
select select "Hatzalah Garages"
select select "SECTION 4"
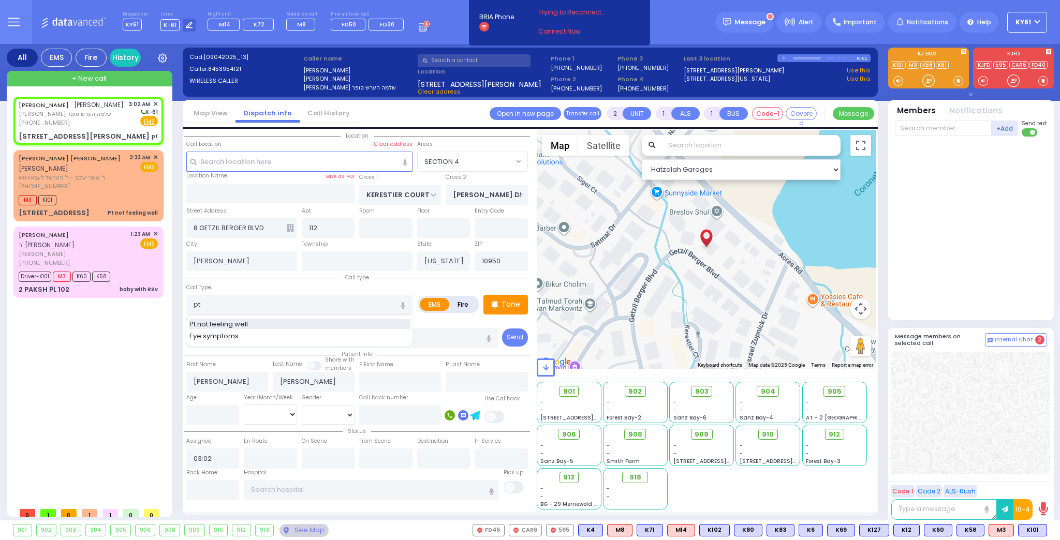
click at [248, 323] on span "Pt not feeling well" at bounding box center [220, 324] width 62 height 10
type input "Pt not feeling well"
type input "1"
type input "0"
select select
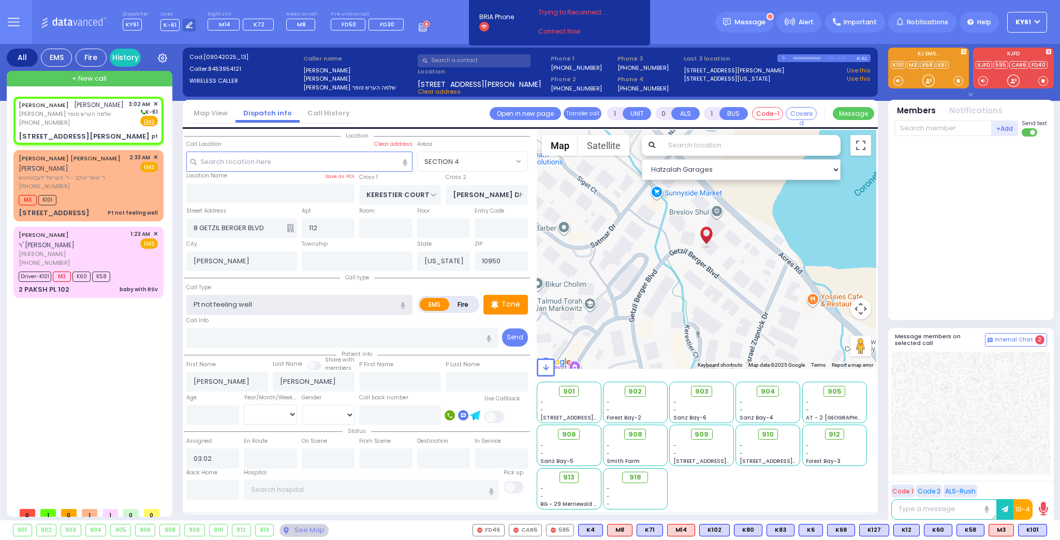
radio input "true"
select select
select select "Hatzalah Garages"
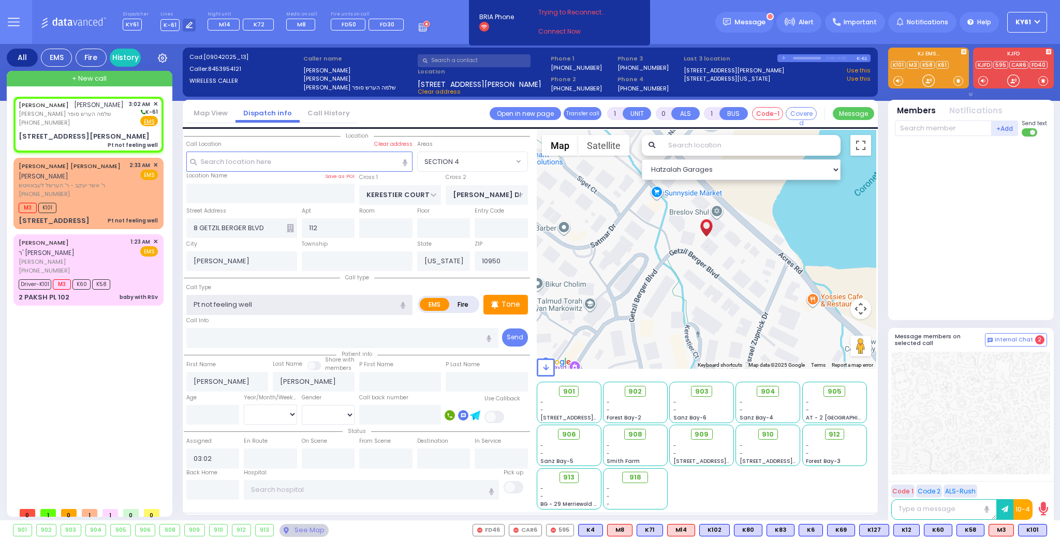
select select "SECTION 4"
select select
radio input "true"
select select
select select "Hatzalah Garages"
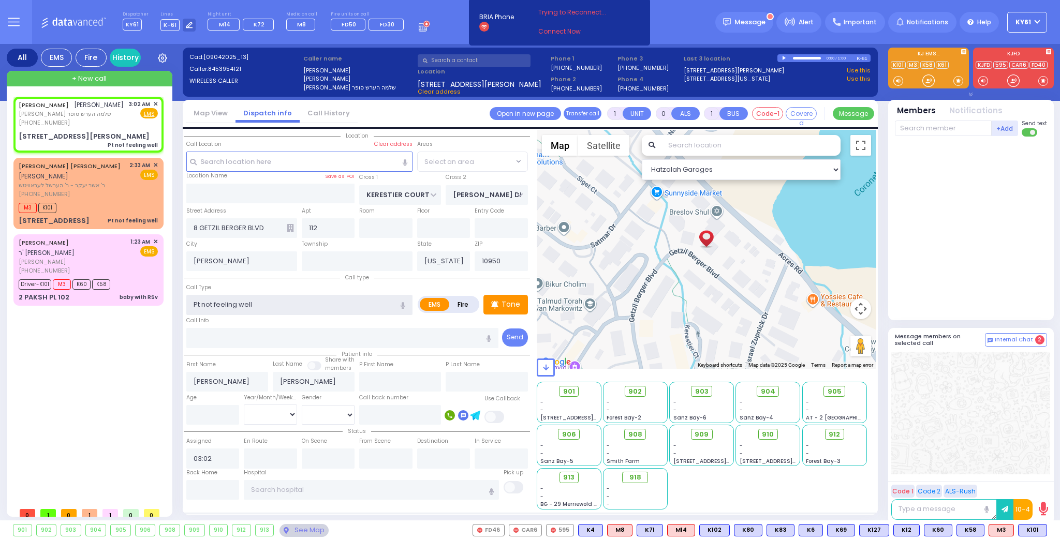
select select "SECTION 4"
click at [513, 303] on p "Tone" at bounding box center [510, 304] width 19 height 11
select select
radio input "true"
select select
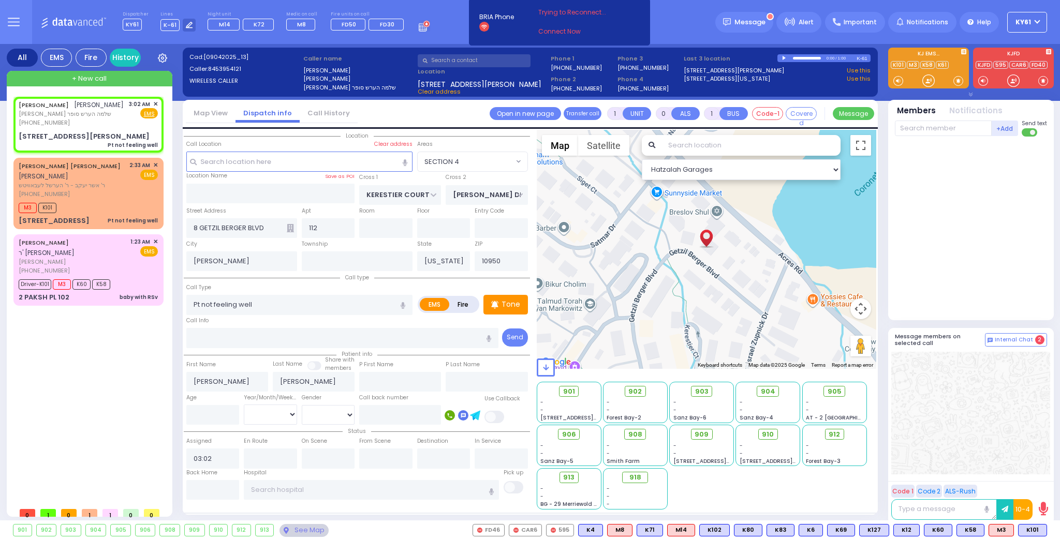
select select "Hatzalah Garages"
select select "SECTION 4"
click at [1028, 525] on span "K60" at bounding box center [1032, 530] width 27 height 11
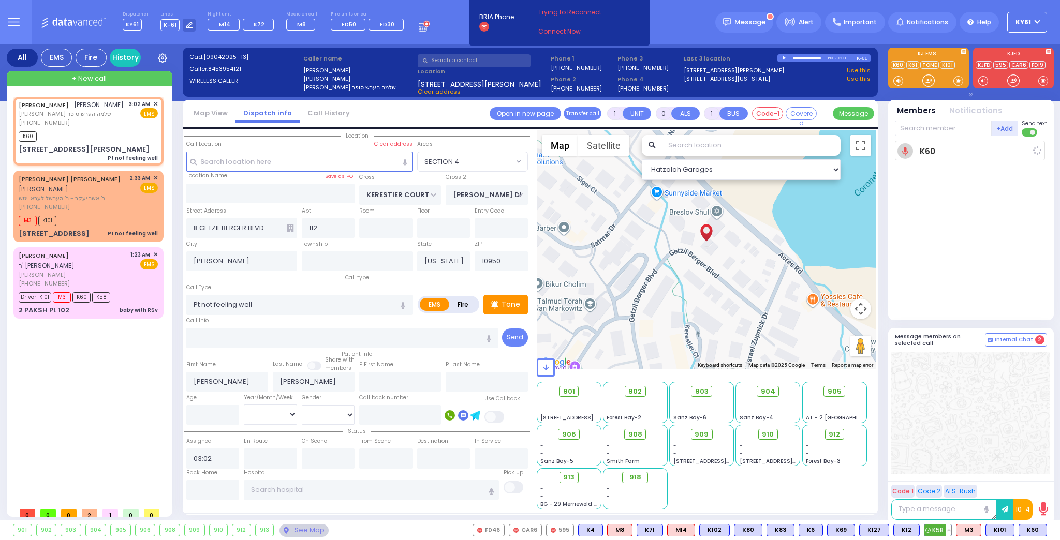
click at [939, 532] on span "K58" at bounding box center [937, 530] width 27 height 11
select select
radio input "true"
select select
type input "03:03"
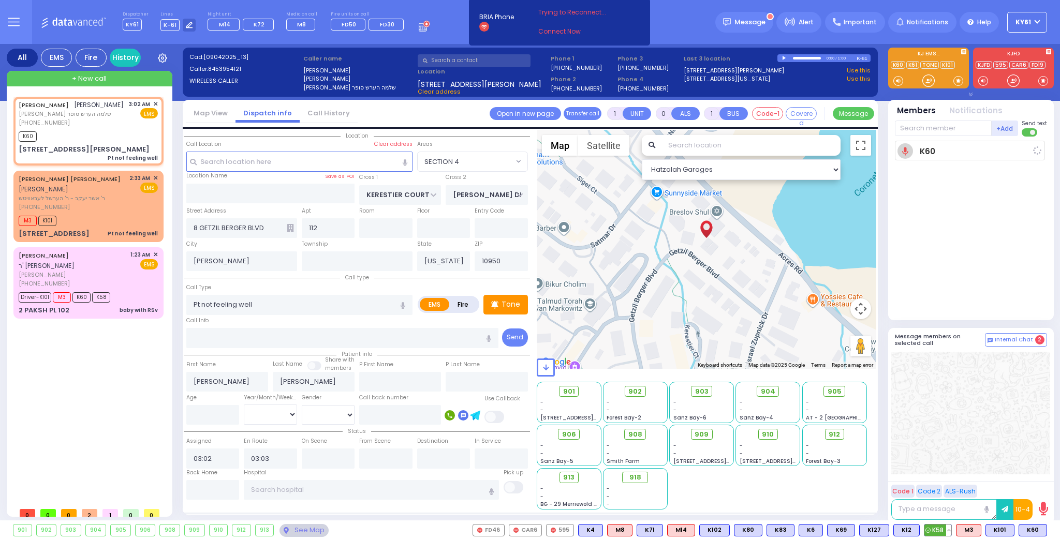
select select "Hatzalah Garages"
select select "SECTION 4"
select select
radio input "true"
select select
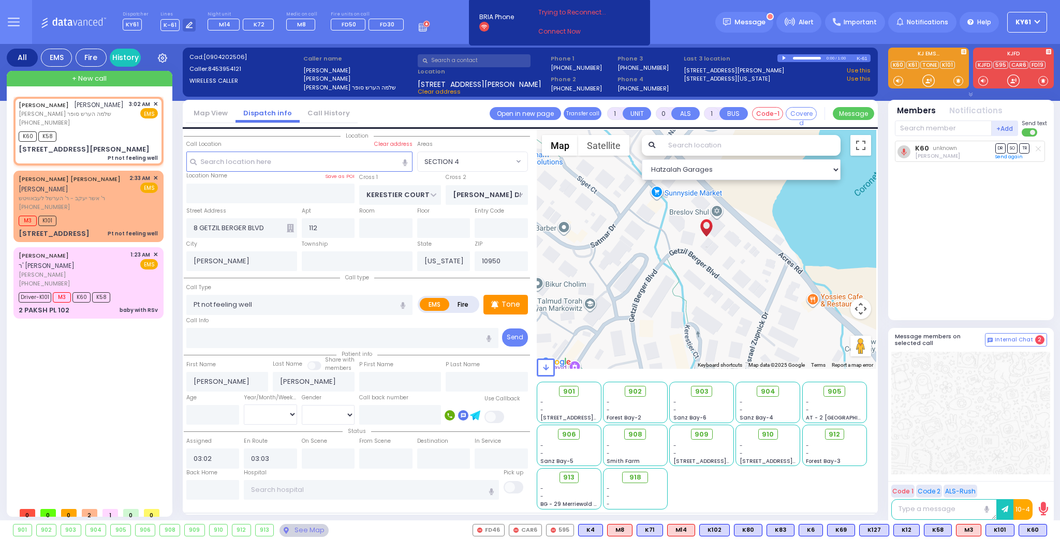
select select "Hatzalah Garages"
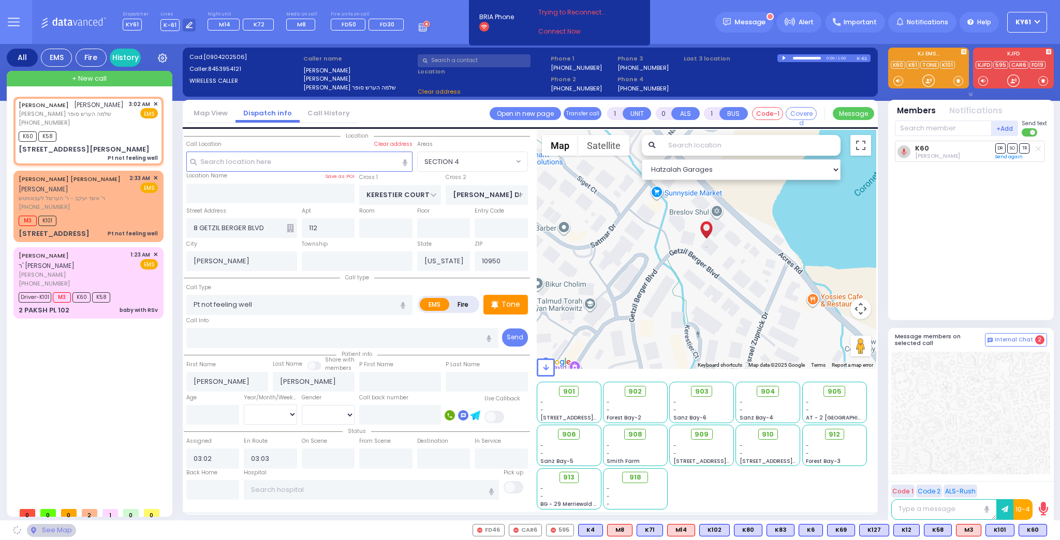
select select "SECTION 4"
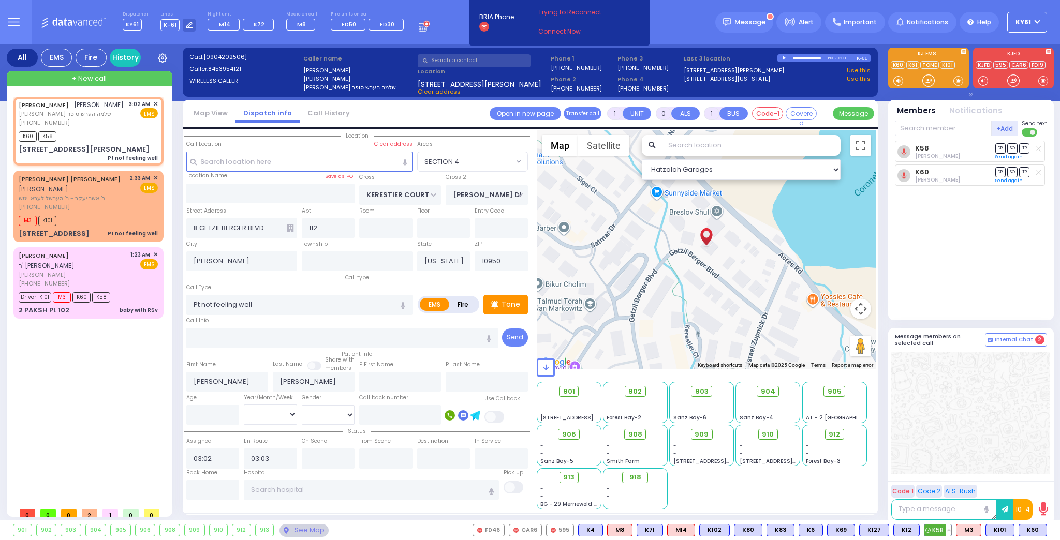
click at [935, 530] on span "K58" at bounding box center [937, 530] width 27 height 11
